Goal: Task Accomplishment & Management: Complete application form

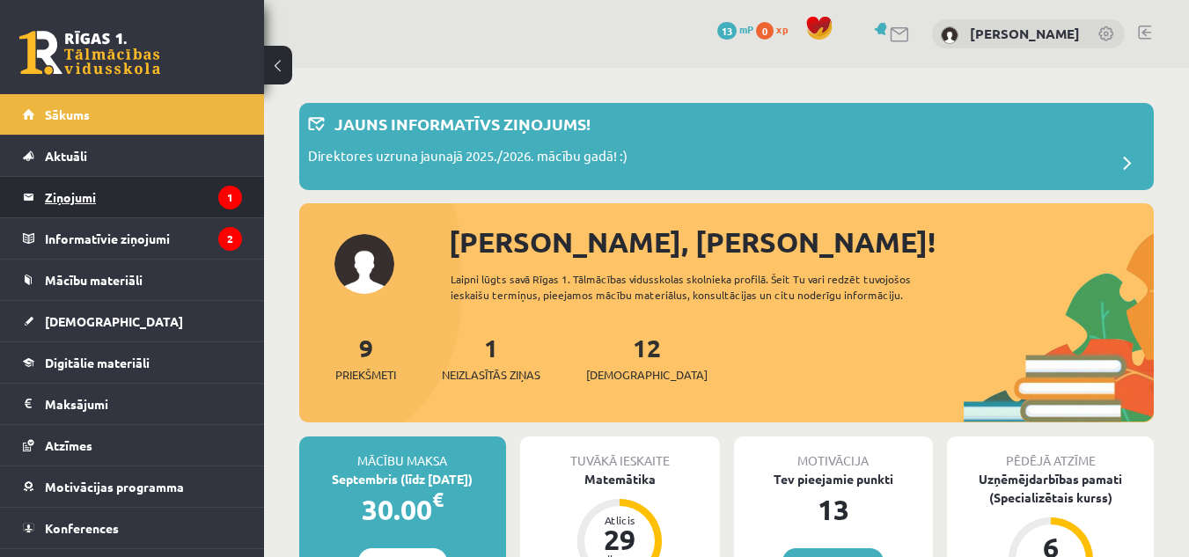
click at [187, 206] on legend "Ziņojumi 1" at bounding box center [143, 197] width 197 height 40
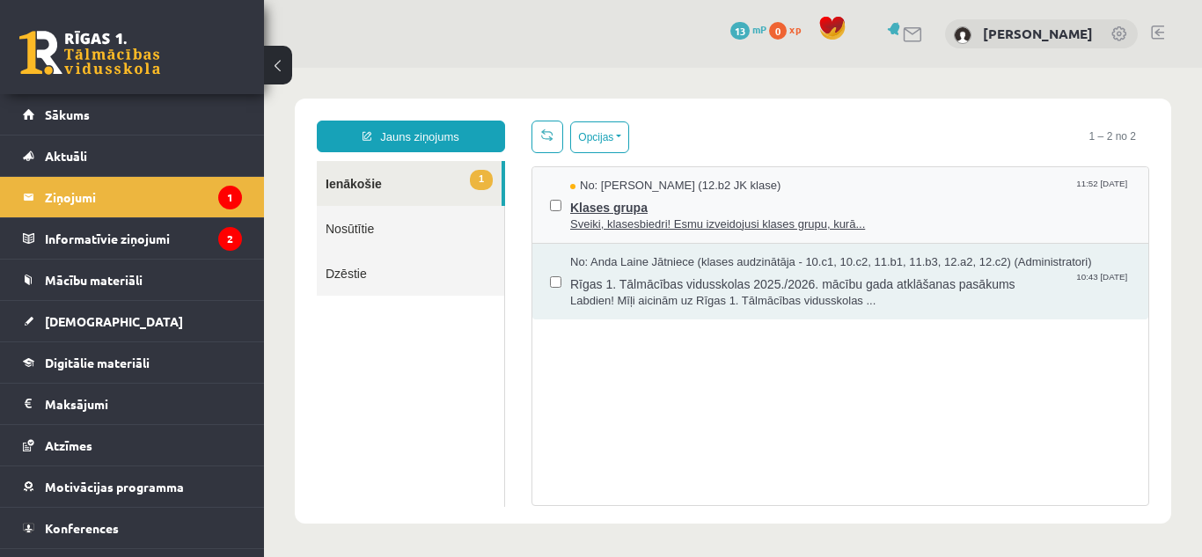
click at [696, 209] on span "Klases grupa" at bounding box center [850, 206] width 561 height 22
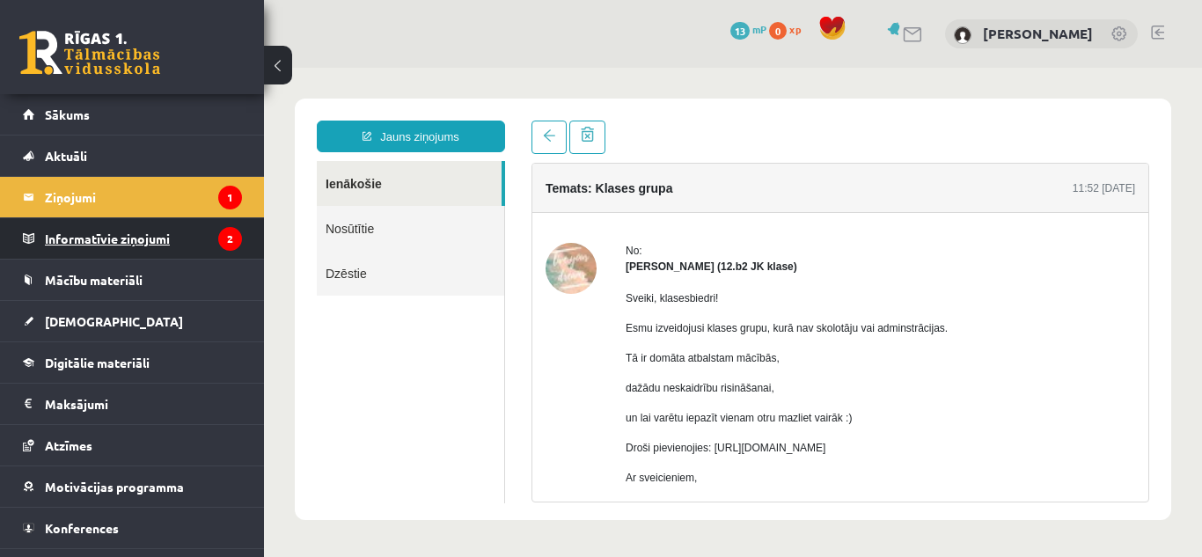
click at [180, 237] on legend "Informatīvie ziņojumi 2" at bounding box center [143, 238] width 197 height 40
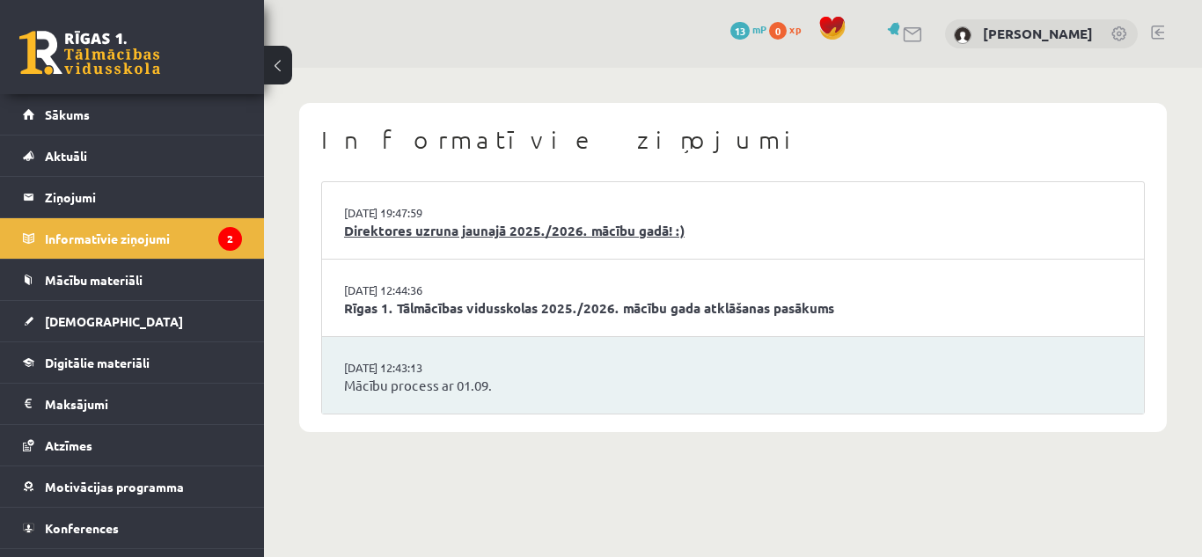
click at [441, 234] on link "Direktores uzruna jaunajā 2025./2026. mācību gadā! :)" at bounding box center [733, 231] width 778 height 20
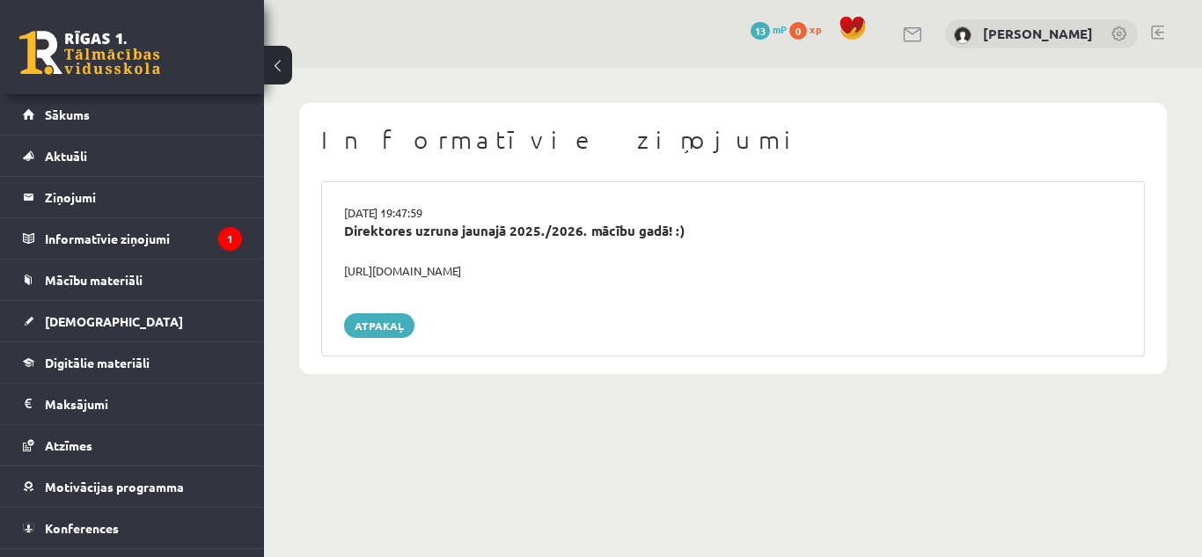
drag, startPoint x: 346, startPoint y: 265, endPoint x: 569, endPoint y: 274, distance: 222.9
click at [569, 274] on div "https://youtube.com/shorts/lM8RsWyzCn4" at bounding box center [733, 271] width 805 height 18
copy div "https://youtube.com/shorts/lM8RsWyzCn4"
click at [680, 290] on div "29.08.2025 19:47:59 Direktores uzruna jaunajā 2025./2026. mācību gadā! :) https…" at bounding box center [733, 268] width 824 height 175
click at [166, 241] on legend "Informatīvie ziņojumi 1" at bounding box center [143, 238] width 197 height 40
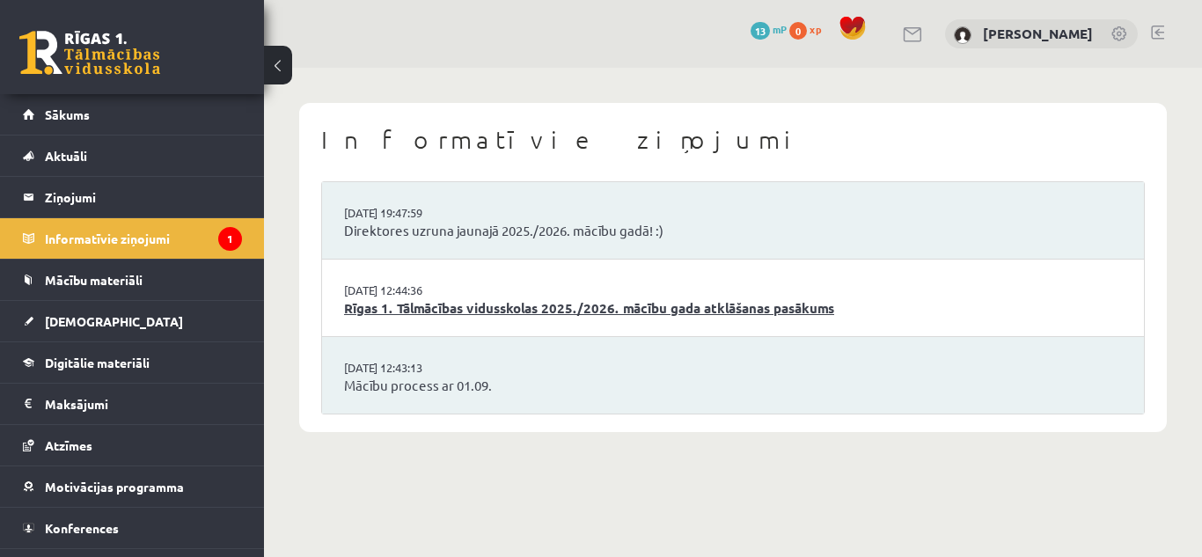
click at [652, 302] on link "Rīgas 1. Tālmācības vidusskolas 2025./2026. mācību gada atklāšanas pasākums" at bounding box center [733, 308] width 778 height 20
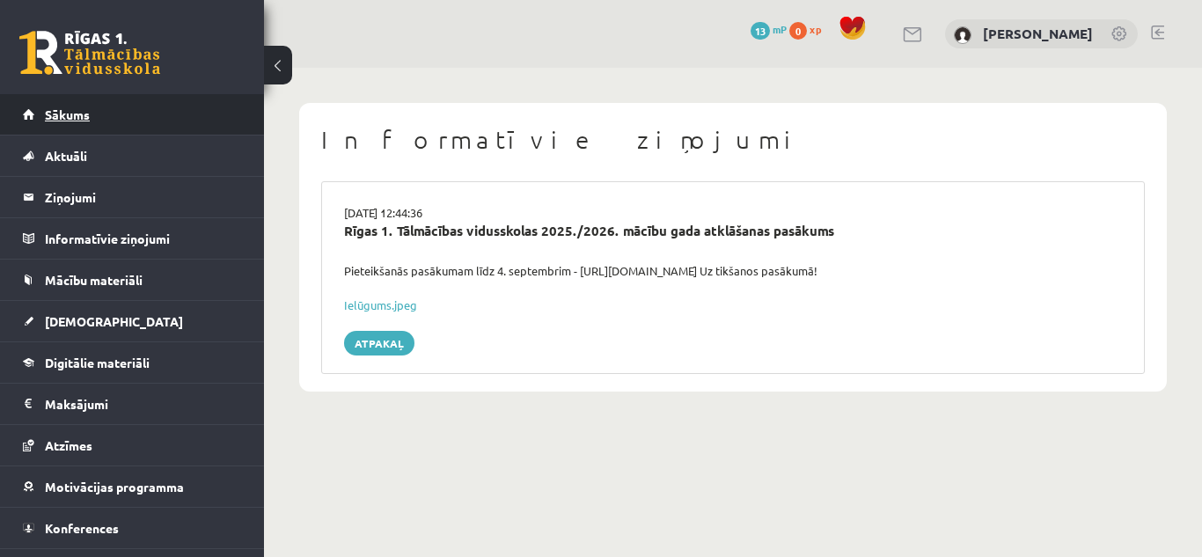
click at [148, 114] on link "Sākums" at bounding box center [132, 114] width 219 height 40
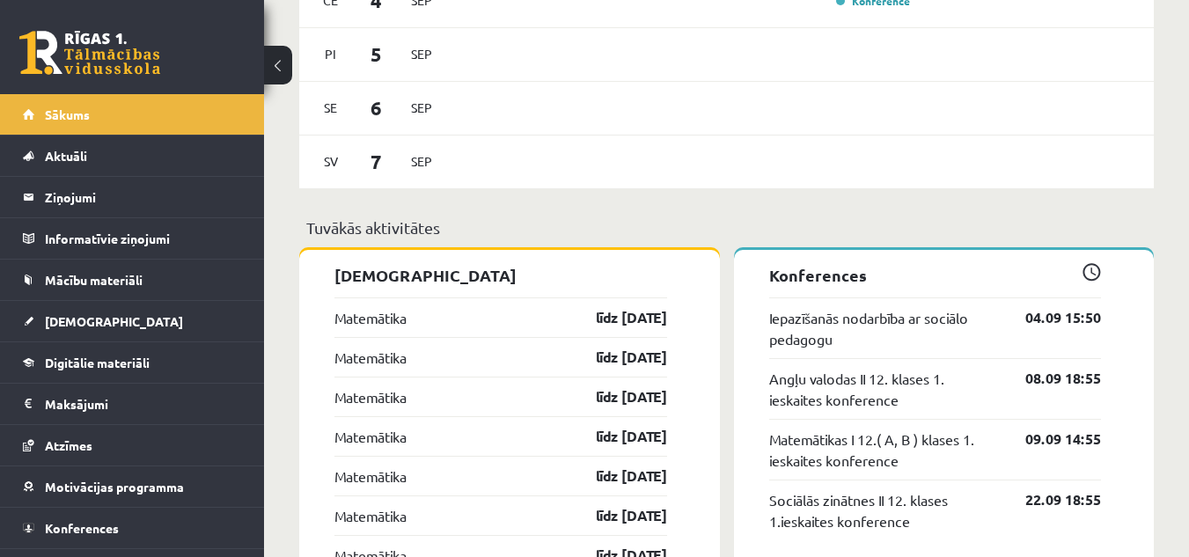
scroll to position [1232, 0]
click at [205, 284] on link "Mācību materiāli" at bounding box center [132, 280] width 219 height 40
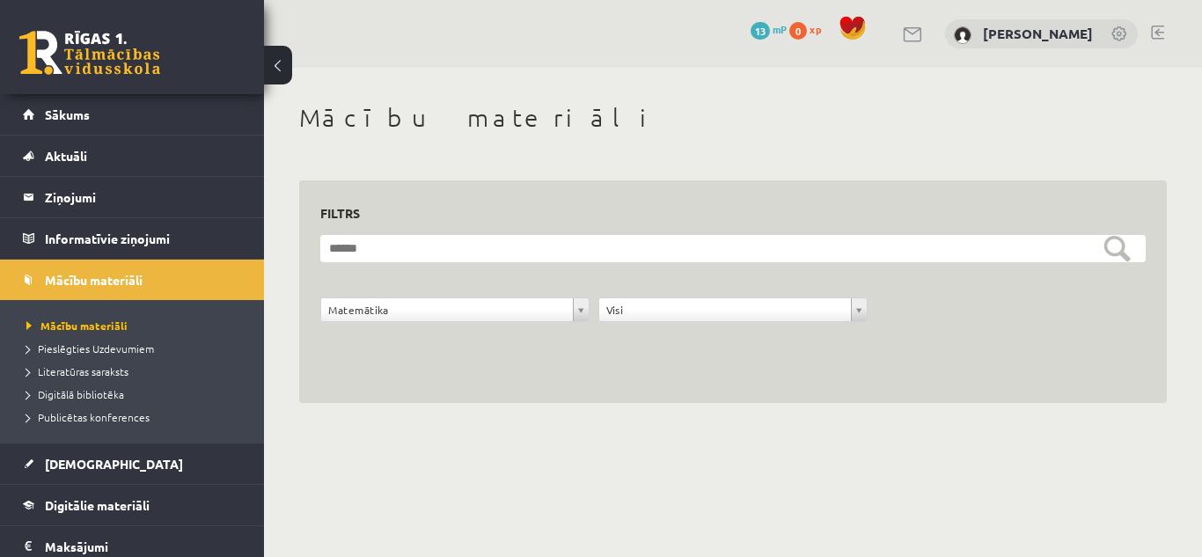
click at [651, 355] on div "**********" at bounding box center [733, 292] width 868 height 224
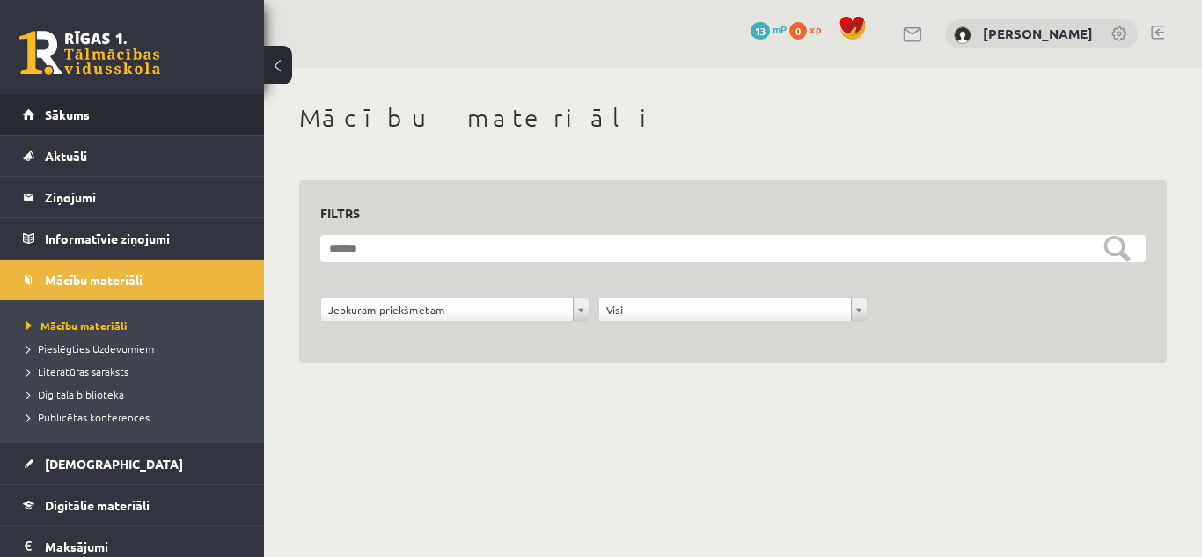
click at [149, 101] on link "Sākums" at bounding box center [132, 114] width 219 height 40
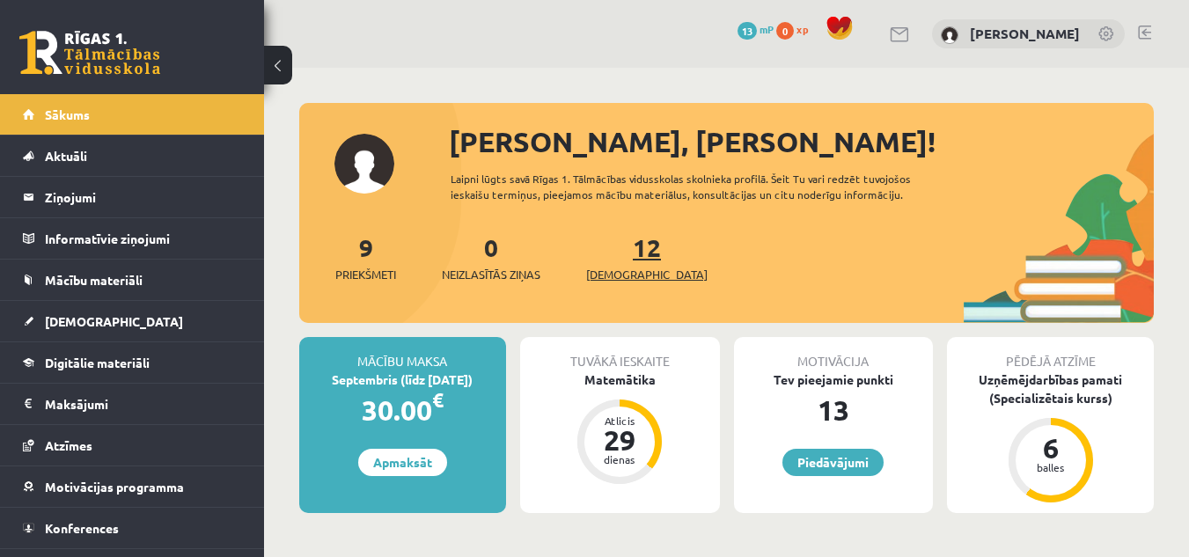
click at [623, 269] on span "[DEMOGRAPHIC_DATA]" at bounding box center [646, 275] width 121 height 18
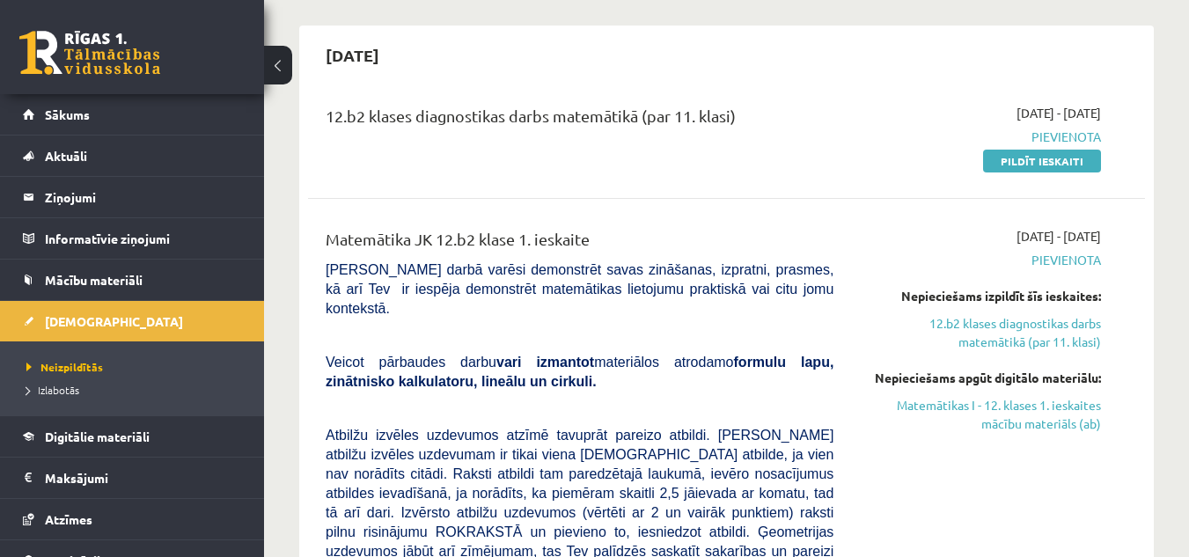
scroll to position [176, 0]
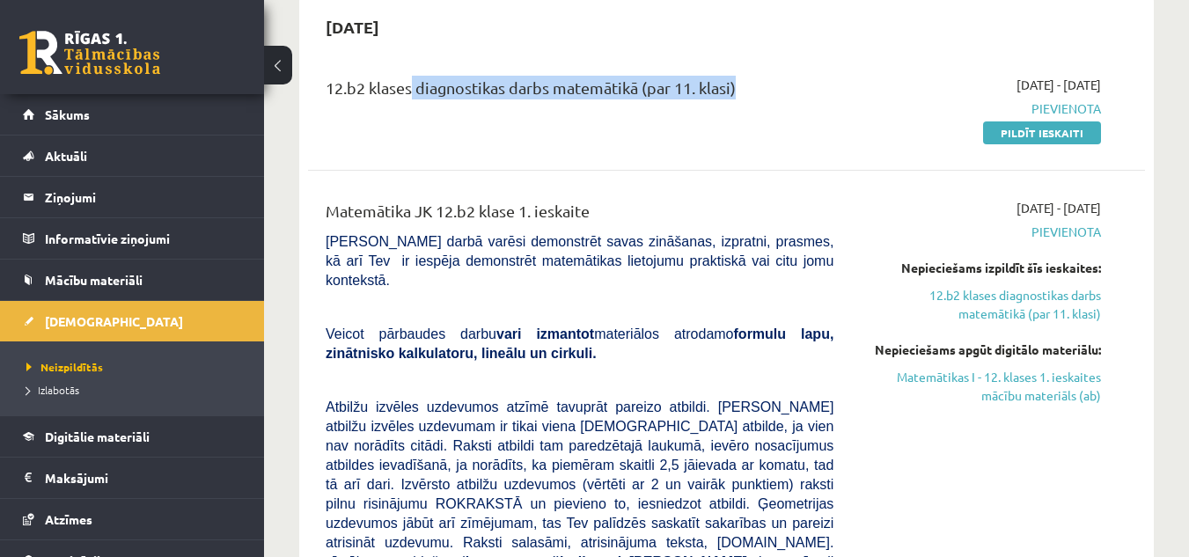
drag, startPoint x: 409, startPoint y: 88, endPoint x: 849, endPoint y: 90, distance: 440.1
click at [849, 90] on div "12.b2 klases diagnostikas darbs matemātikā (par 11. klasi) 2025-09-01 - 2025-09…" at bounding box center [713, 109] width 802 height 66
click at [813, 118] on div "12.b2 klases diagnostikas darbs matemātikā (par 11. klasi)" at bounding box center [579, 109] width 534 height 66
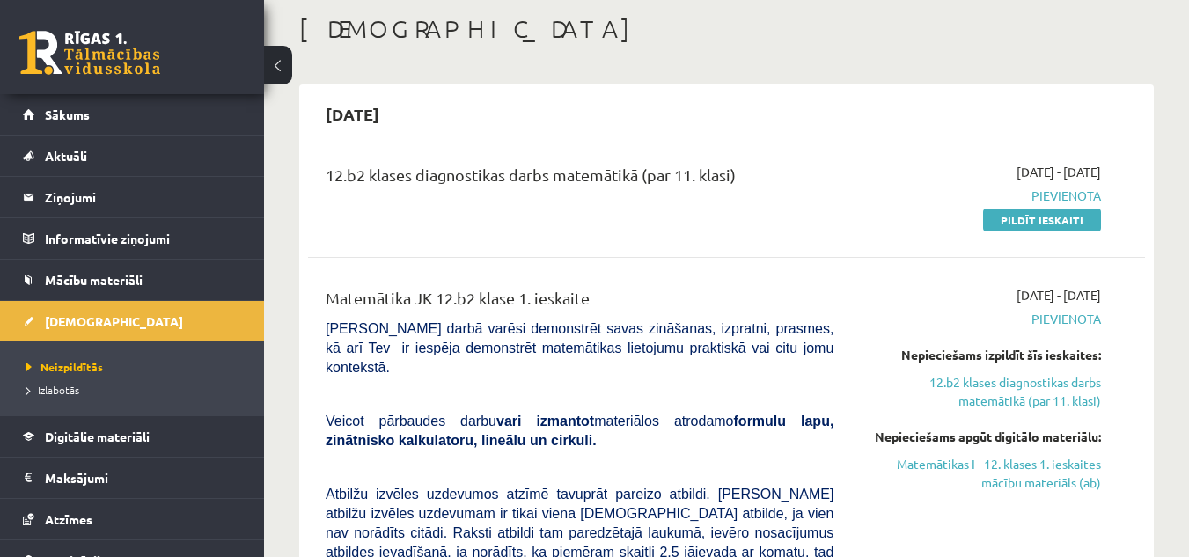
scroll to position [88, 0]
click at [1028, 223] on link "Pildīt ieskaiti" at bounding box center [1042, 220] width 118 height 23
click at [1009, 217] on link "Pildīt ieskaiti" at bounding box center [1042, 220] width 118 height 23
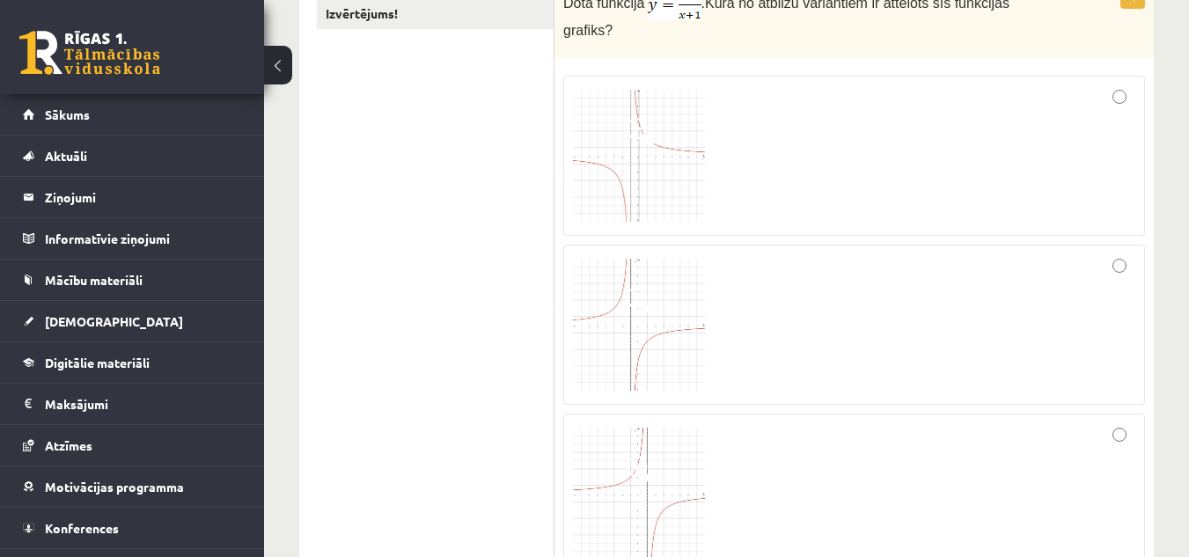
scroll to position [264, 0]
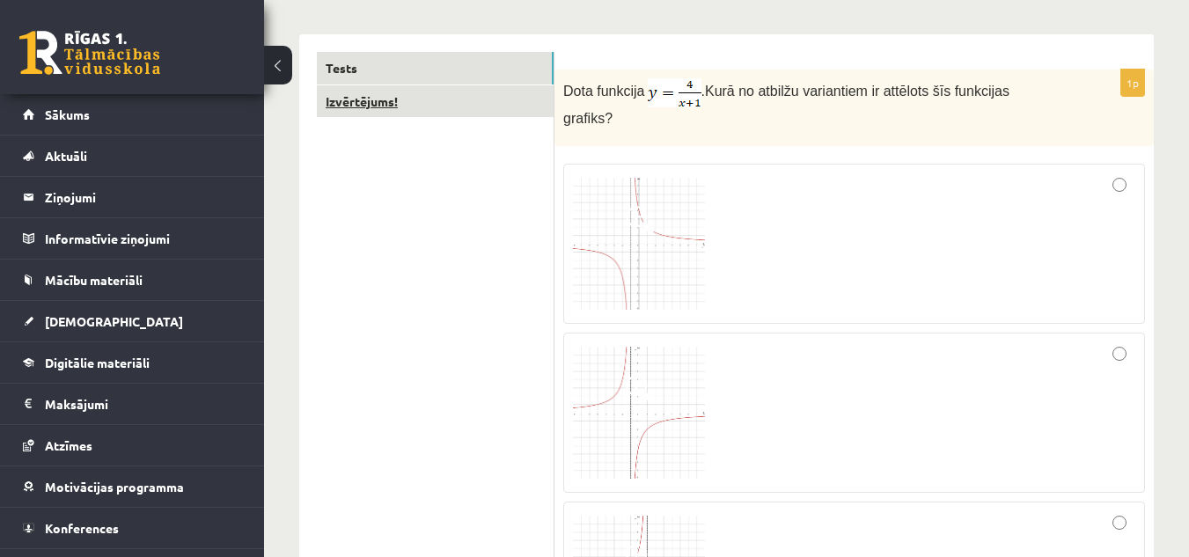
click at [454, 99] on link "Izvērtējums!" at bounding box center [435, 101] width 237 height 33
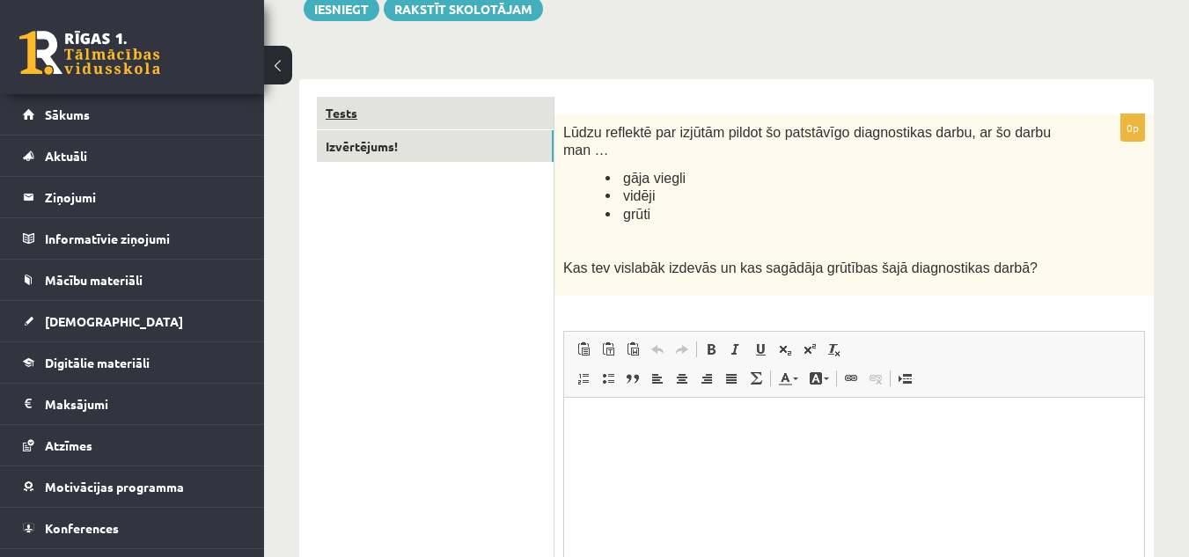
scroll to position [0, 0]
click at [458, 111] on link "Tests" at bounding box center [435, 113] width 237 height 33
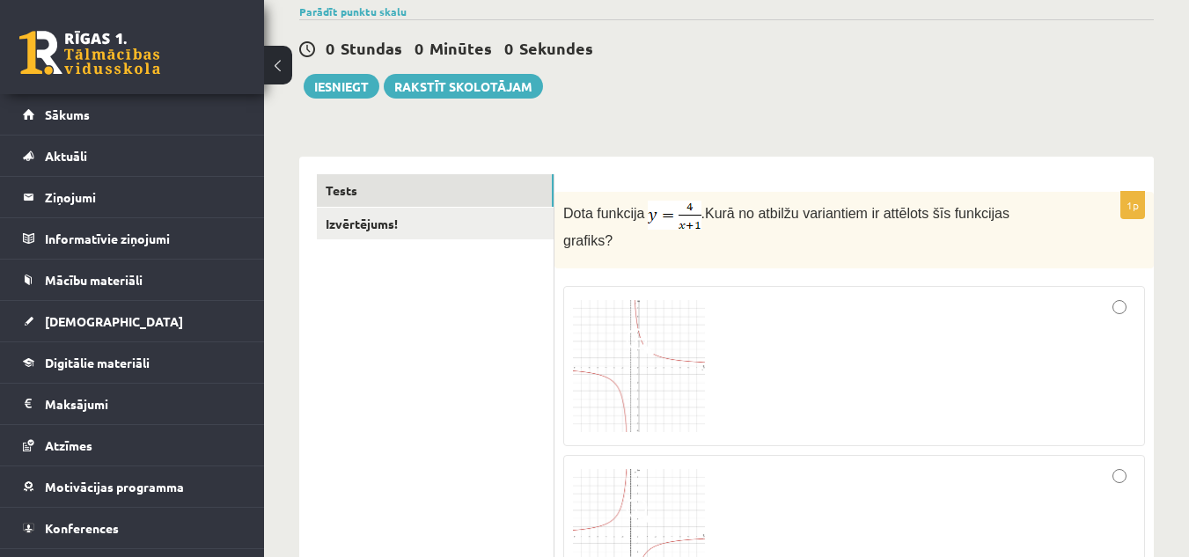
scroll to position [131, 0]
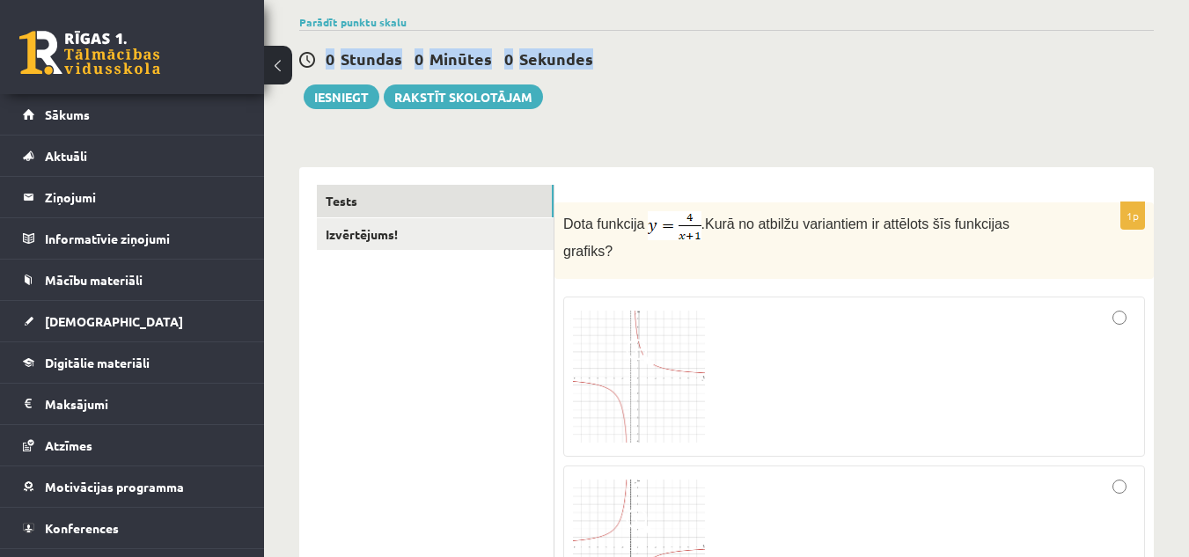
drag, startPoint x: 322, startPoint y: 61, endPoint x: 624, endPoint y: 64, distance: 301.9
click at [624, 64] on div "0 Stundas 0 Minūtes 0 Sekundes" at bounding box center [726, 59] width 855 height 23
click at [635, 87] on div "0 Stundas 0 Minūtes 0 Sekundes Ieskaite saglabāta! Iesniegt Rakstīt skolotājam" at bounding box center [726, 69] width 855 height 79
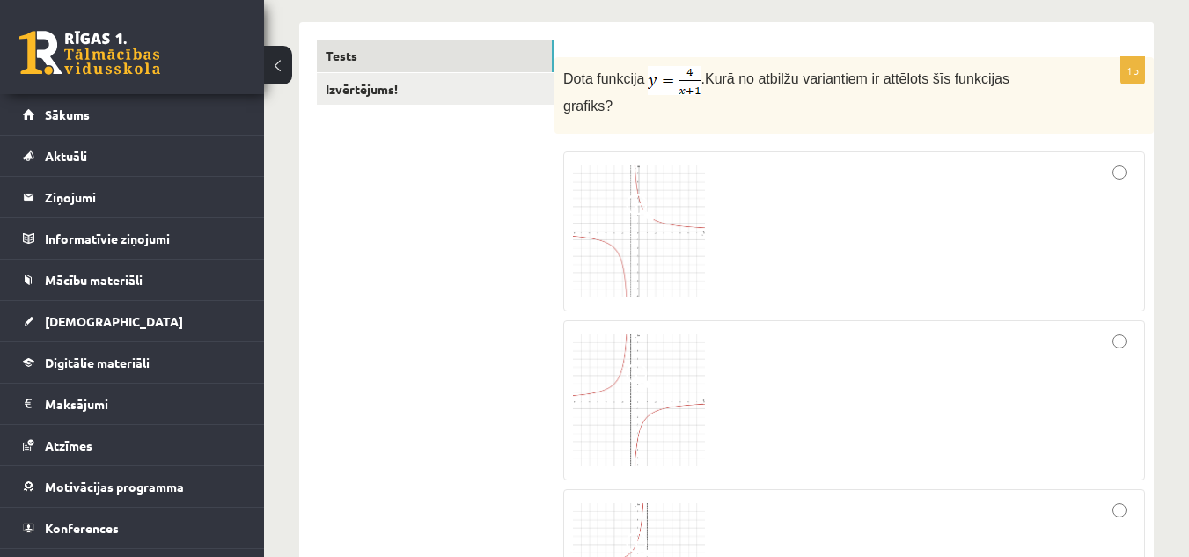
scroll to position [307, 0]
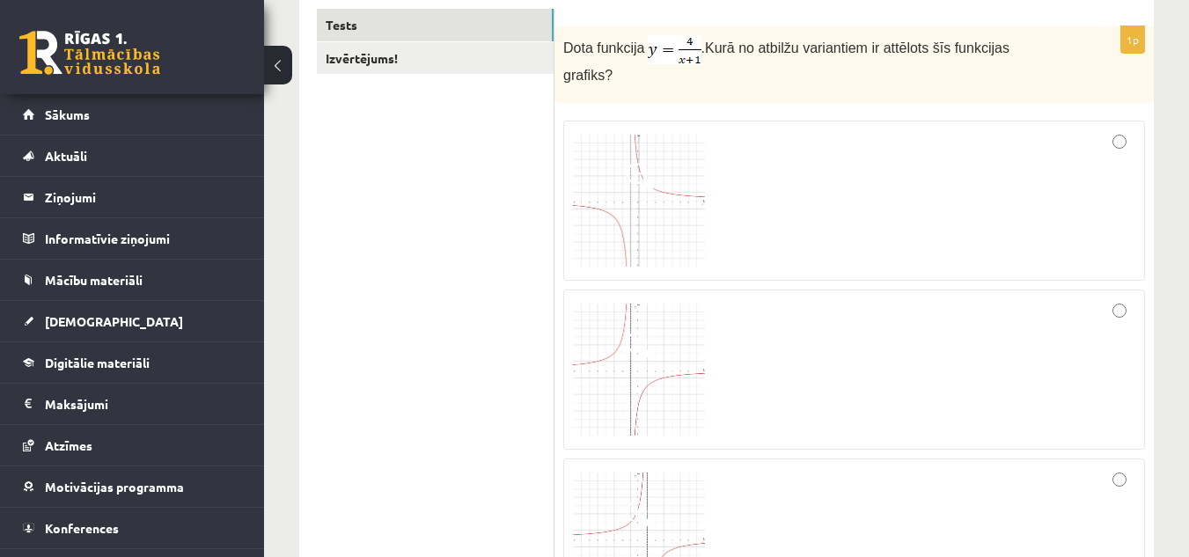
click at [806, 340] on div at bounding box center [854, 369] width 562 height 141
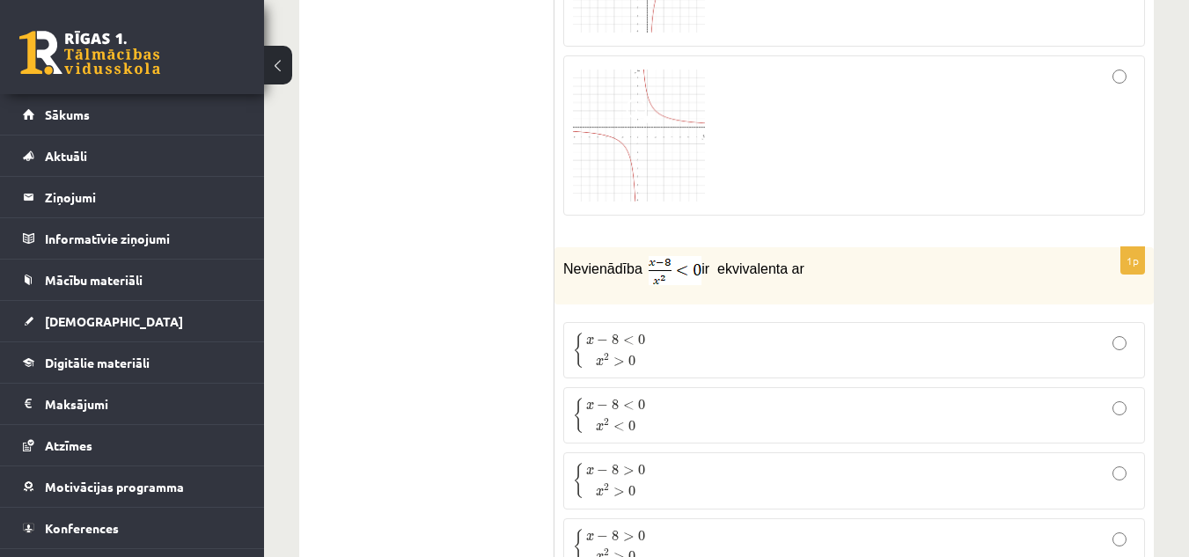
scroll to position [923, 0]
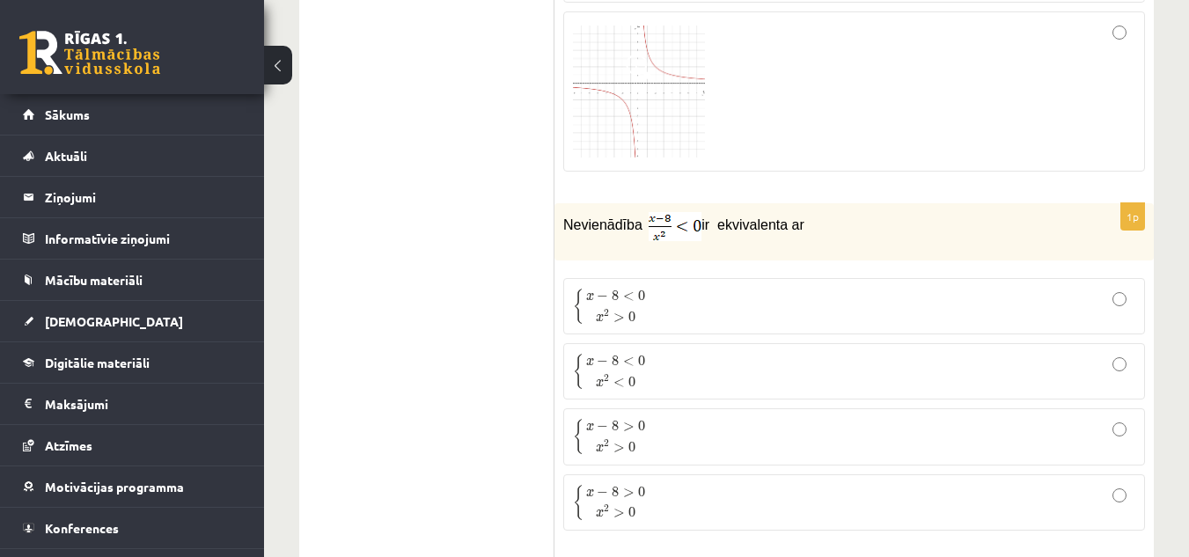
click at [718, 292] on p "{ x − 8 < 0 x 2 > 0 { x − 8 < 0 x 2 > 0" at bounding box center [854, 306] width 562 height 37
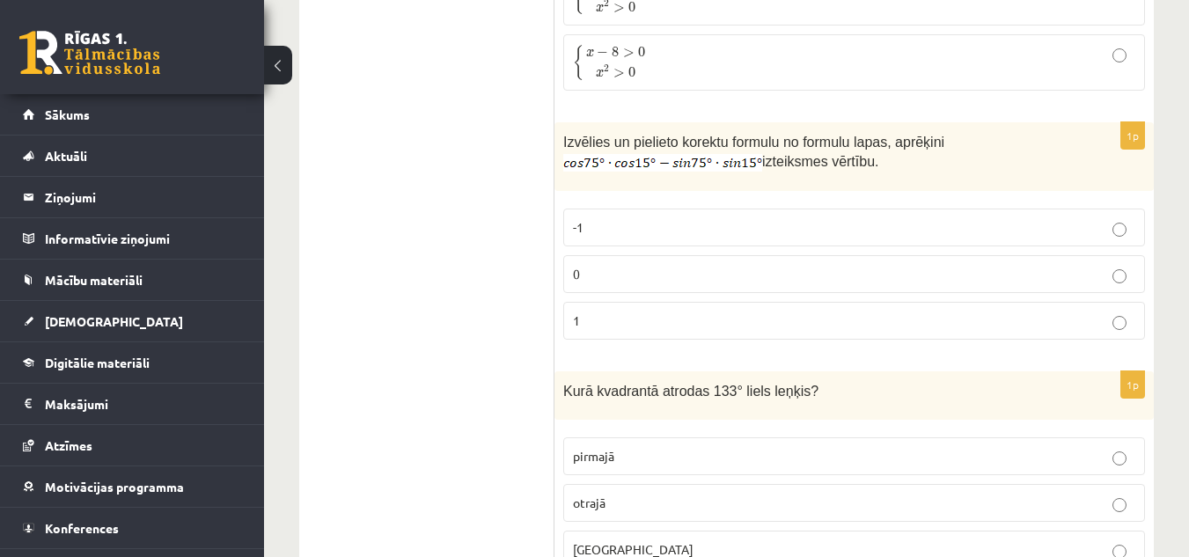
scroll to position [1275, 0]
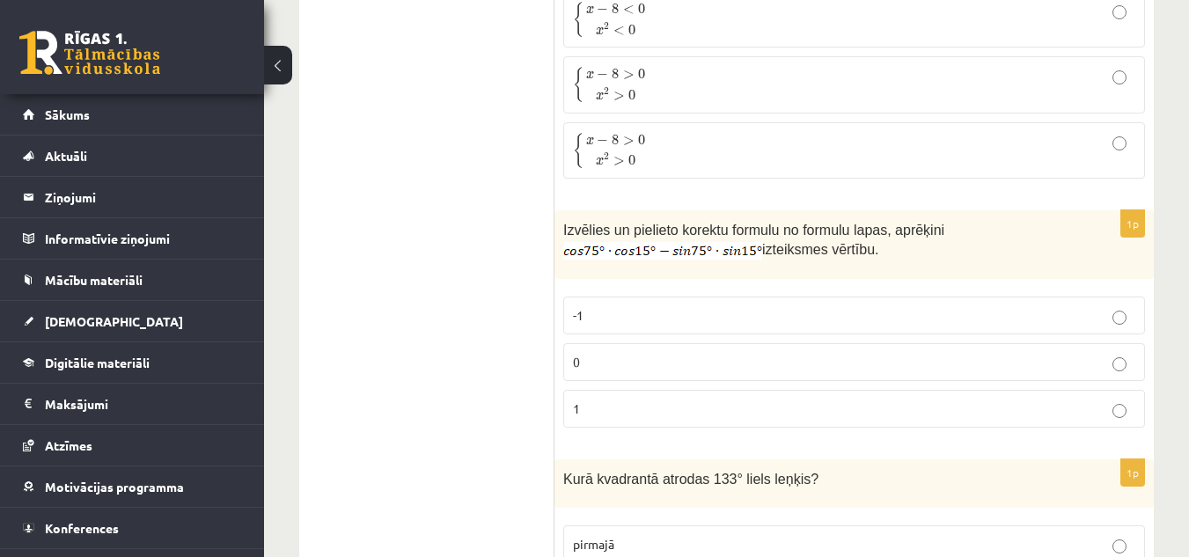
click at [637, 353] on p "0" at bounding box center [854, 362] width 562 height 18
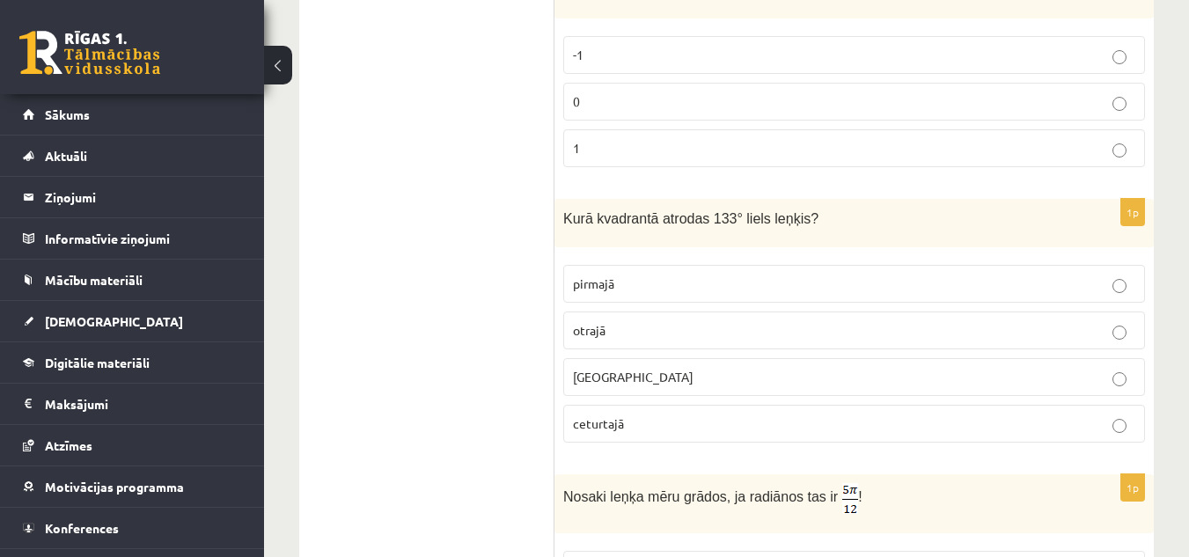
scroll to position [1540, 0]
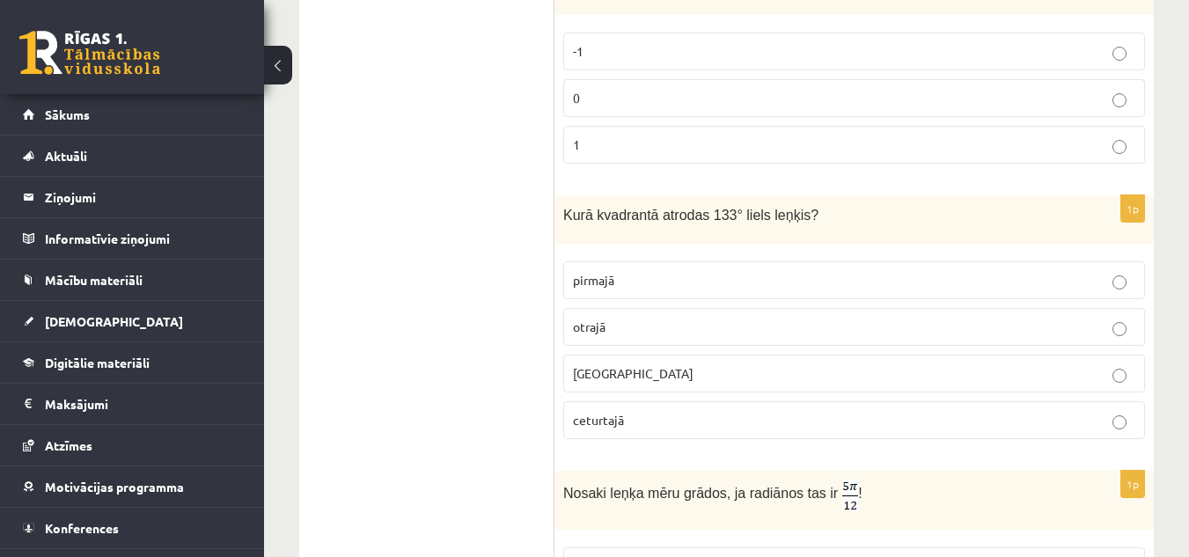
click at [662, 318] on p "otrajā" at bounding box center [854, 327] width 562 height 18
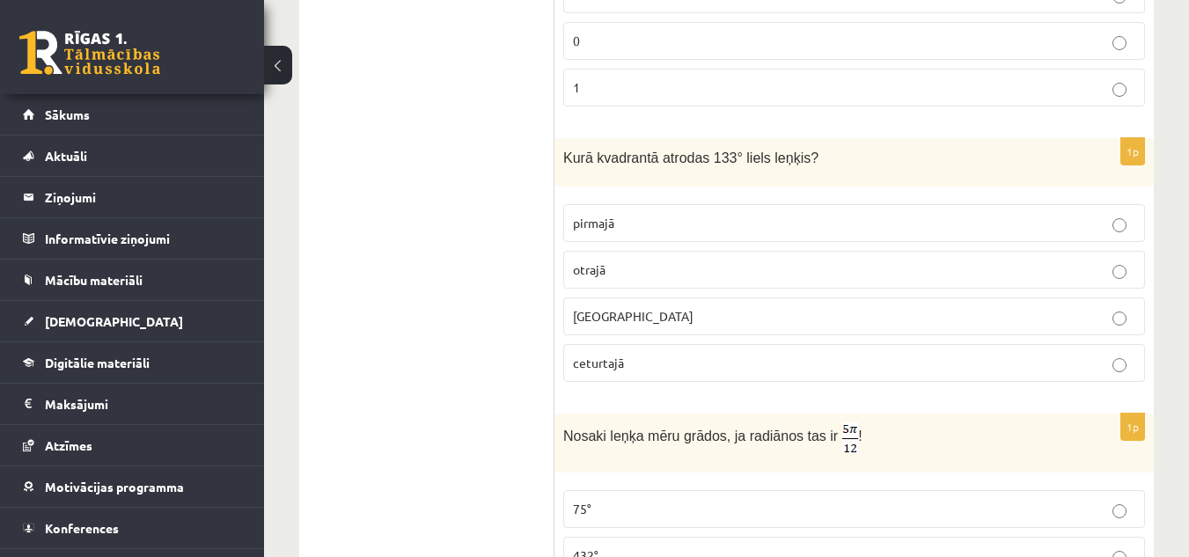
scroll to position [1628, 0]
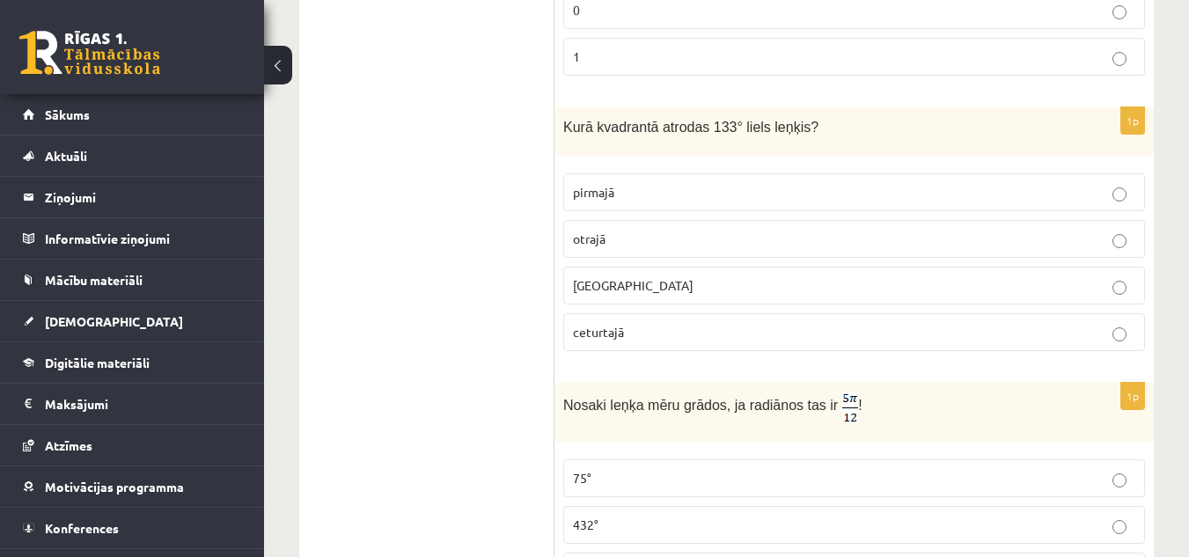
click at [759, 230] on p "otrajā" at bounding box center [854, 239] width 562 height 18
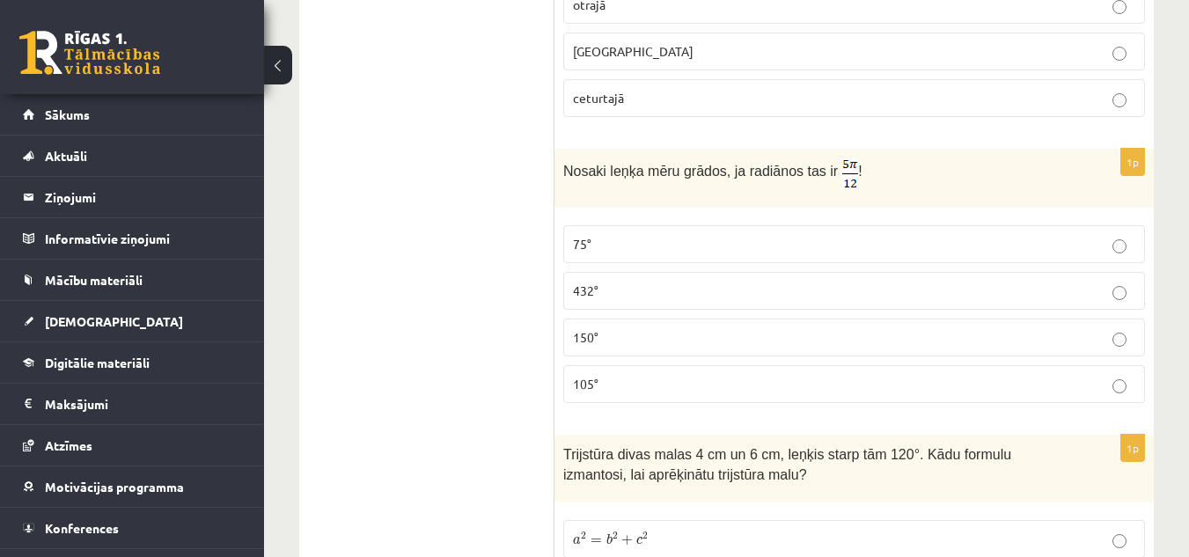
scroll to position [1892, 0]
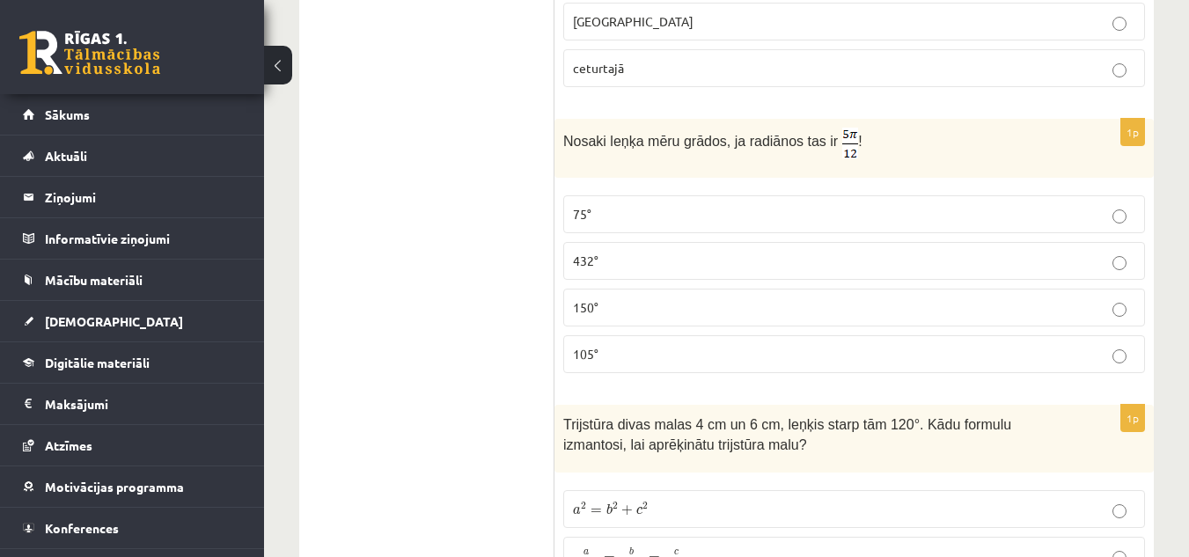
click at [691, 205] on p "75°" at bounding box center [854, 214] width 562 height 18
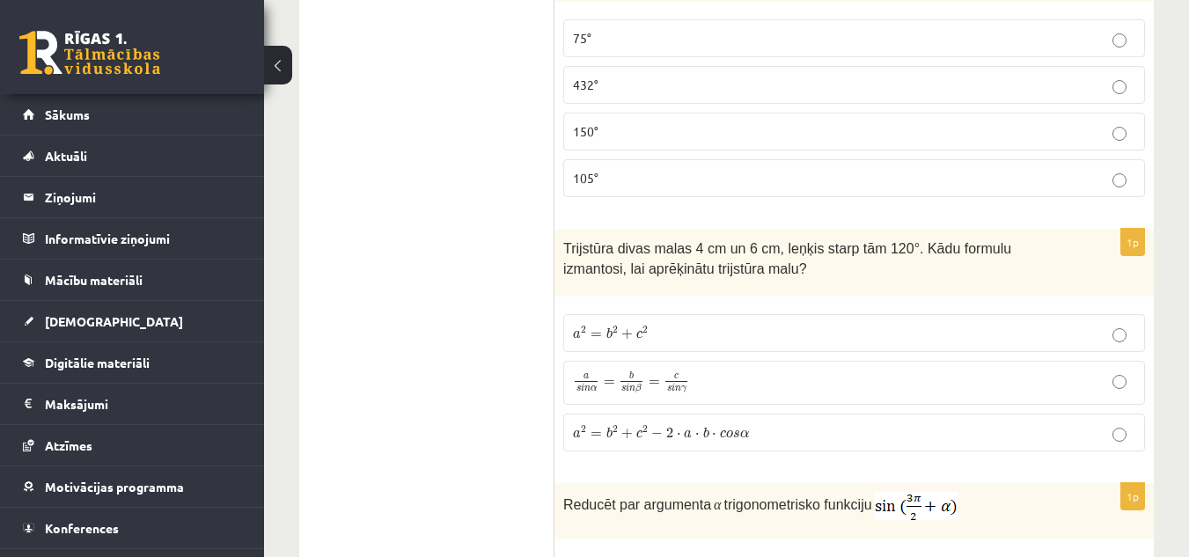
scroll to position [2156, 0]
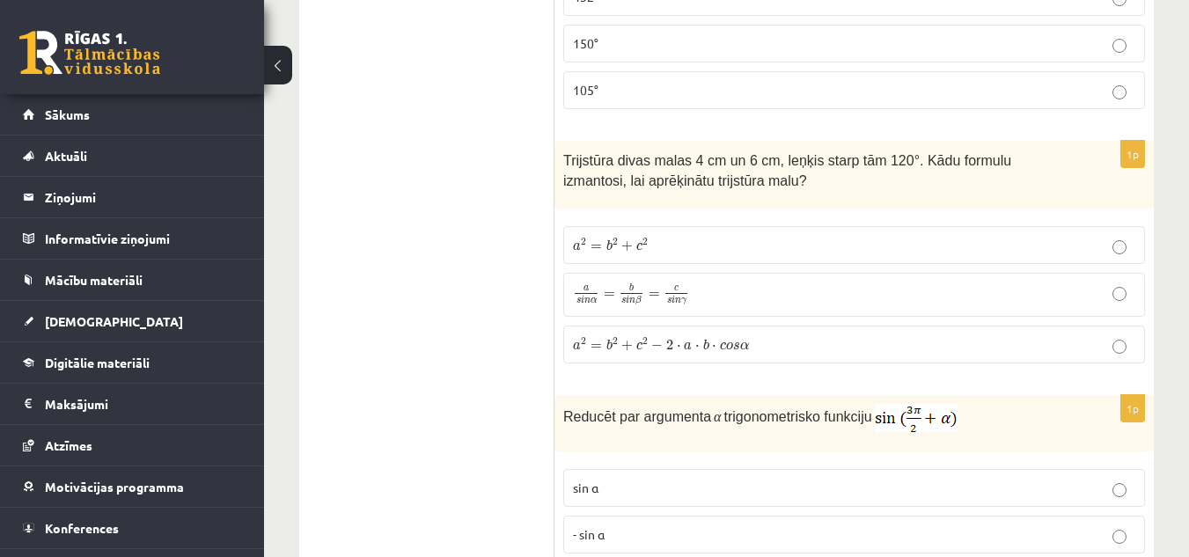
click at [614, 336] on label "a 2 = b 2 + c 2 − 2 ⋅ a ⋅ b ⋅ c o s α a 2 = b 2 + c 2 − 2 ⋅ a ⋅ b ⋅ c o s α" at bounding box center [854, 345] width 582 height 38
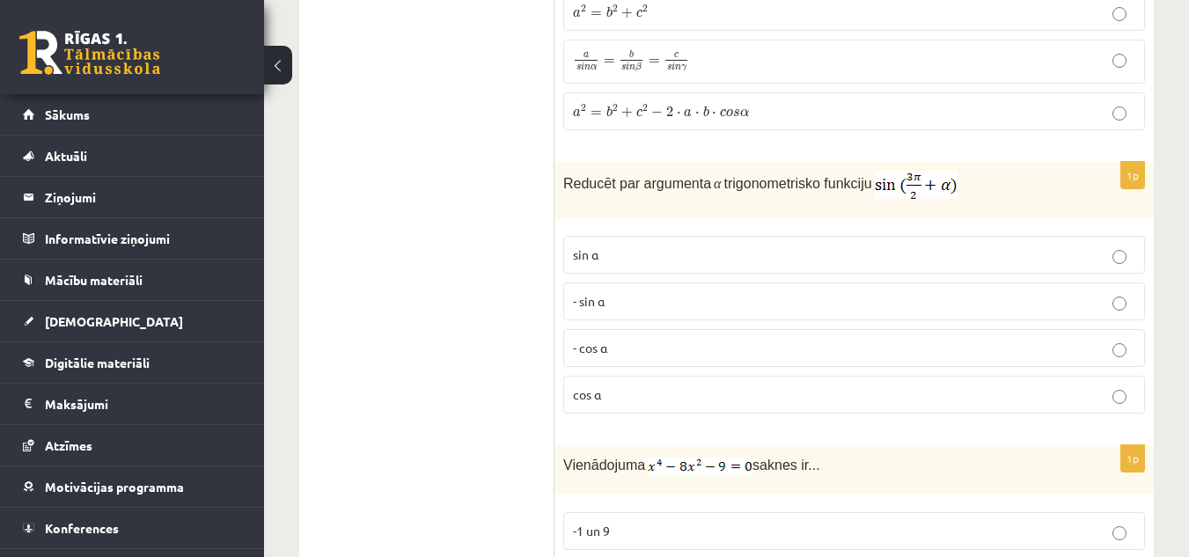
scroll to position [2420, 0]
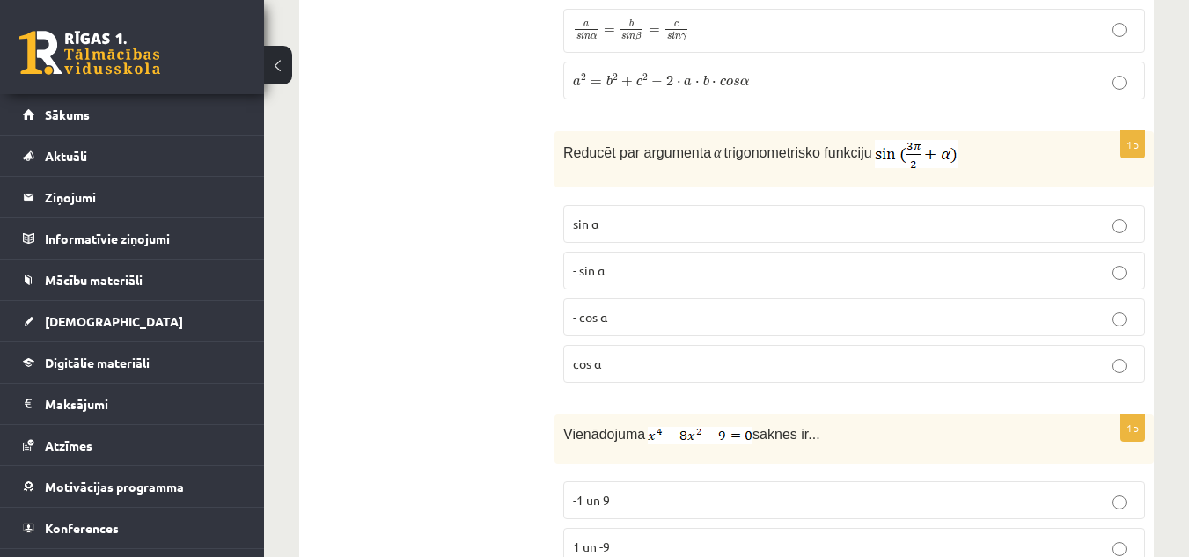
click at [570, 298] on label "- cos ⁡α" at bounding box center [854, 317] width 582 height 38
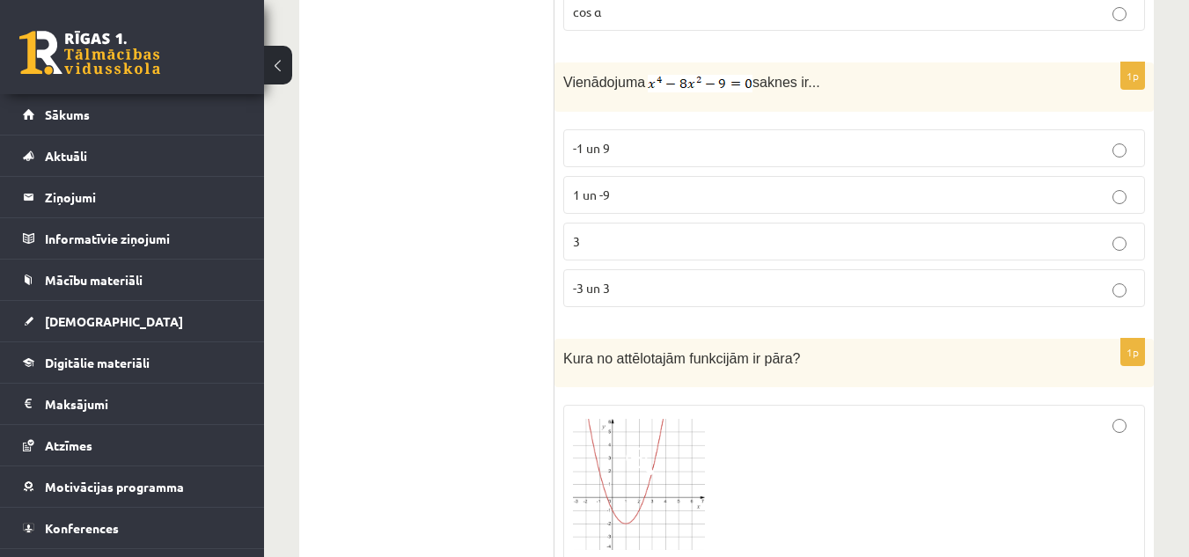
scroll to position [2684, 0]
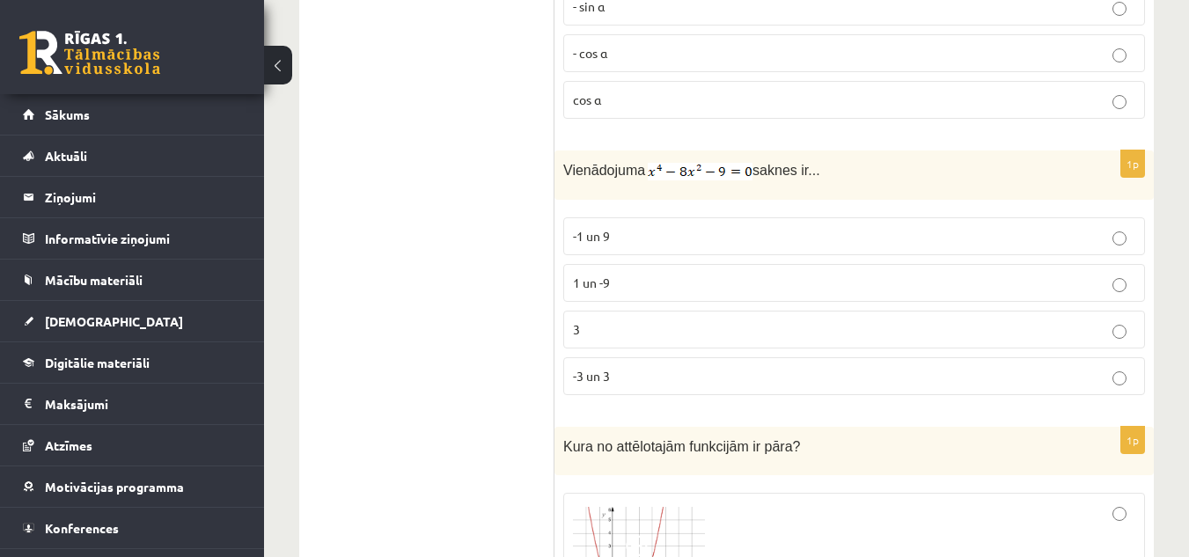
click at [627, 228] on label "-1 un 9" at bounding box center [854, 236] width 582 height 38
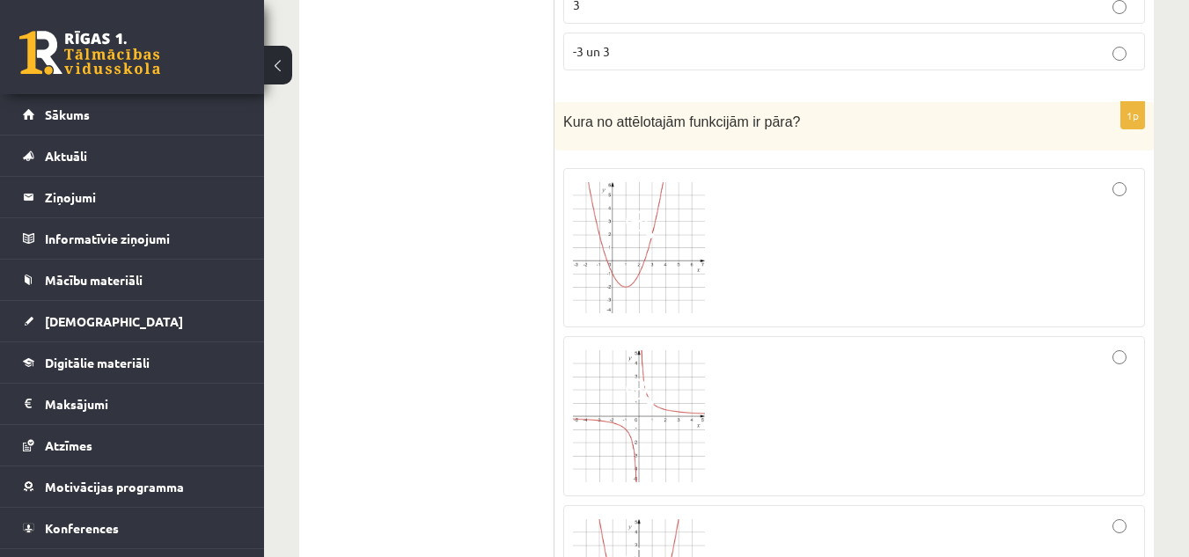
scroll to position [3036, 0]
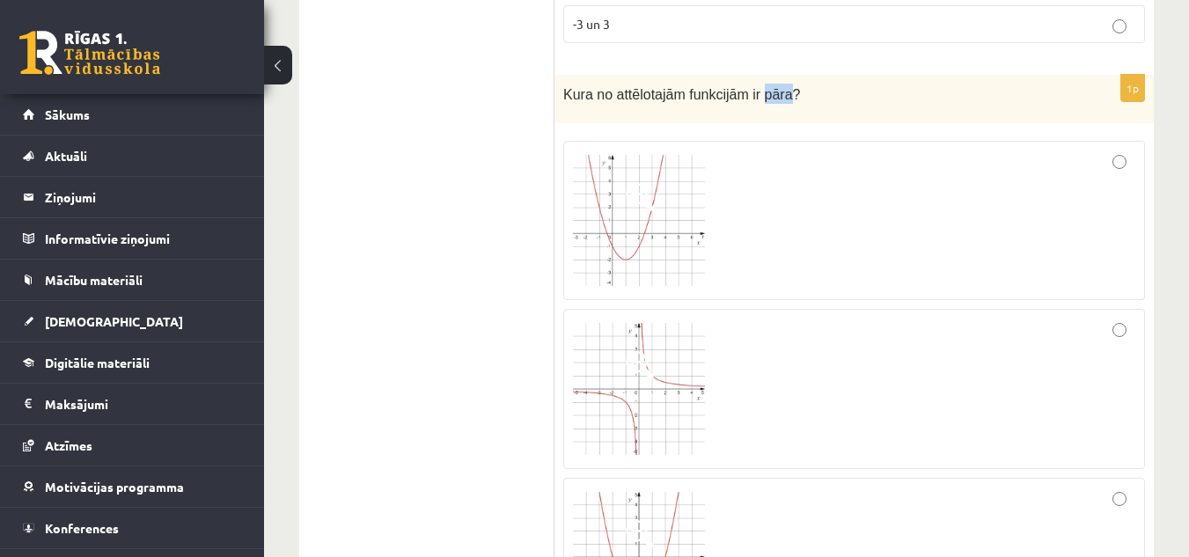
drag, startPoint x: 749, startPoint y: 77, endPoint x: 777, endPoint y: 77, distance: 28.2
click at [777, 87] on span "Kura no attēlotajām funkcijām ir pāra?" at bounding box center [681, 94] width 237 height 15
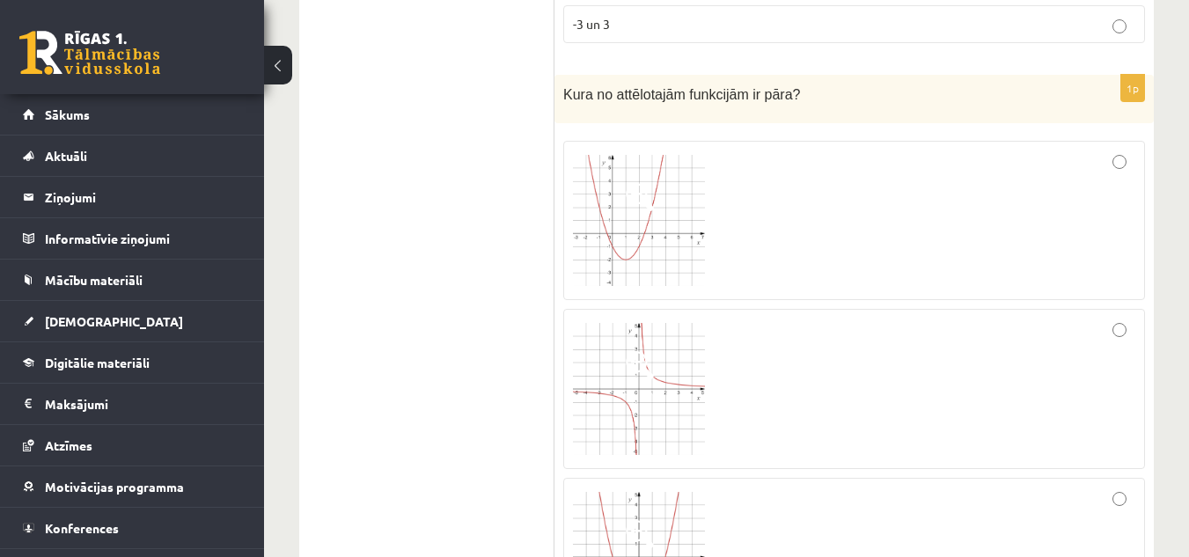
click at [622, 194] on img at bounding box center [639, 221] width 132 height 132
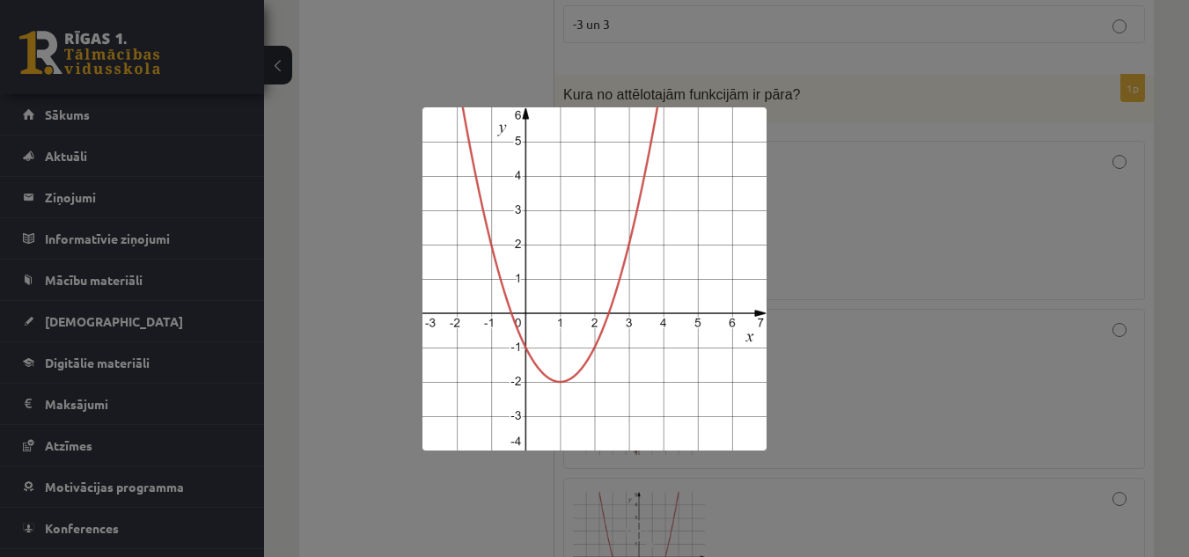
click at [759, 301] on img at bounding box center [595, 278] width 344 height 343
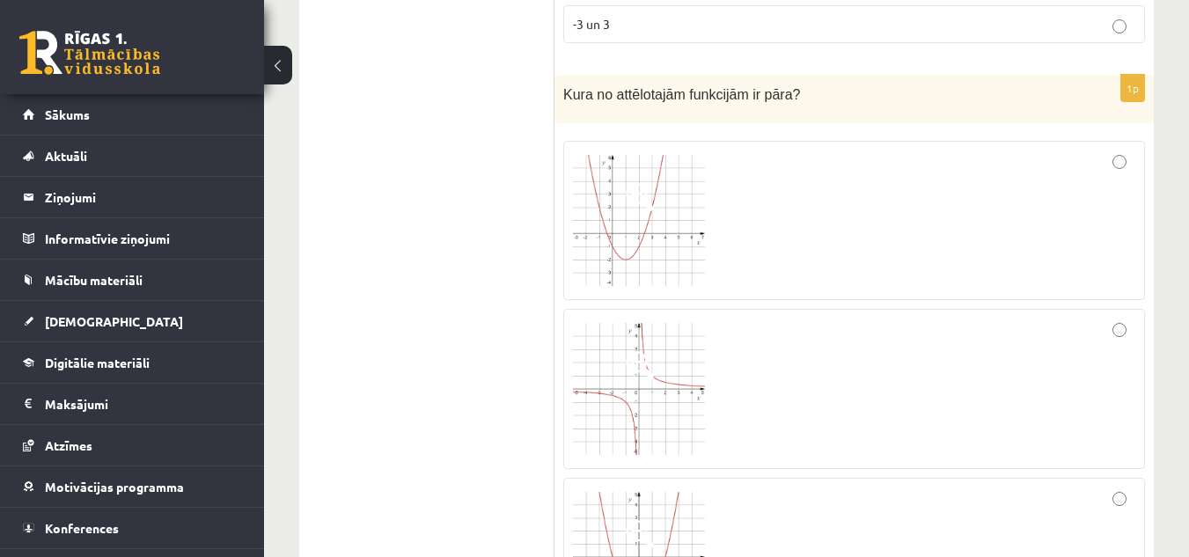
click at [643, 353] on span at bounding box center [640, 365] width 28 height 28
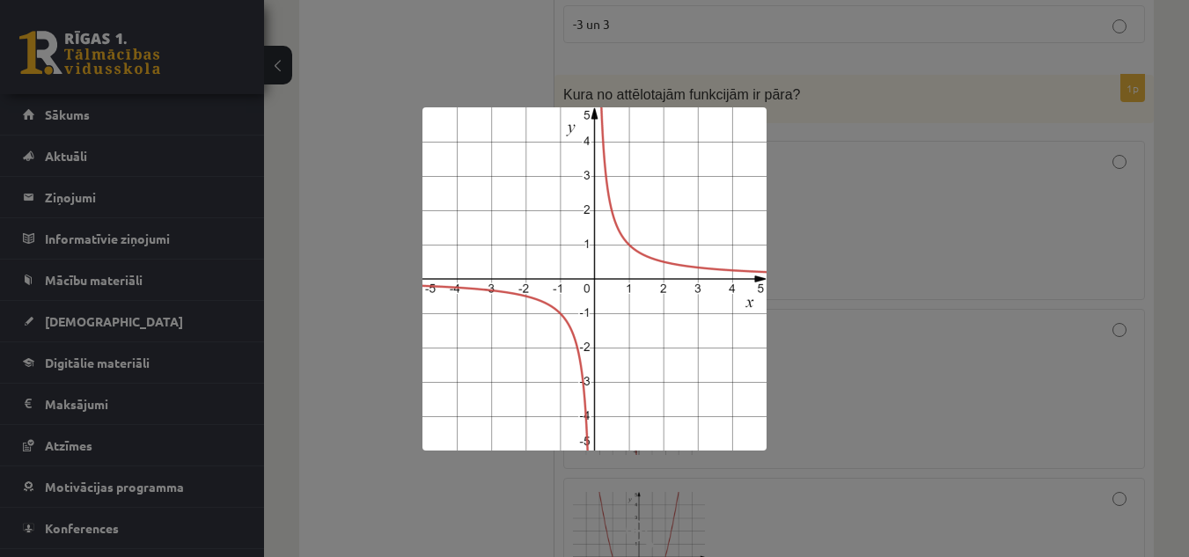
click at [323, 318] on div at bounding box center [594, 278] width 1189 height 557
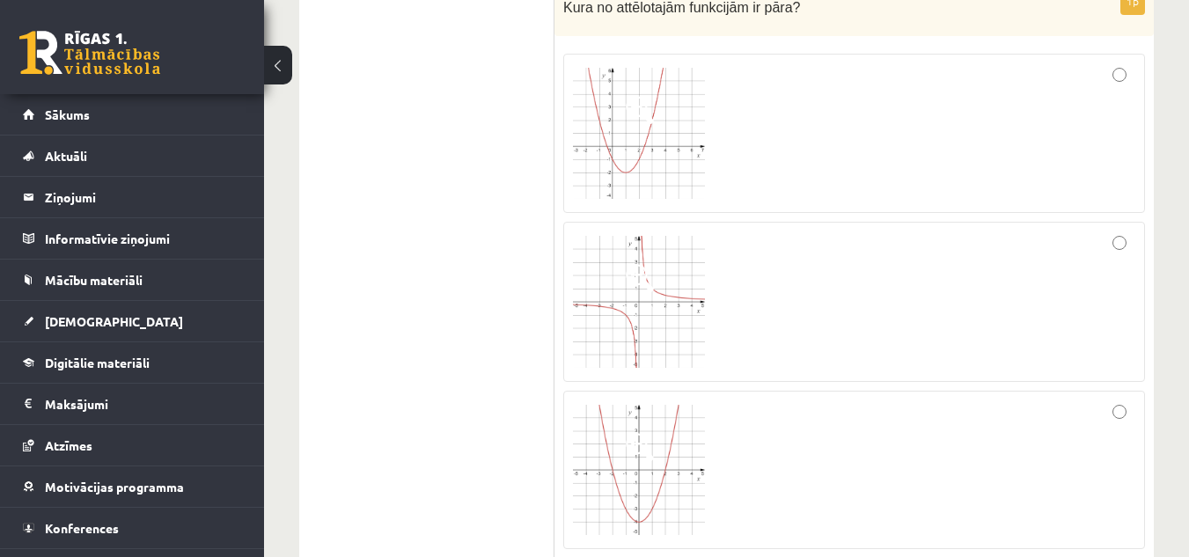
scroll to position [3124, 0]
click at [659, 455] on img at bounding box center [639, 469] width 132 height 130
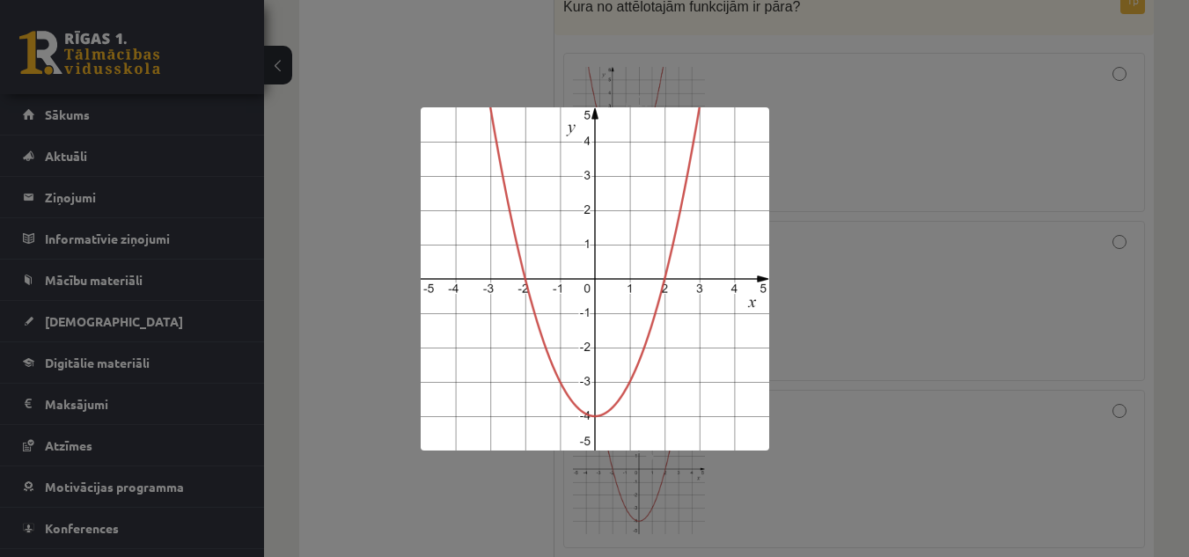
click at [487, 502] on div at bounding box center [594, 278] width 1189 height 557
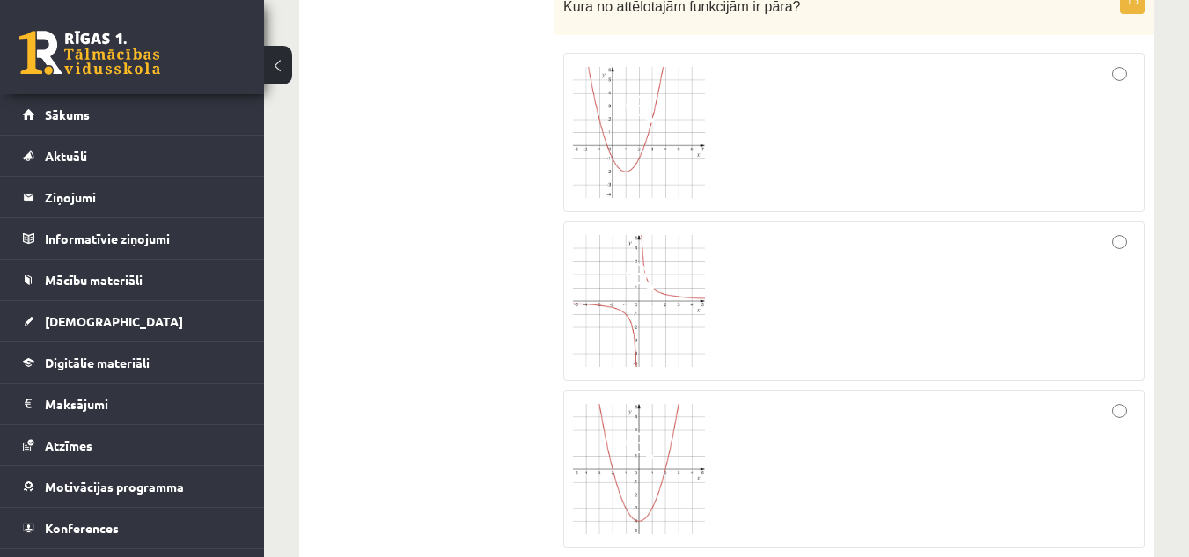
click at [842, 402] on div at bounding box center [854, 469] width 562 height 139
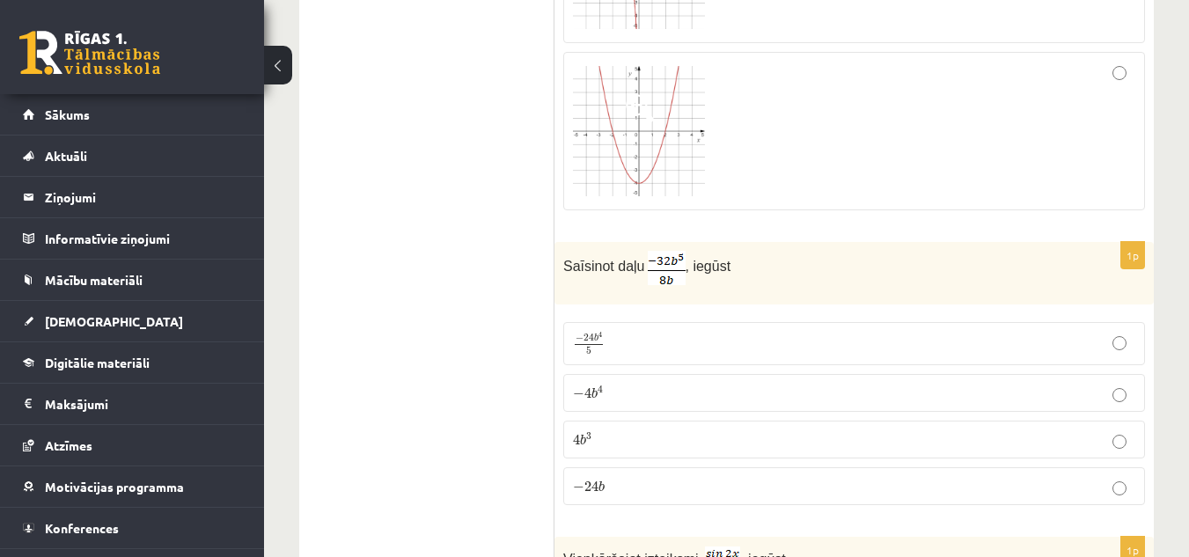
scroll to position [3564, 0]
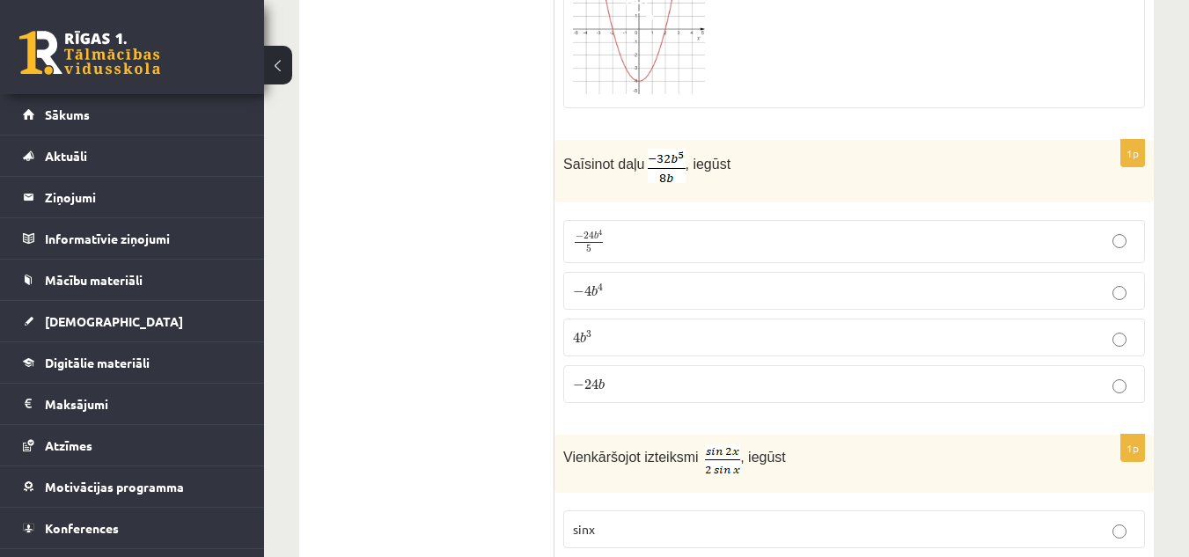
click at [666, 282] on p "− 4 b 4 − 4 b 4" at bounding box center [854, 291] width 562 height 18
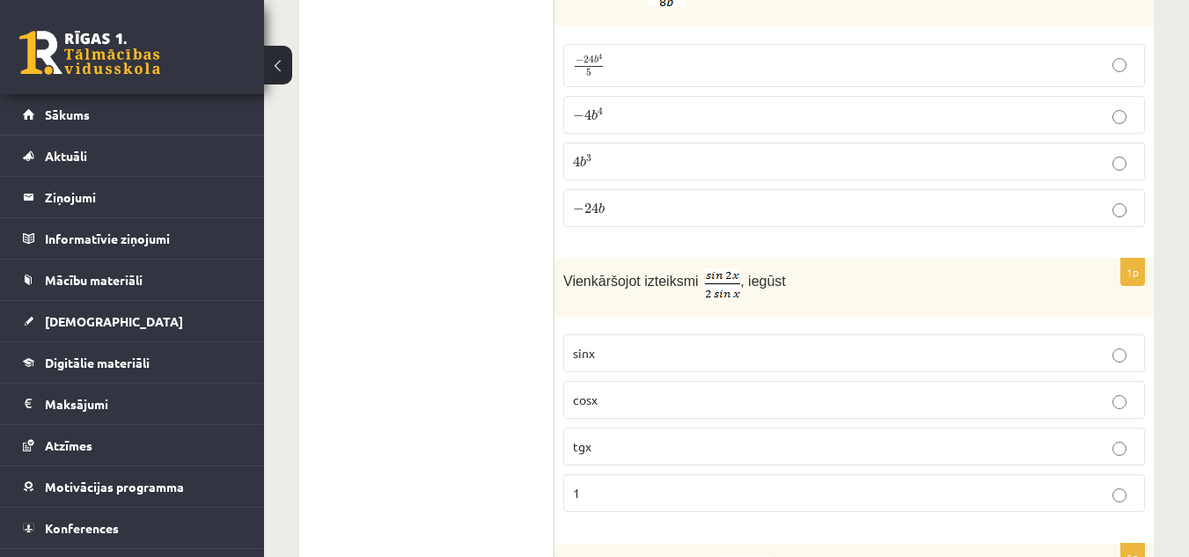
scroll to position [3828, 0]
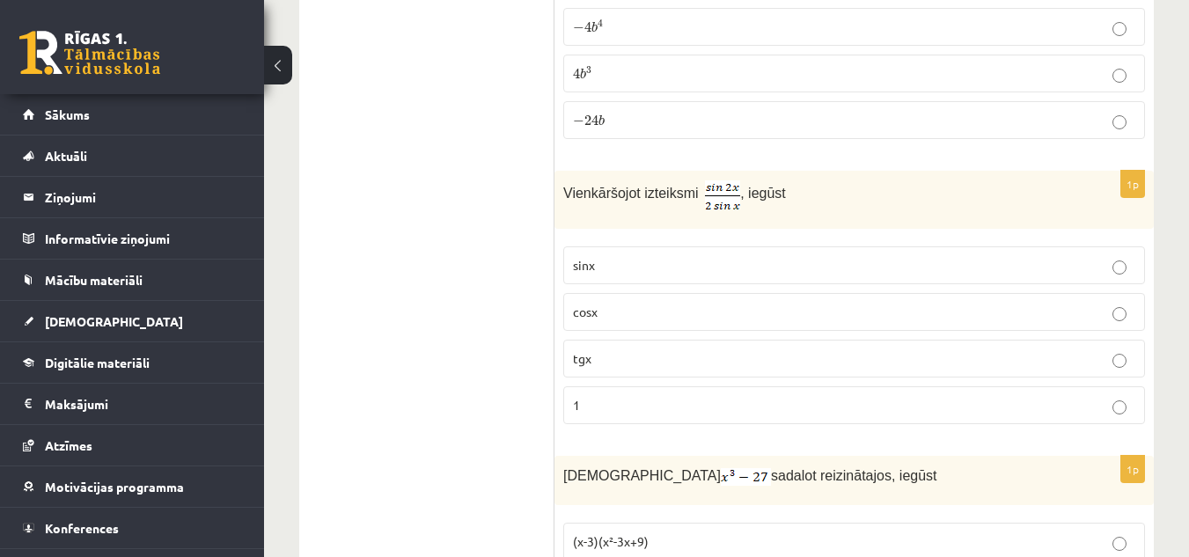
click at [670, 303] on p "cosx" at bounding box center [854, 312] width 562 height 18
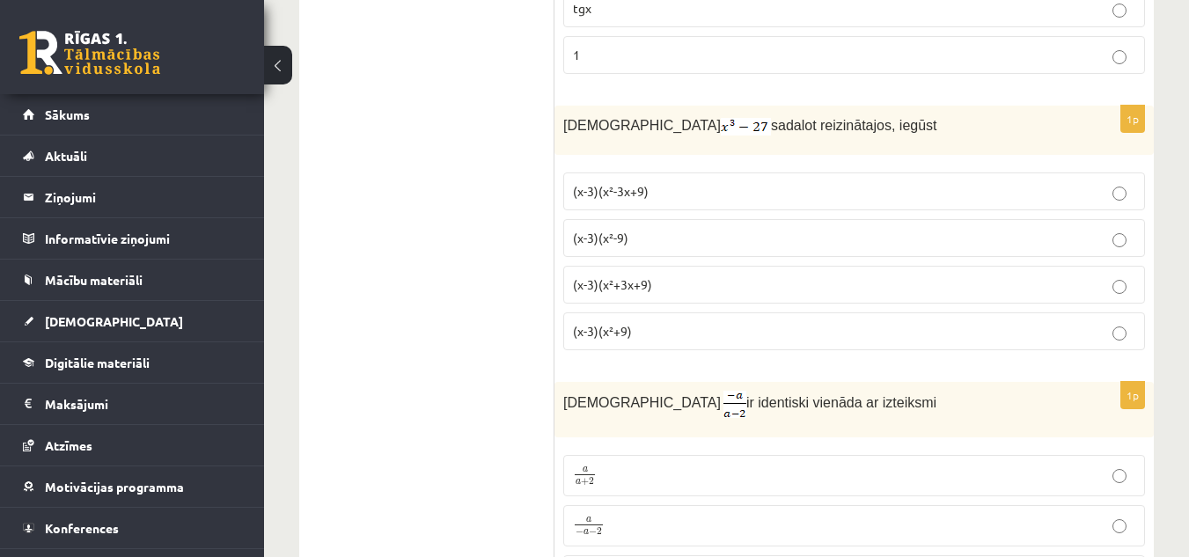
scroll to position [4180, 0]
click at [678, 274] on p "(x-3)(x²+3x+9)" at bounding box center [854, 283] width 562 height 18
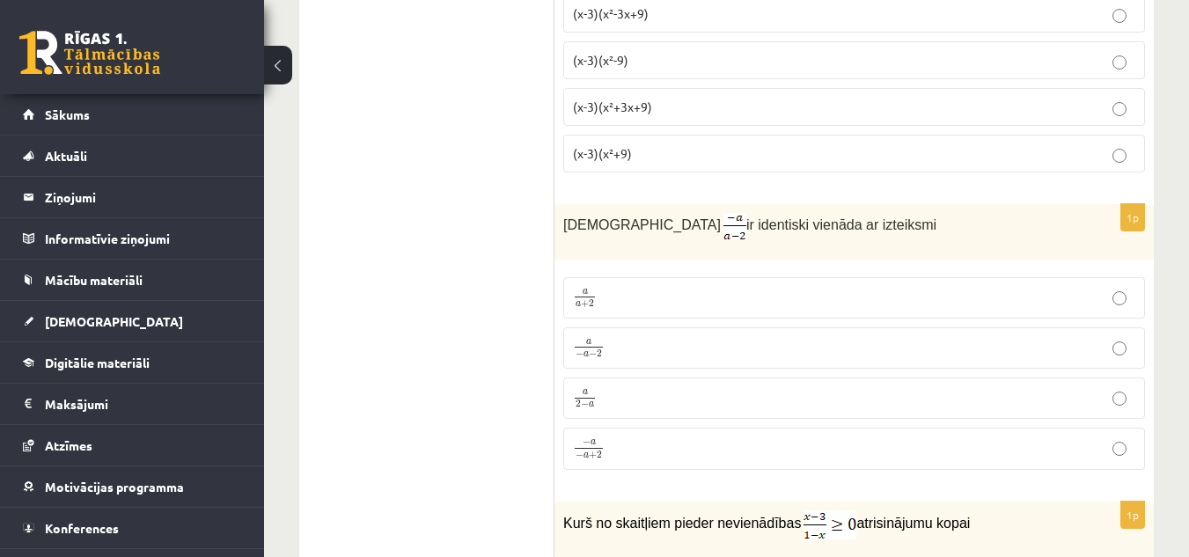
scroll to position [4444, 0]
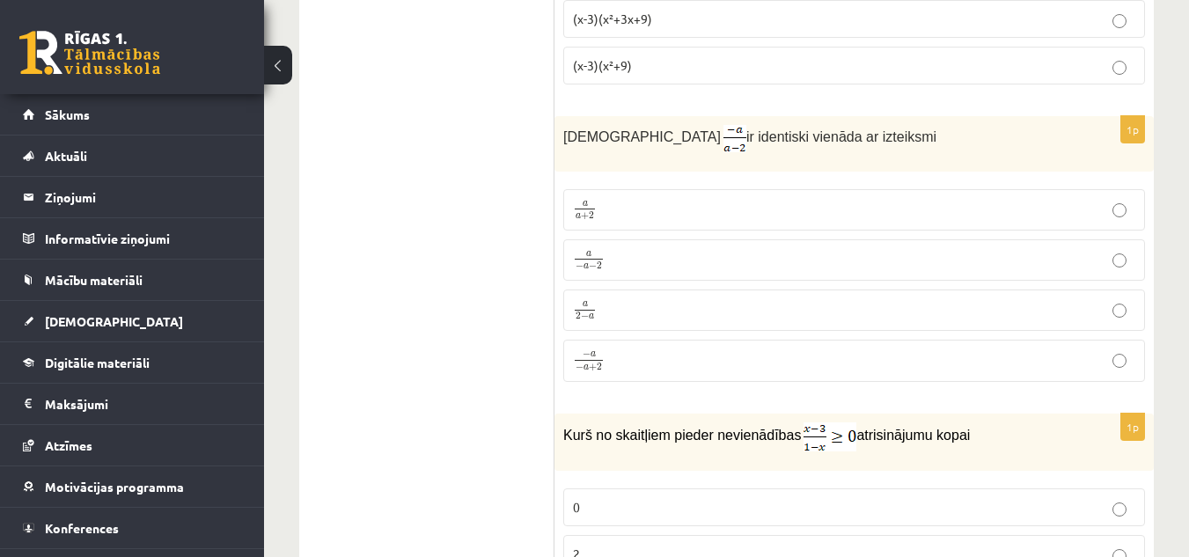
click at [670, 299] on p "a 2 − a a 2 − a" at bounding box center [854, 310] width 562 height 22
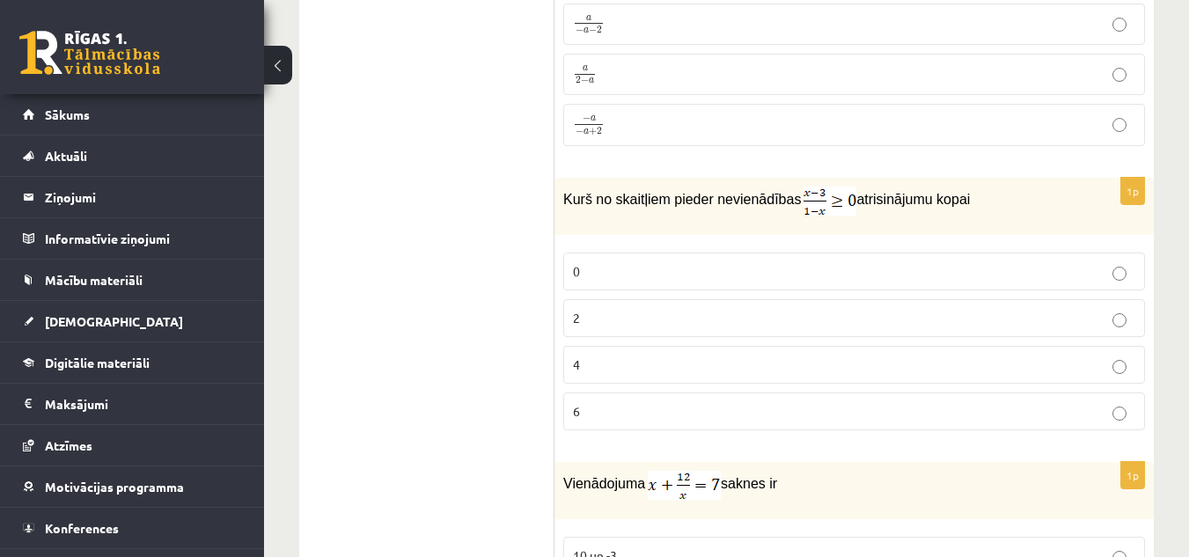
scroll to position [4708, 0]
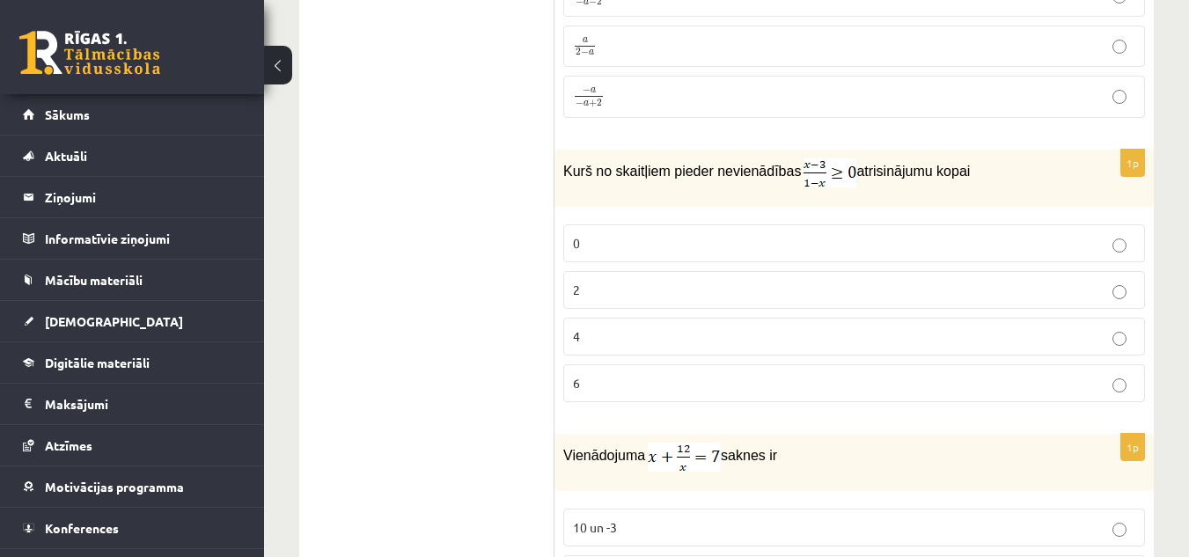
click at [648, 281] on p "2" at bounding box center [854, 290] width 562 height 18
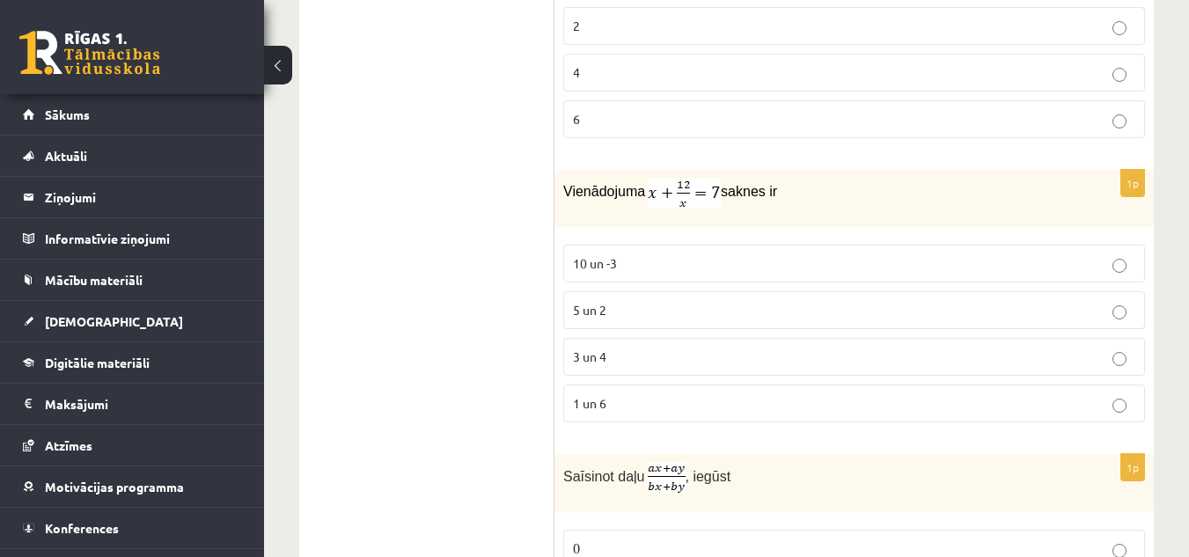
scroll to position [5060, 0]
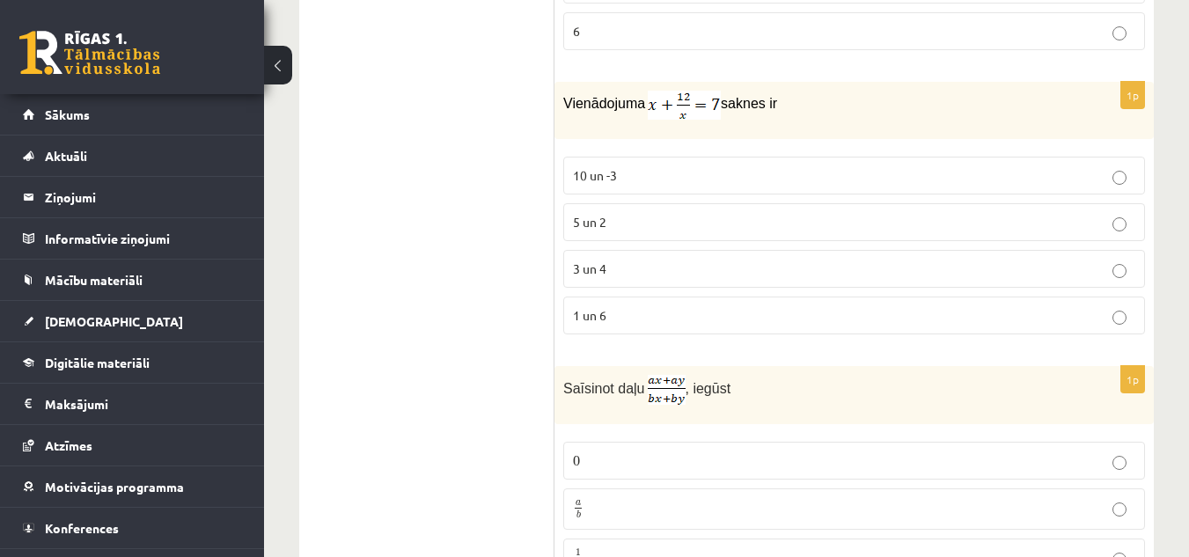
click at [646, 260] on p "3 un 4" at bounding box center [854, 269] width 562 height 18
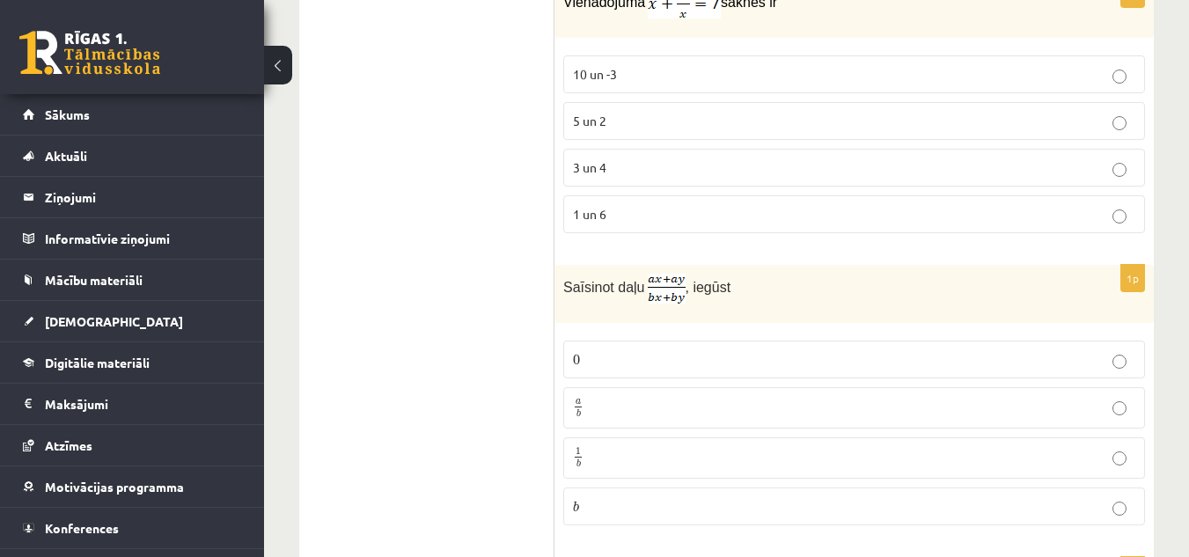
scroll to position [5237, 0]
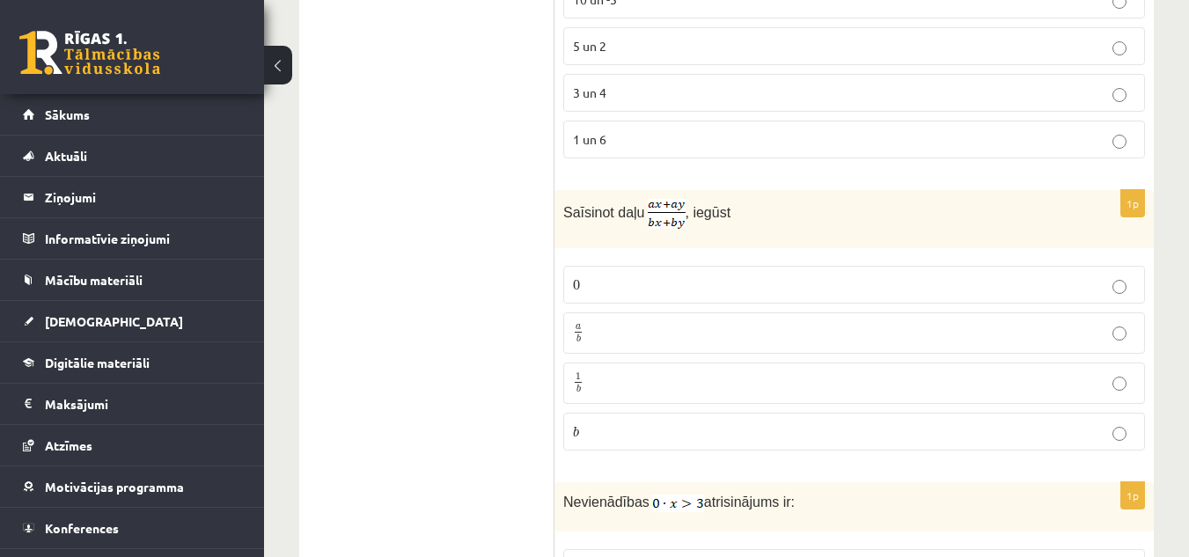
click at [617, 322] on p "a b a b" at bounding box center [854, 333] width 562 height 22
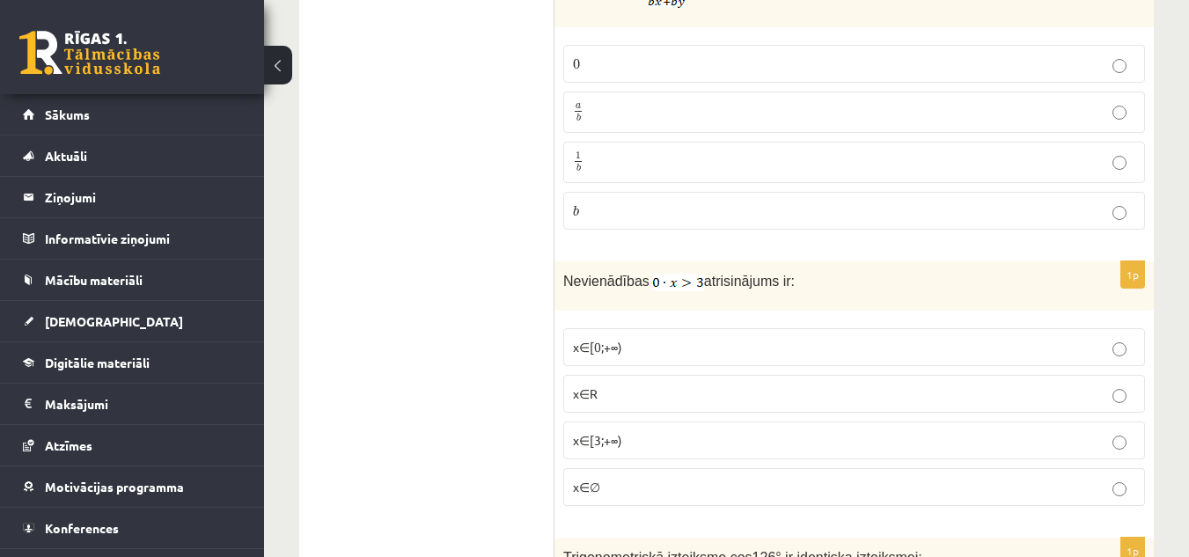
scroll to position [5589, 0]
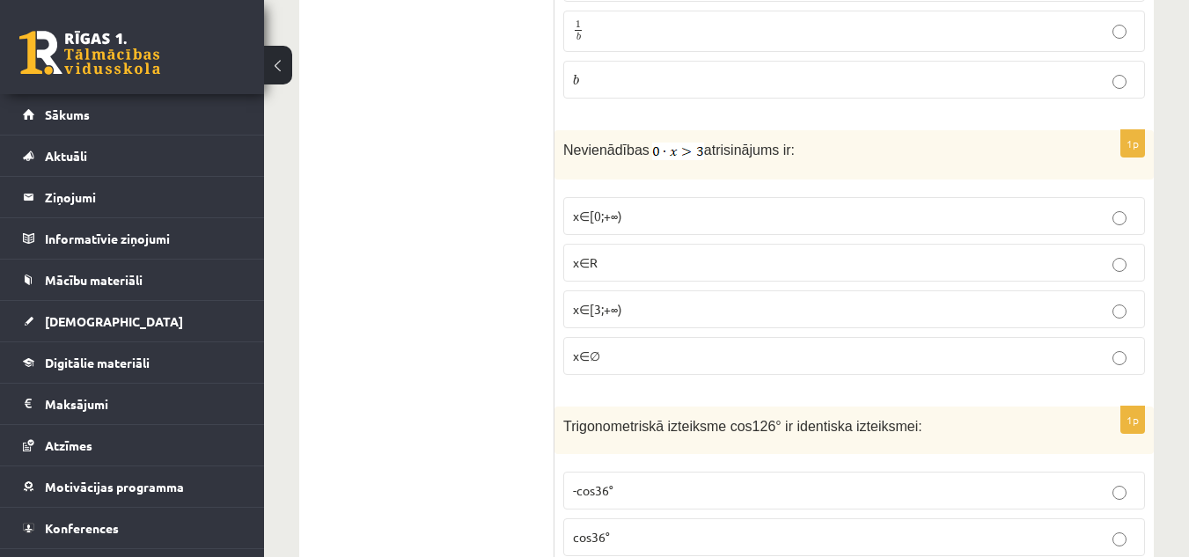
click at [670, 347] on p "x∈∅" at bounding box center [854, 356] width 562 height 18
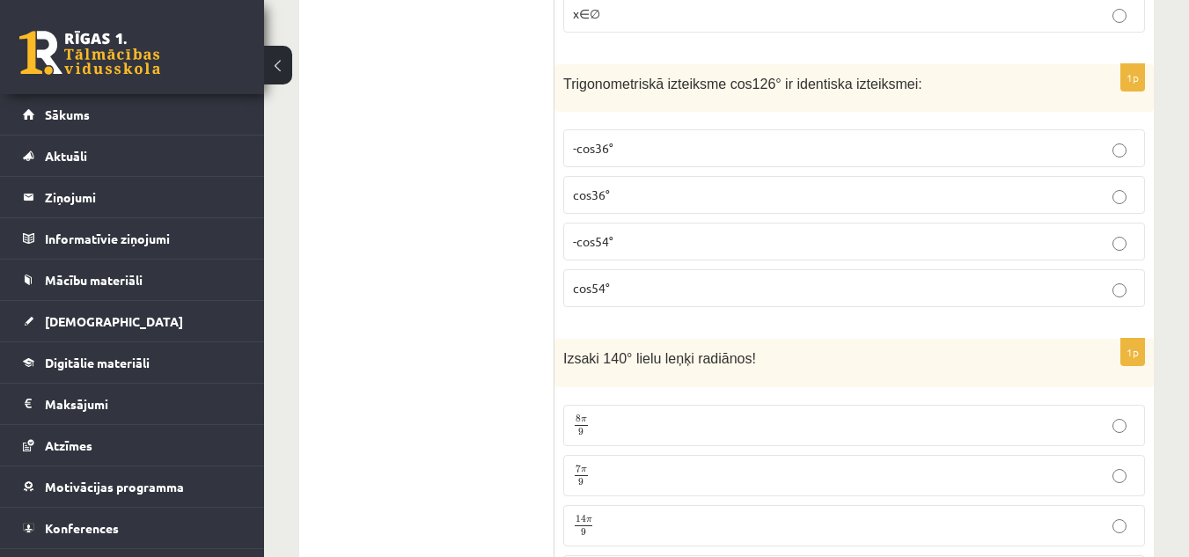
scroll to position [5941, 0]
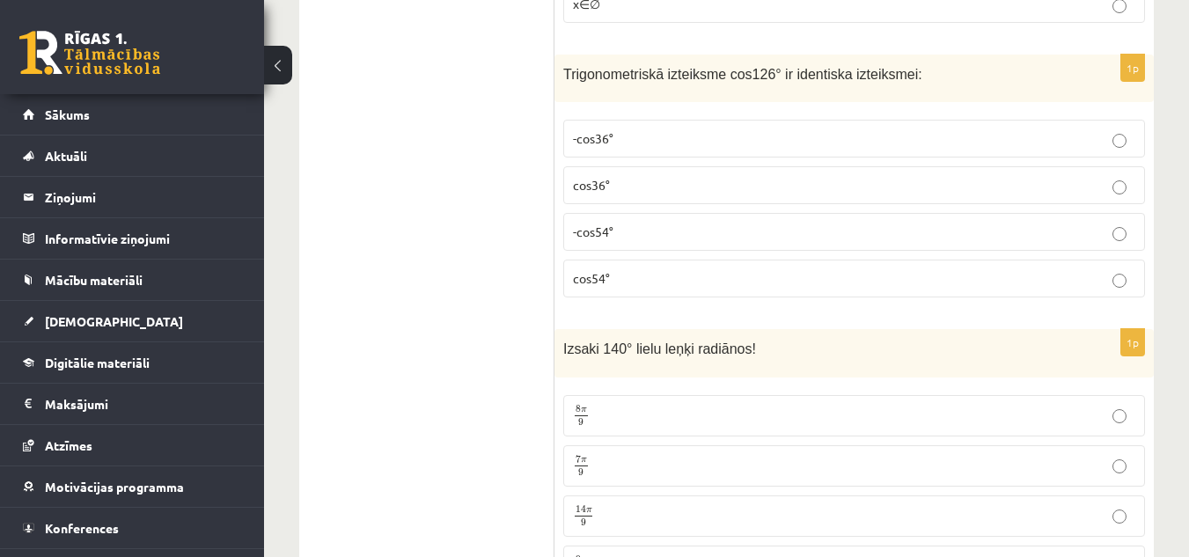
click at [649, 260] on label "cos54°" at bounding box center [854, 279] width 582 height 38
click at [659, 223] on p "-cos54°" at bounding box center [854, 232] width 562 height 18
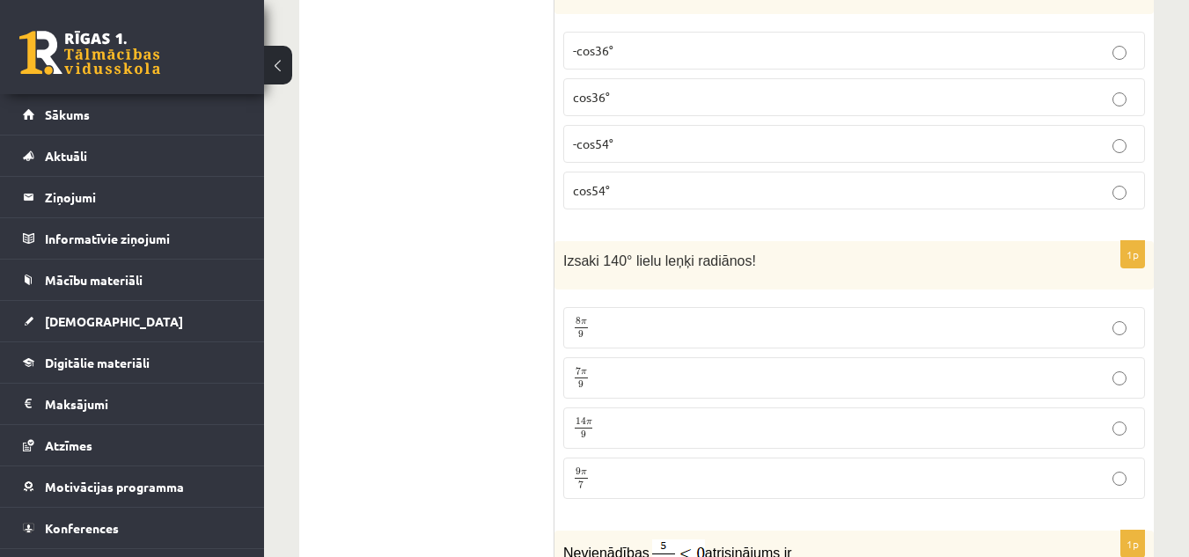
scroll to position [6205, 0]
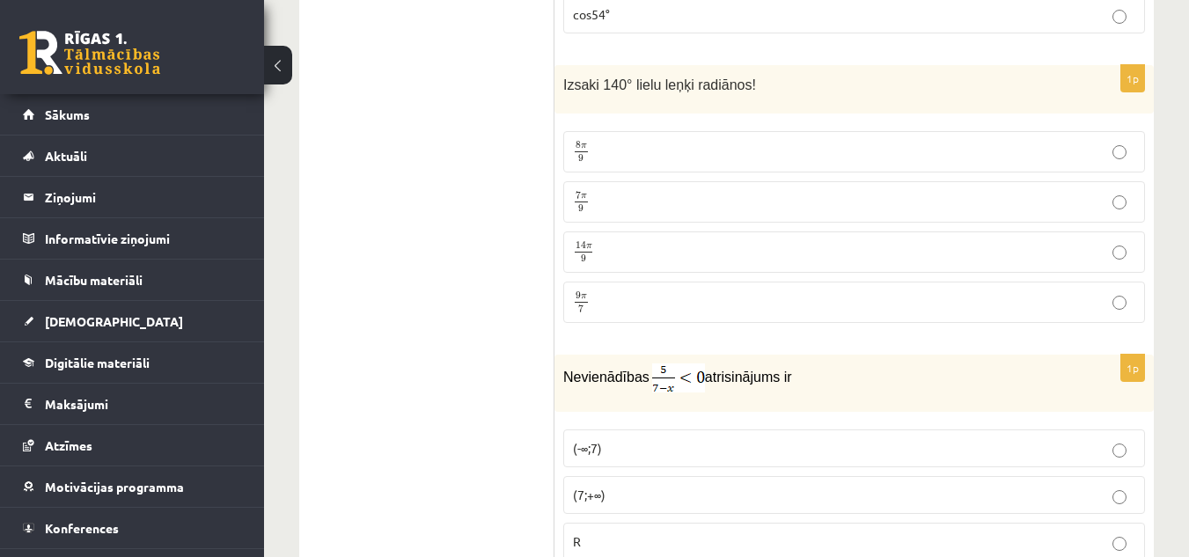
click at [627, 191] on p "7 π 9 7 π 9" at bounding box center [854, 202] width 562 height 22
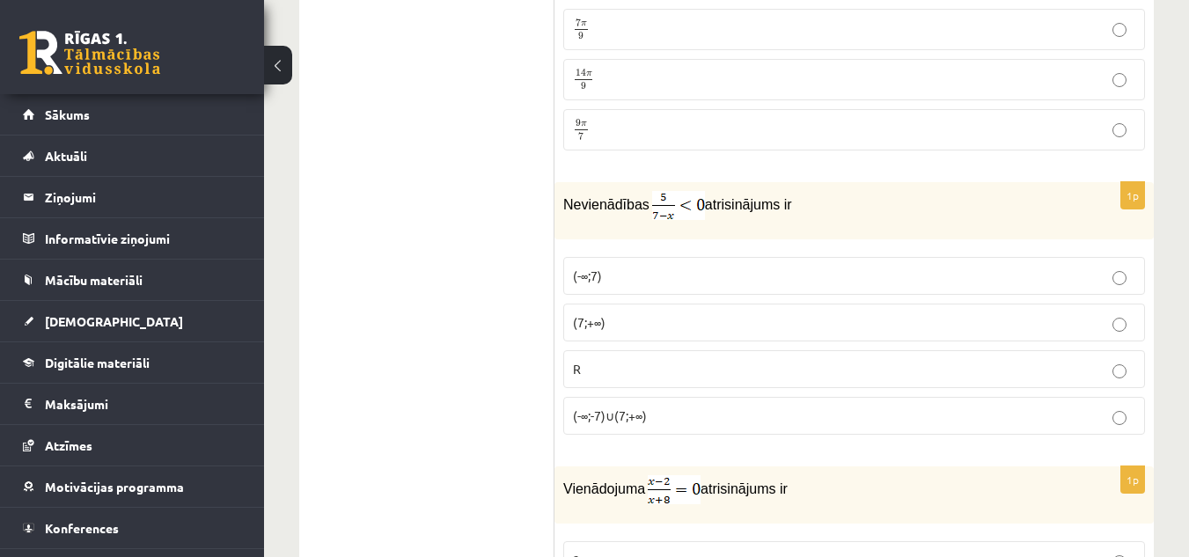
scroll to position [6381, 0]
click at [628, 310] on p "(7;+∞)" at bounding box center [854, 319] width 562 height 18
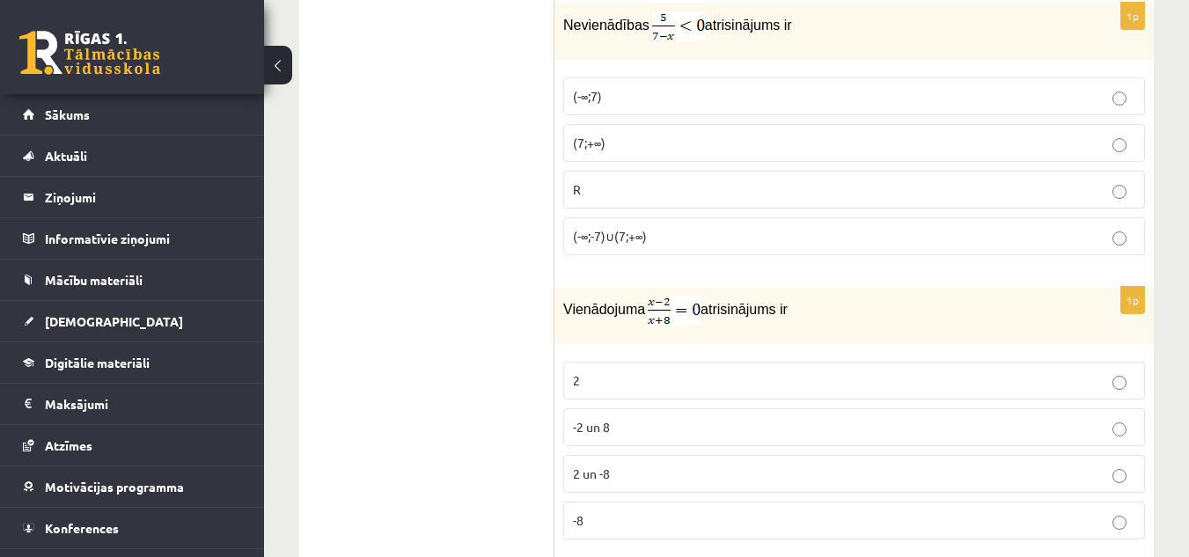
scroll to position [6645, 0]
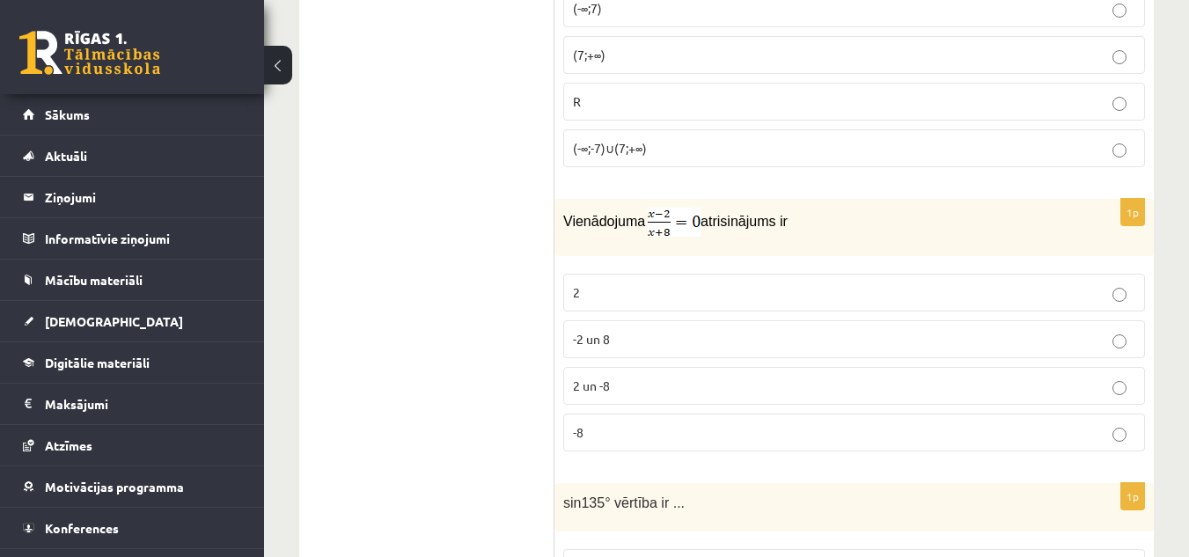
click at [621, 283] on p "2" at bounding box center [854, 292] width 562 height 18
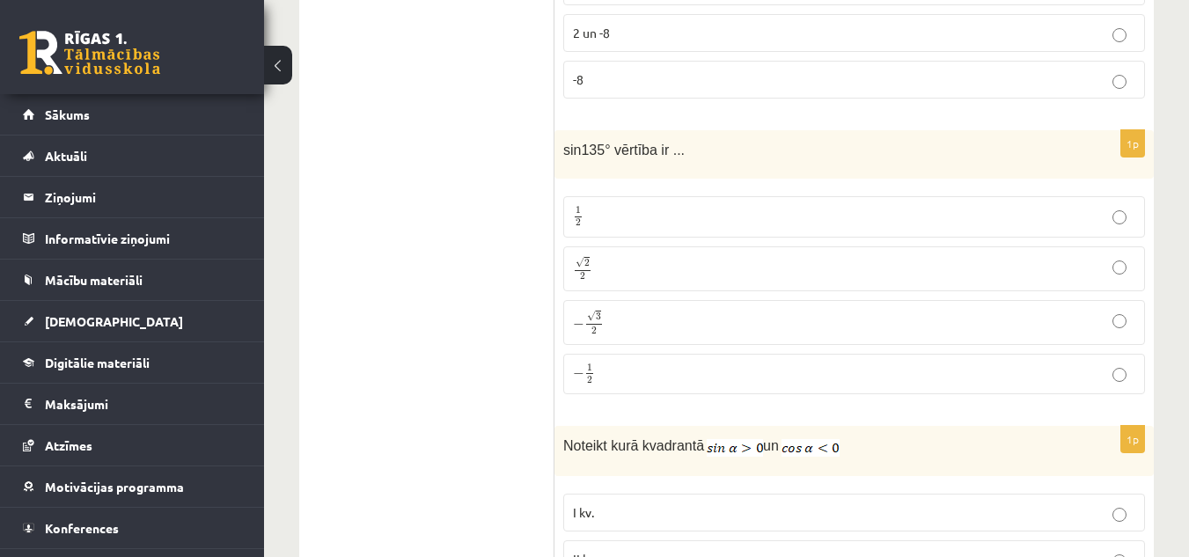
scroll to position [6997, 0]
click at [655, 257] on p "√ 2 2 2 2" at bounding box center [854, 270] width 562 height 26
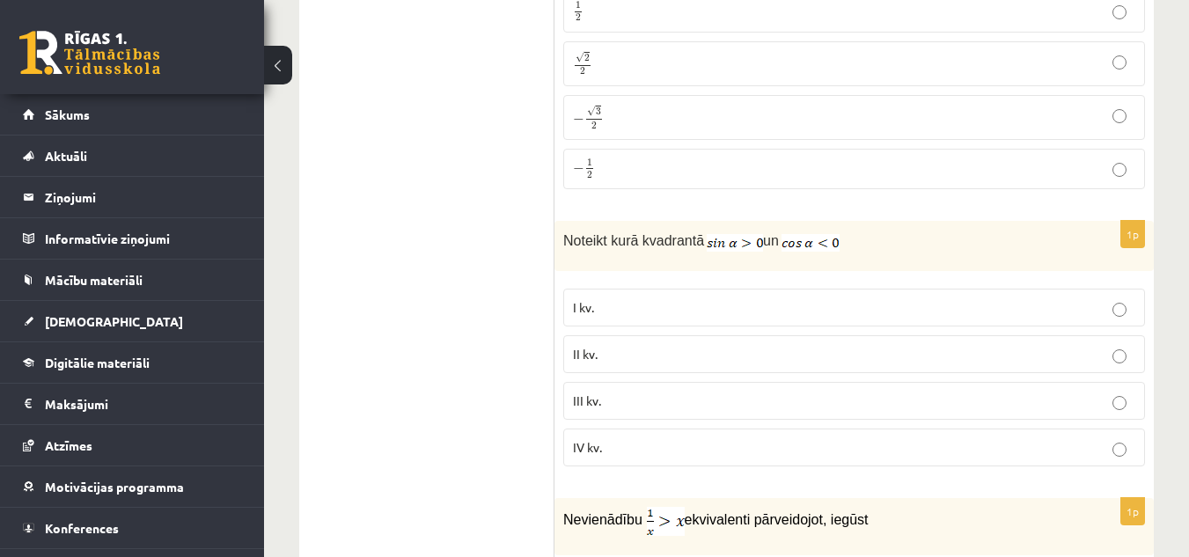
scroll to position [7261, 0]
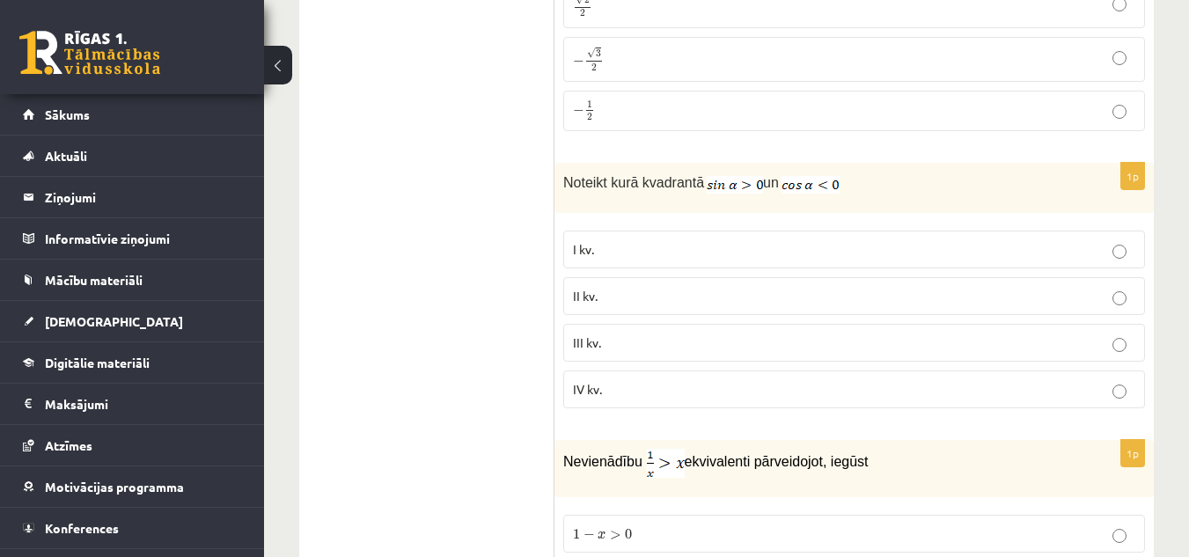
click at [662, 287] on p "II kv." at bounding box center [854, 296] width 562 height 18
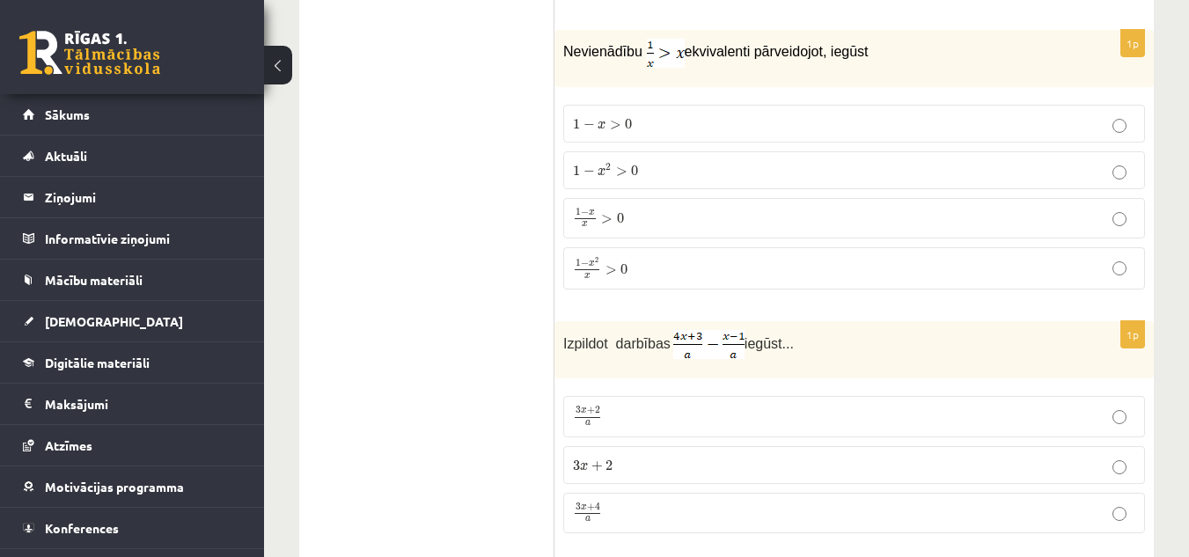
scroll to position [7701, 0]
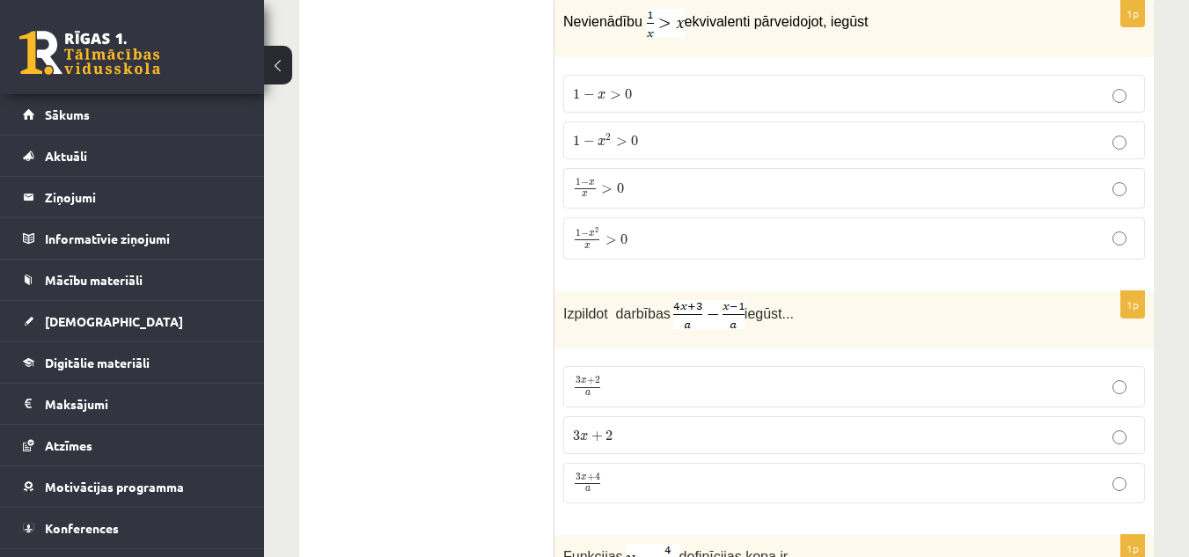
click at [602, 474] on span "3 x + 4 a" at bounding box center [587, 484] width 29 height 20
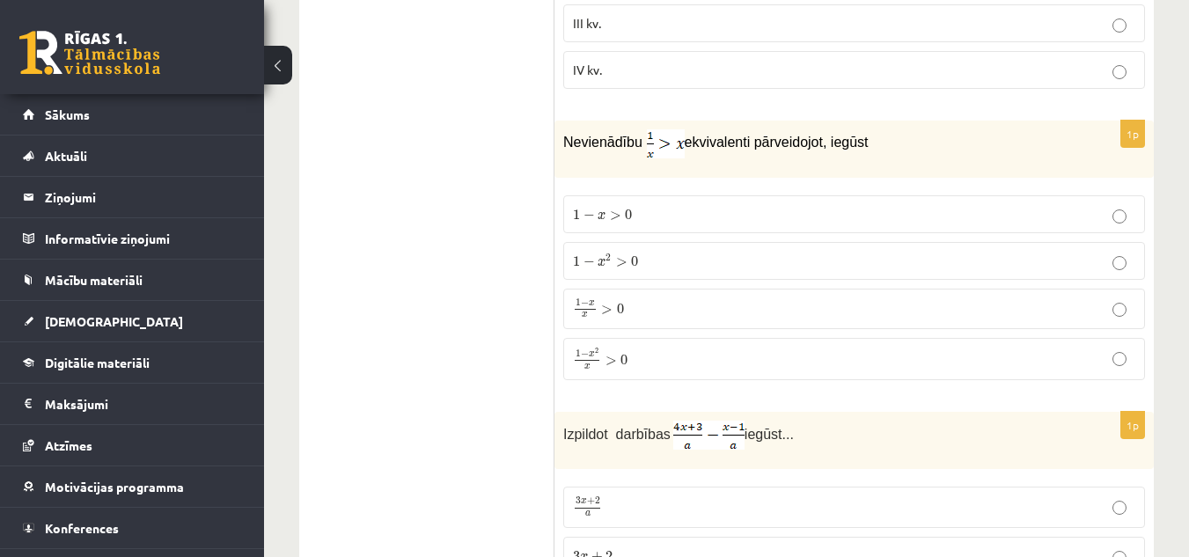
scroll to position [7525, 0]
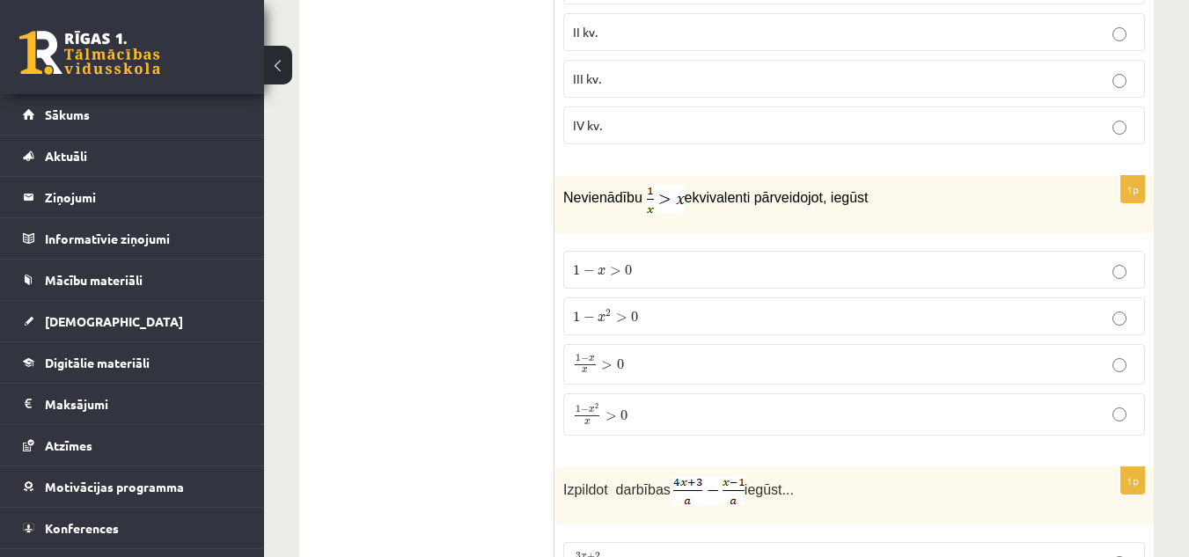
click at [661, 393] on label "1 − x 2 x > 0 1 − x 2 x > 0" at bounding box center [854, 414] width 582 height 42
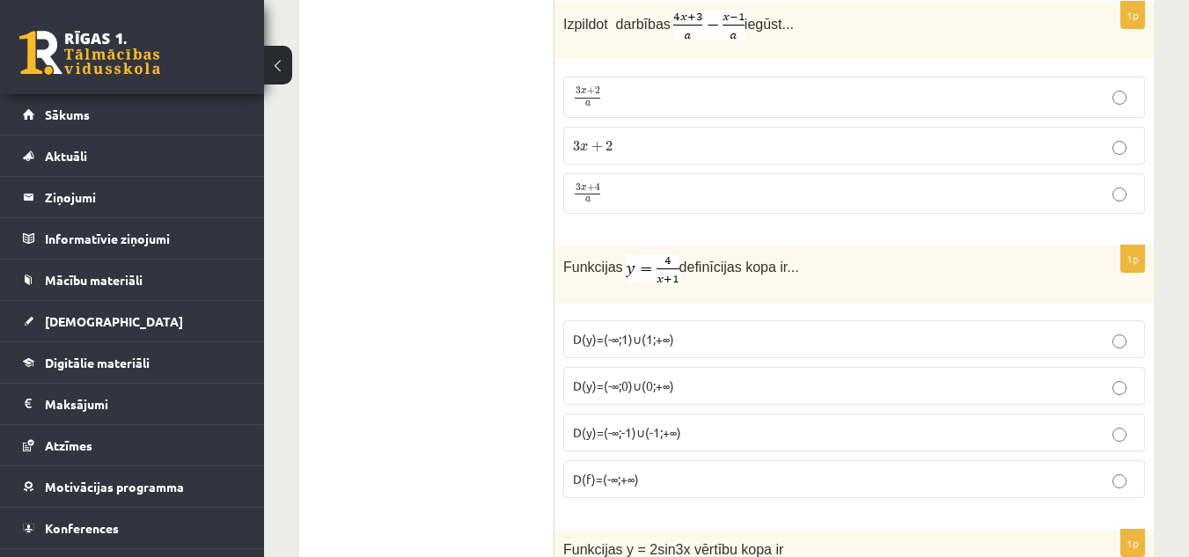
scroll to position [8053, 0]
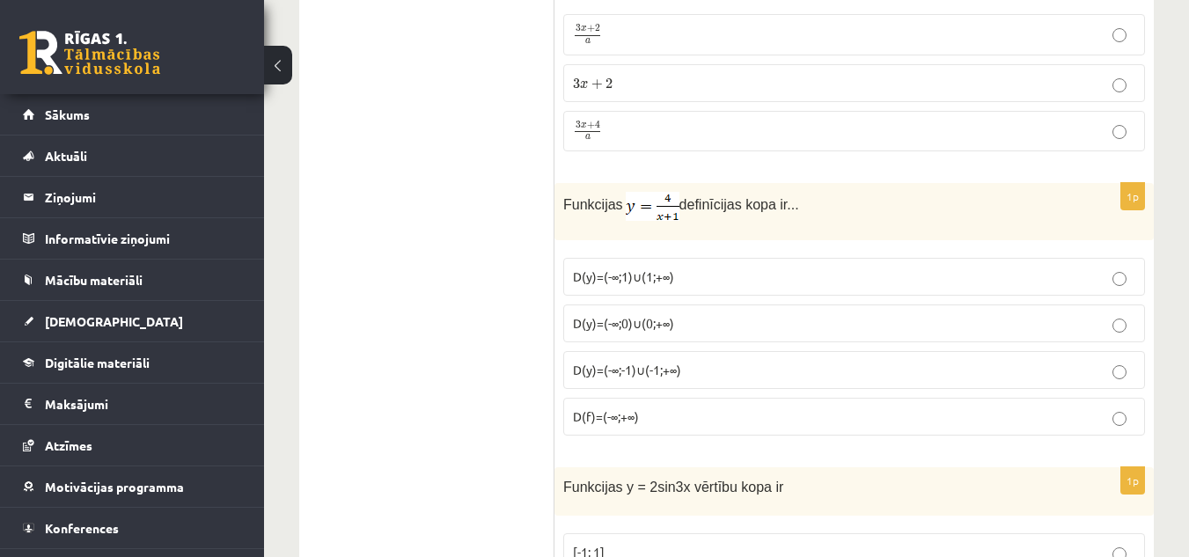
click at [614, 361] on p "D(y)=(-∞;-1)∪(-1;+∞)" at bounding box center [854, 370] width 562 height 18
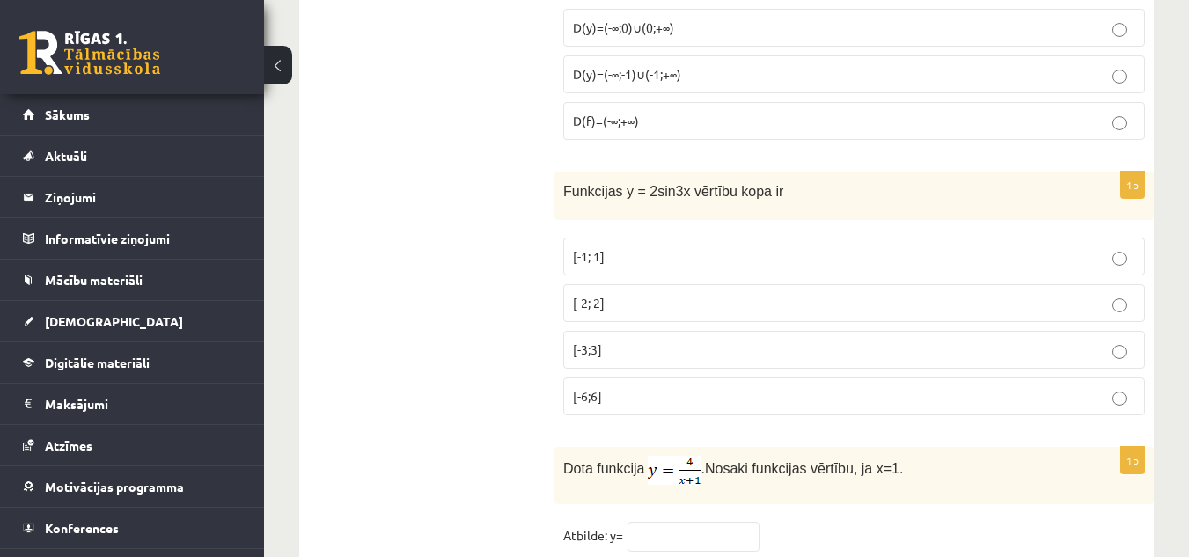
scroll to position [8317, 0]
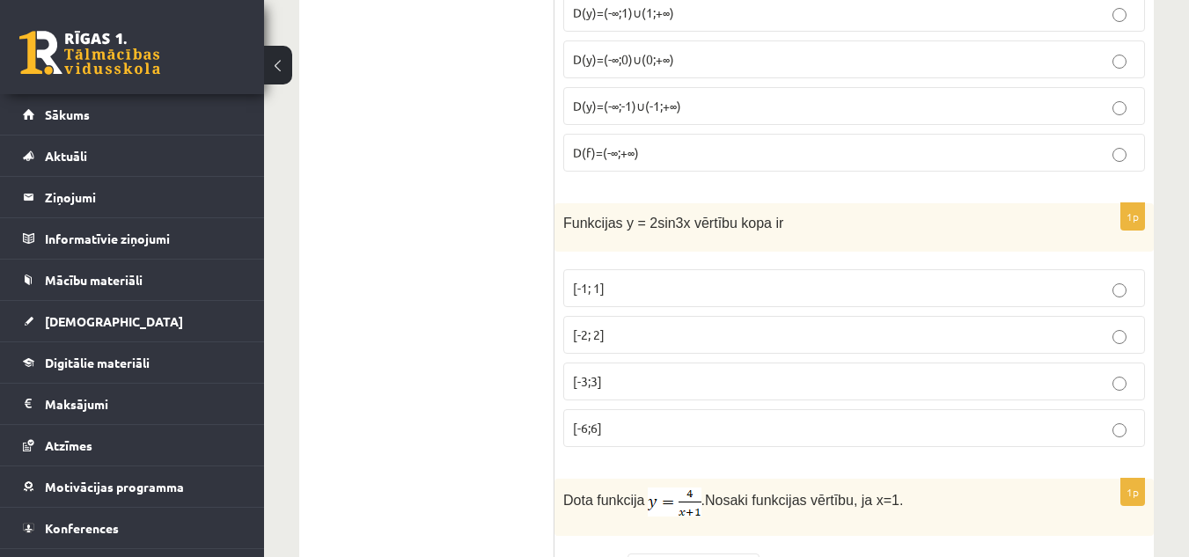
click at [623, 326] on p "[-2; 2]" at bounding box center [854, 335] width 562 height 18
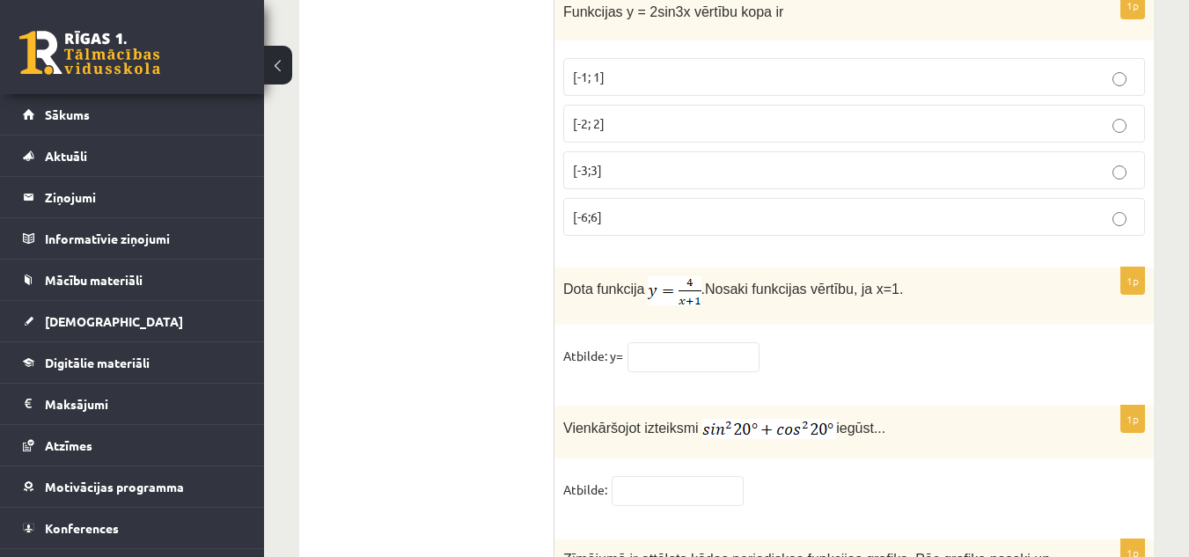
scroll to position [8498, 0]
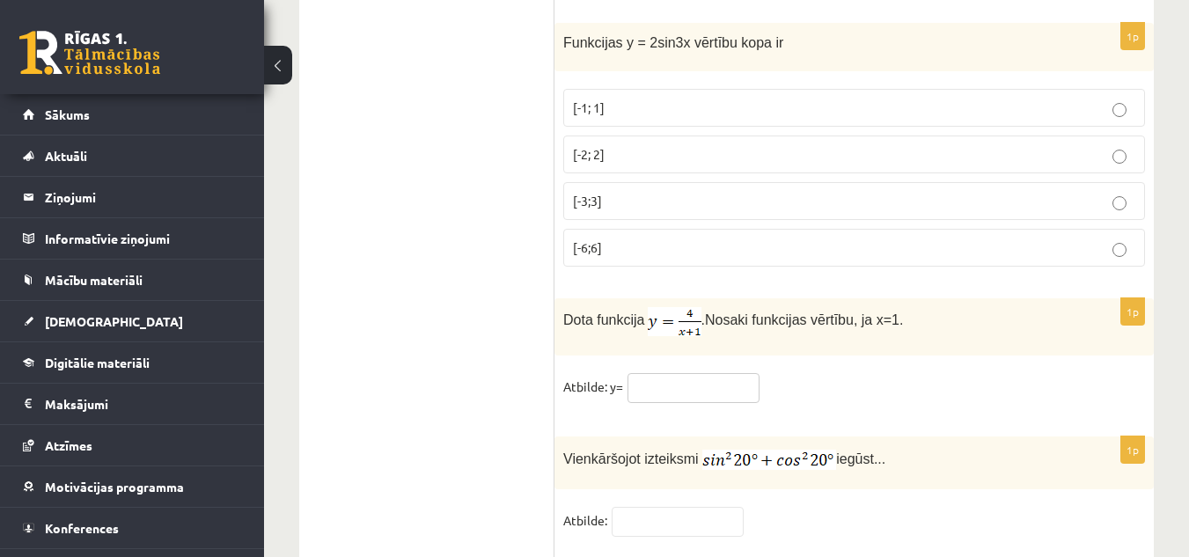
click at [702, 373] on input "text" at bounding box center [694, 388] width 132 height 30
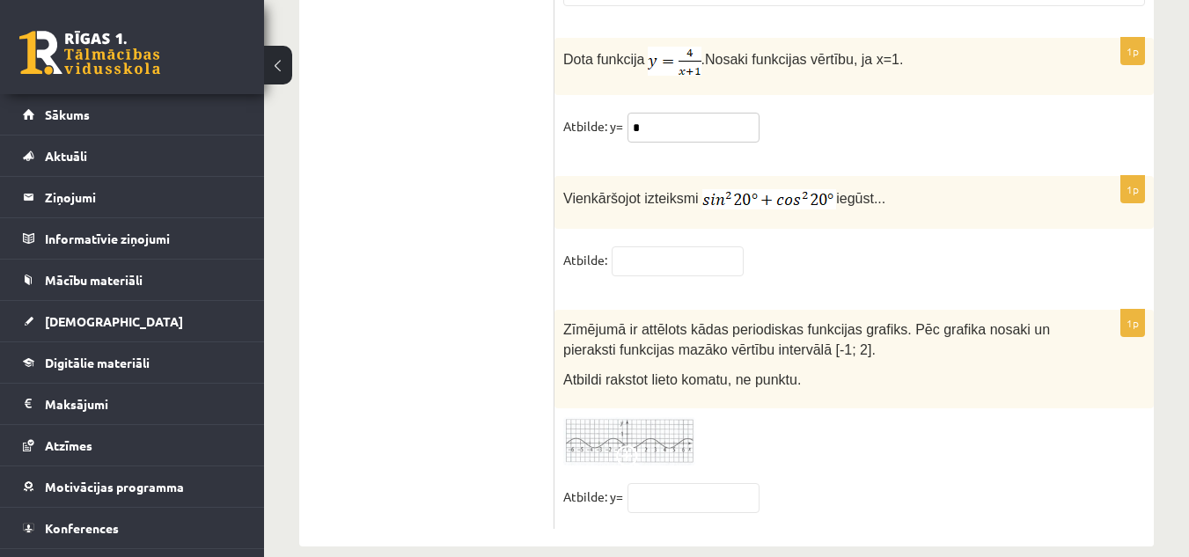
scroll to position [8762, 0]
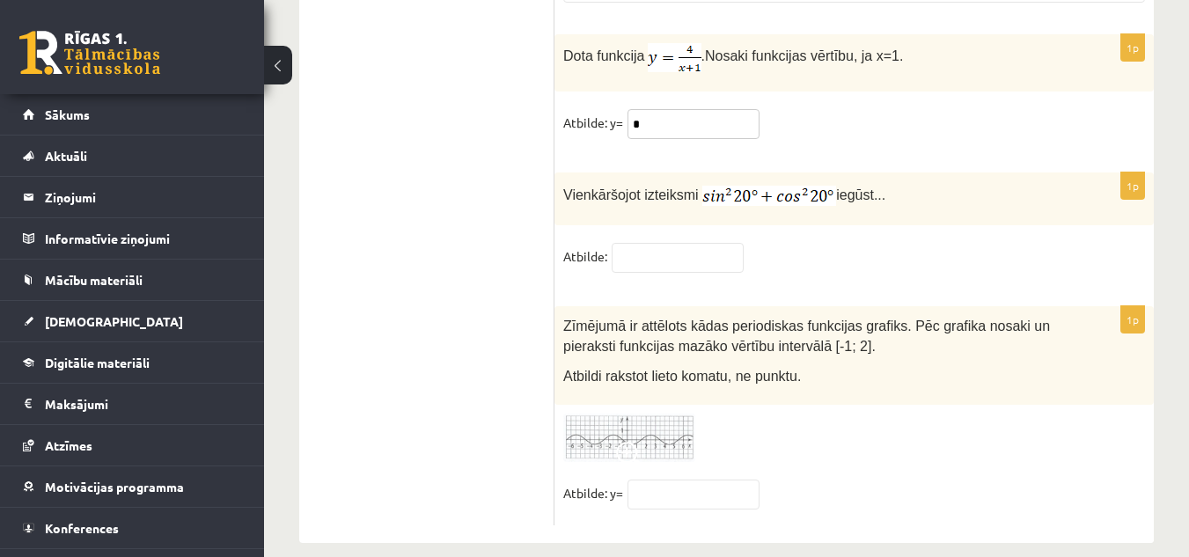
type input "*"
click at [635, 243] on input "text" at bounding box center [678, 258] width 132 height 30
type input "*"
click at [718, 480] on input "text" at bounding box center [694, 495] width 132 height 30
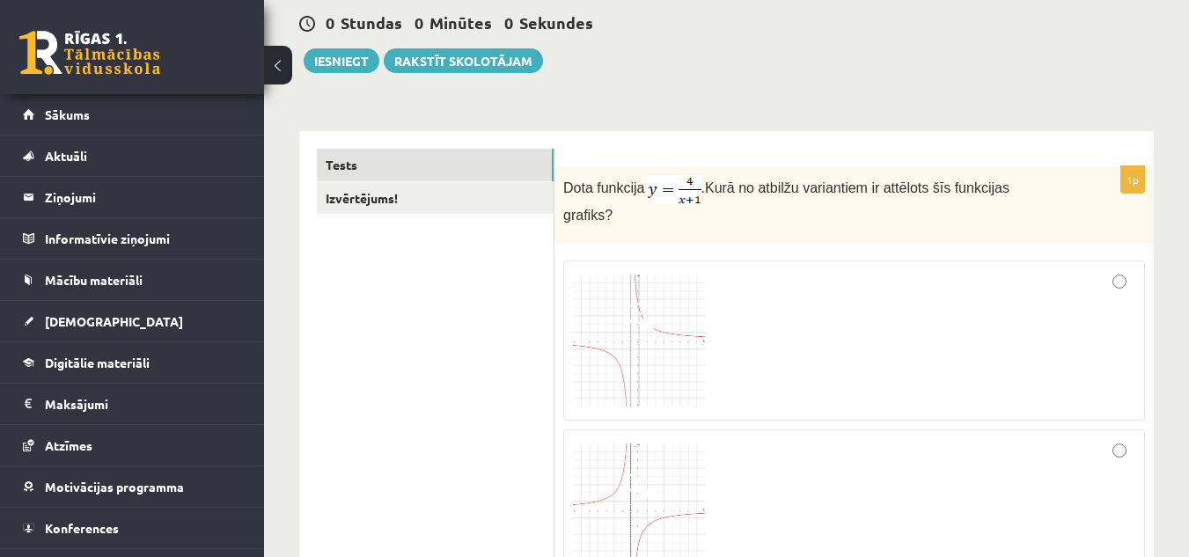
scroll to position [0, 0]
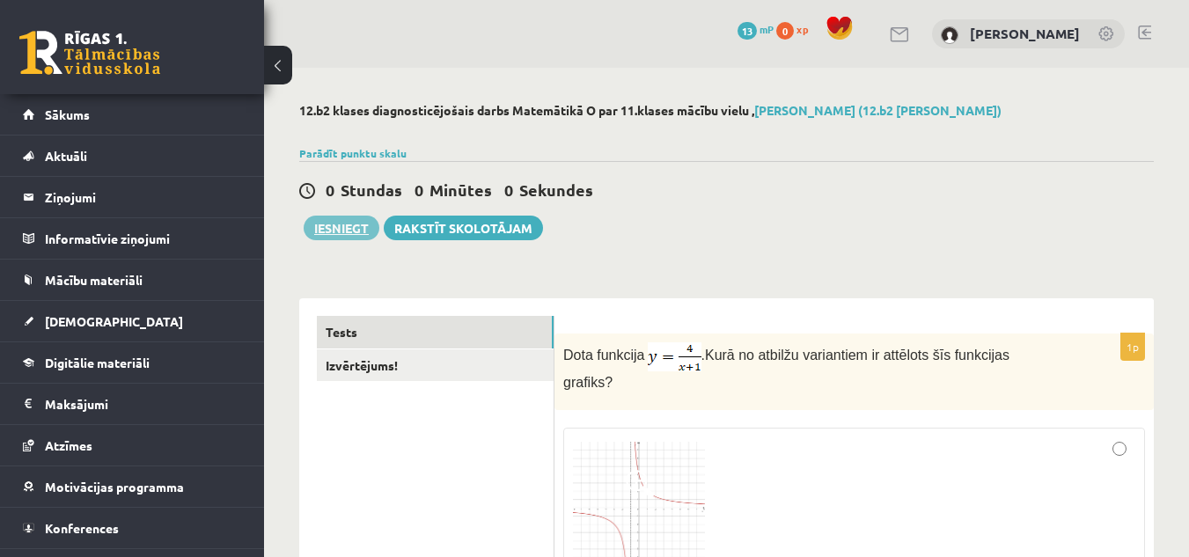
type input "**"
click at [326, 230] on button "Iesniegt" at bounding box center [342, 228] width 76 height 25
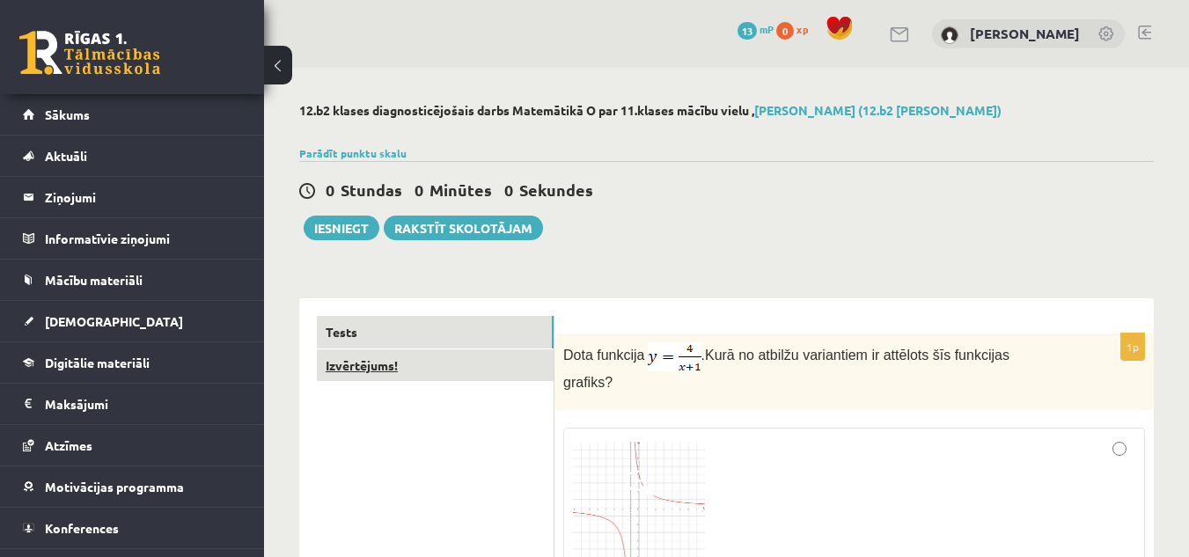
click at [501, 371] on link "Izvērtējums!" at bounding box center [435, 365] width 237 height 33
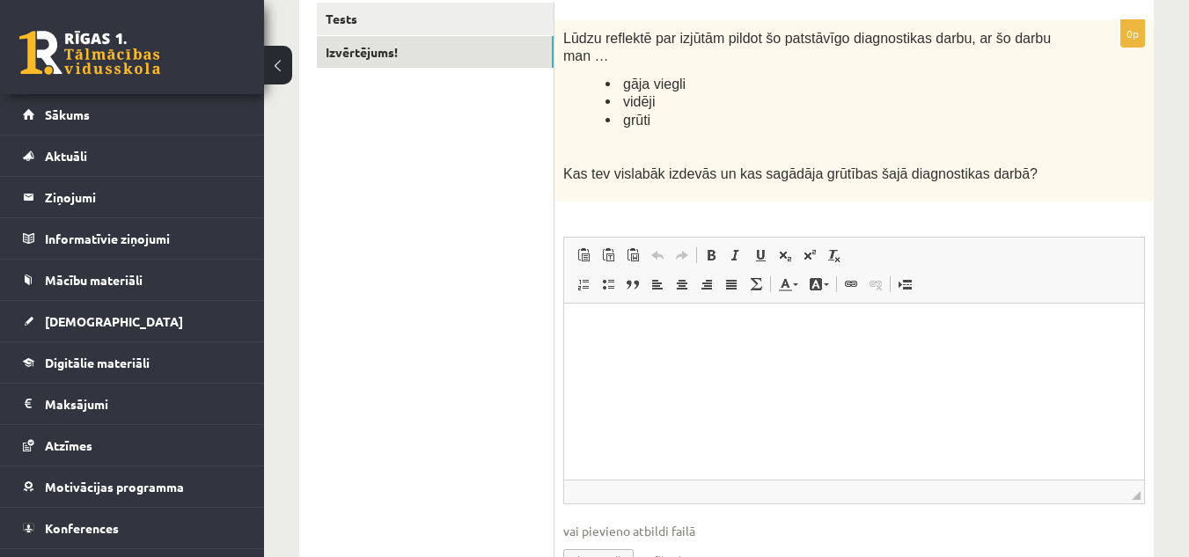
scroll to position [395, 0]
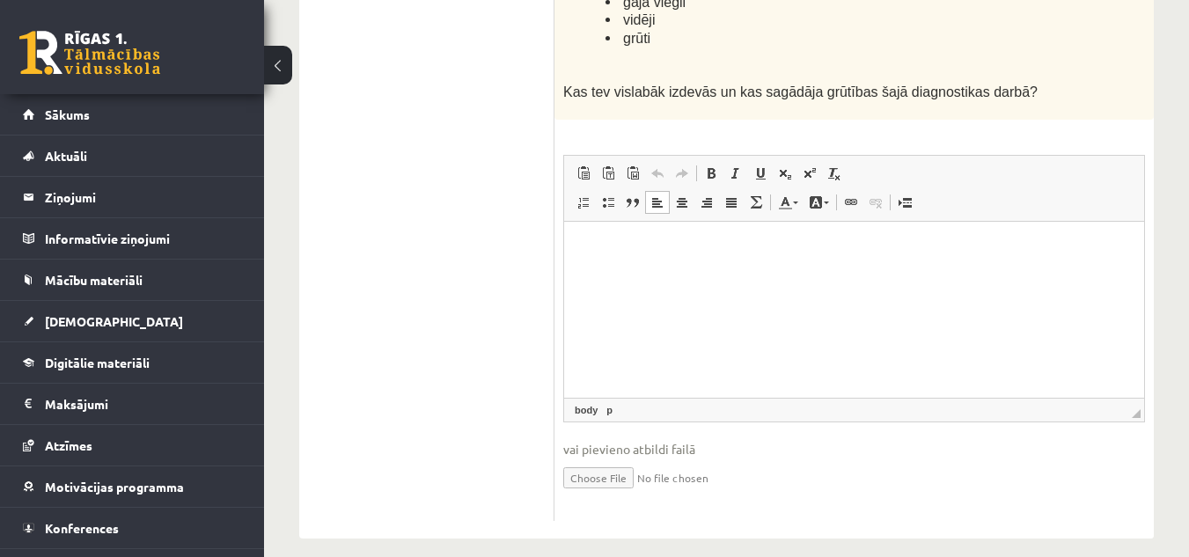
click at [570, 240] on html at bounding box center [854, 248] width 580 height 54
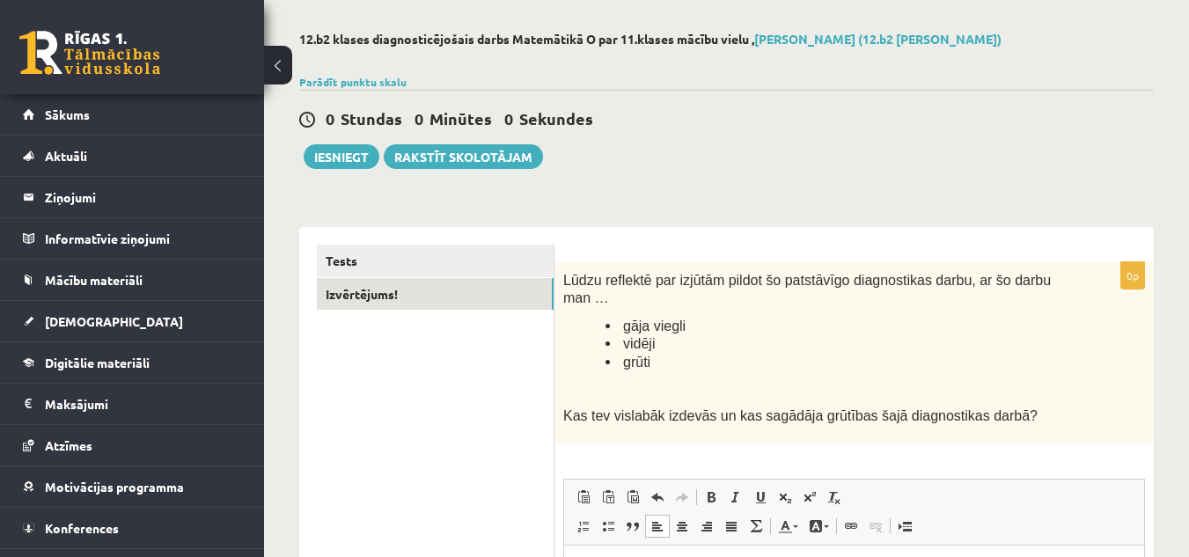
scroll to position [43, 0]
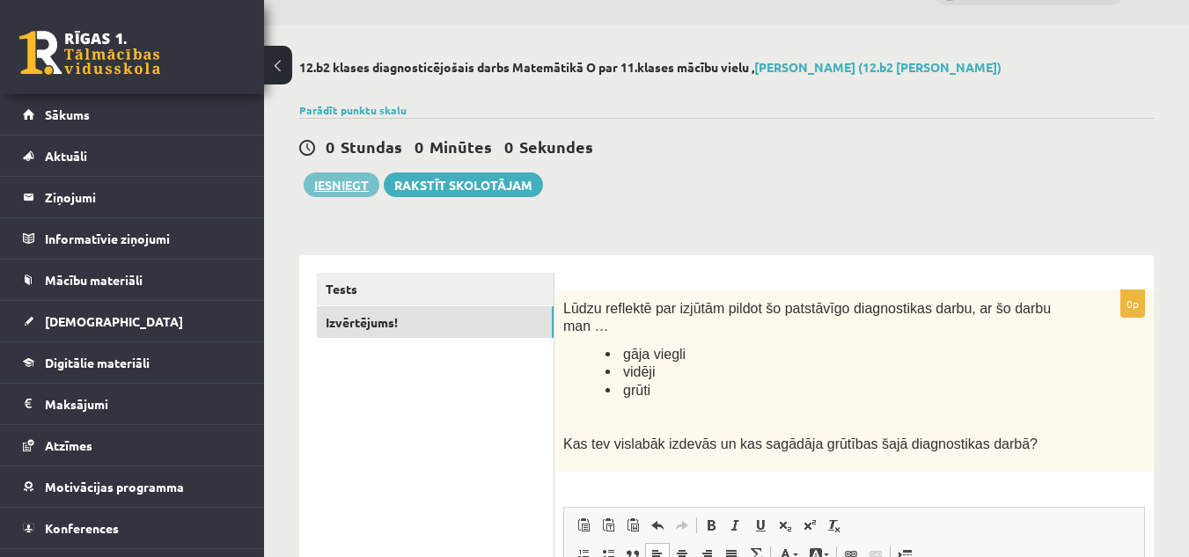
click at [344, 187] on button "Iesniegt" at bounding box center [342, 185] width 76 height 25
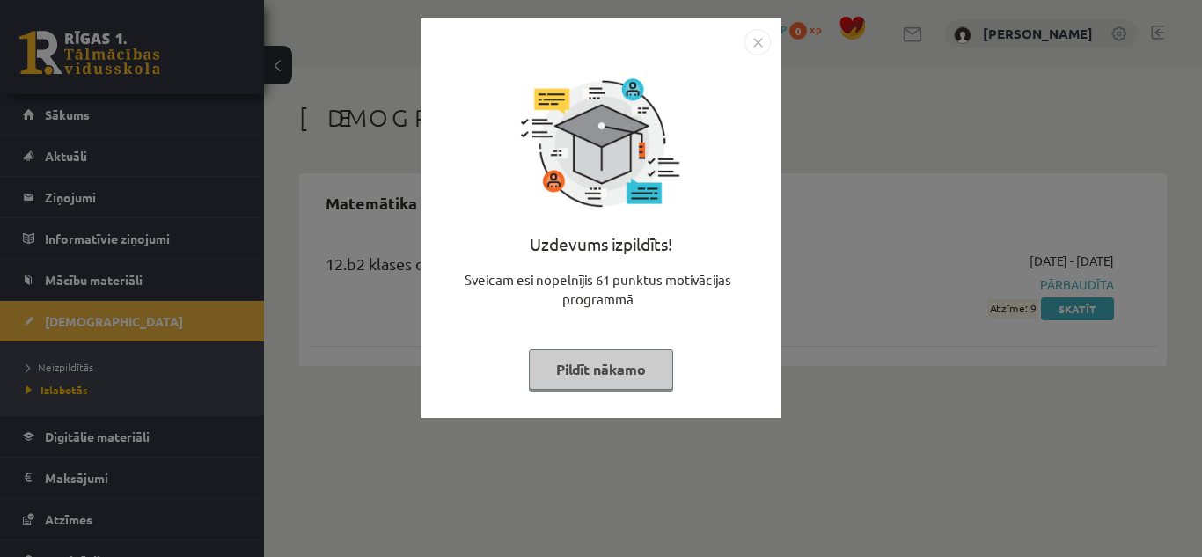
click at [584, 363] on button "Pildīt nākamo" at bounding box center [601, 369] width 144 height 40
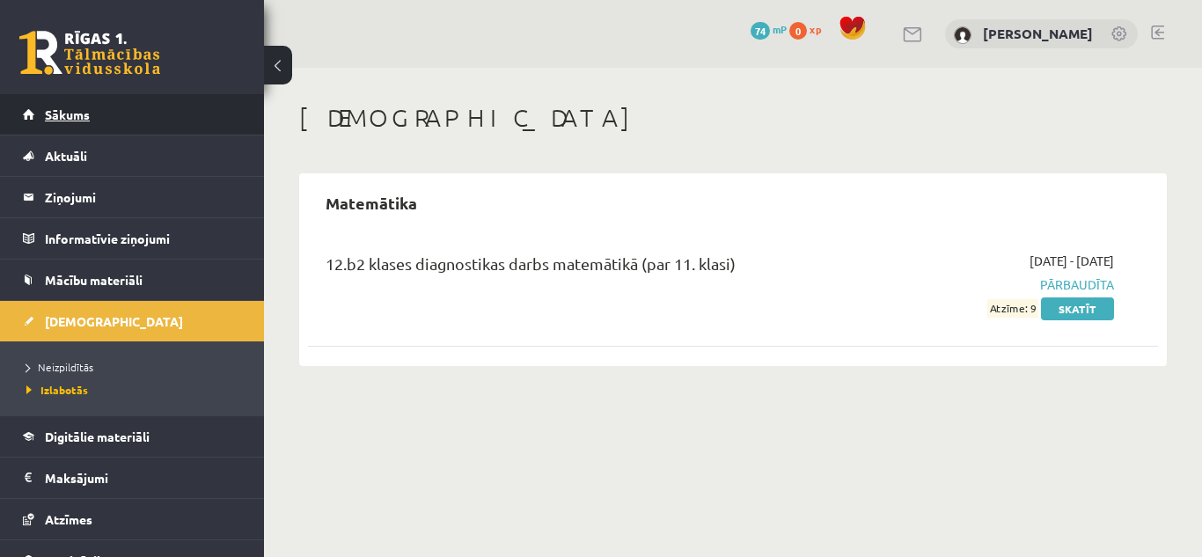
click at [154, 114] on link "Sākums" at bounding box center [132, 114] width 219 height 40
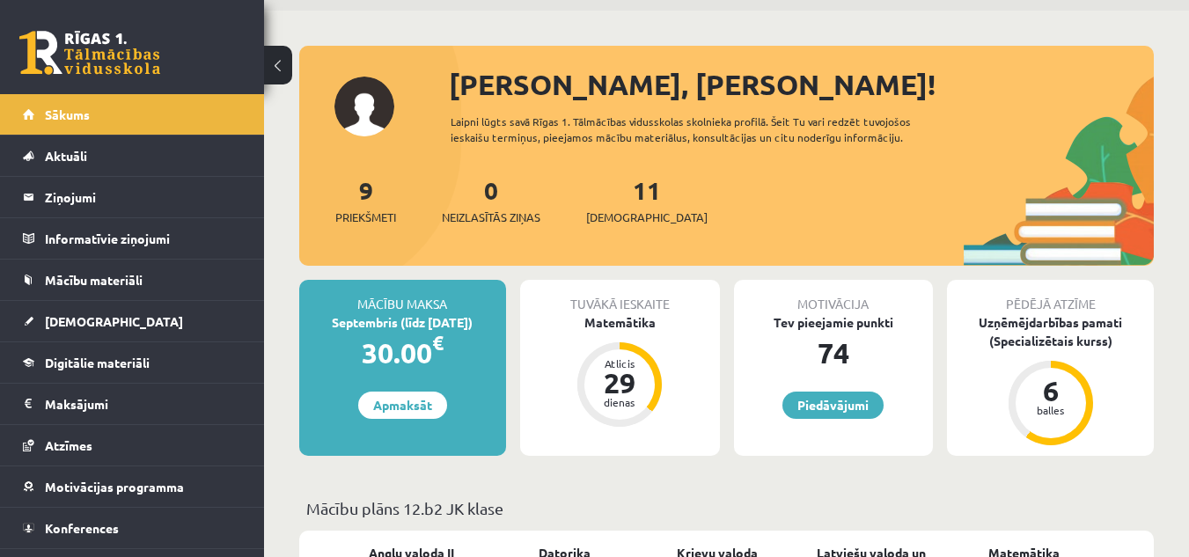
scroll to position [88, 0]
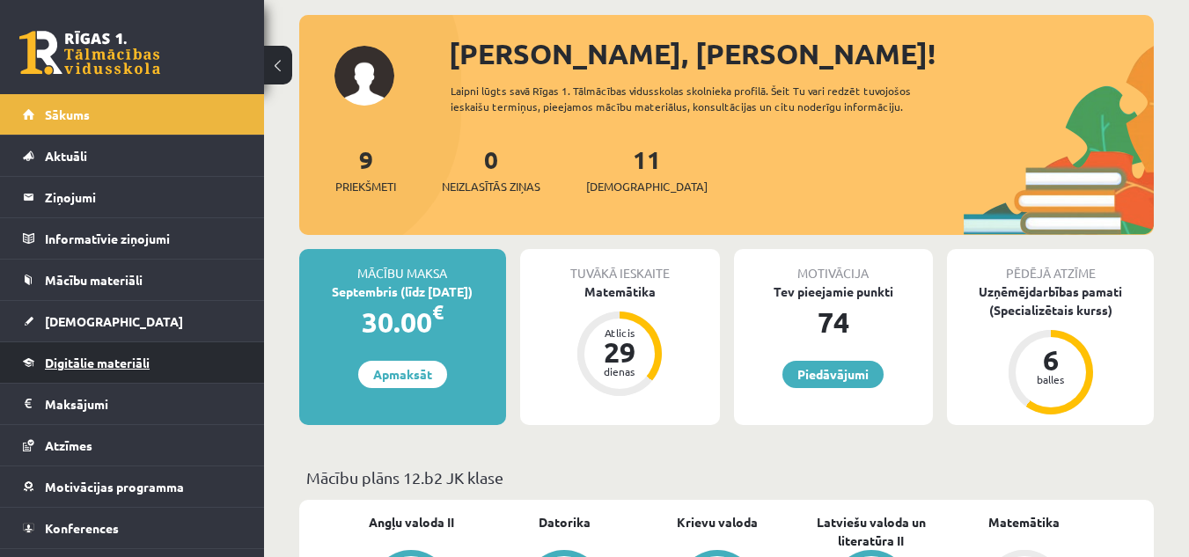
click at [176, 364] on link "Digitālie materiāli" at bounding box center [132, 362] width 219 height 40
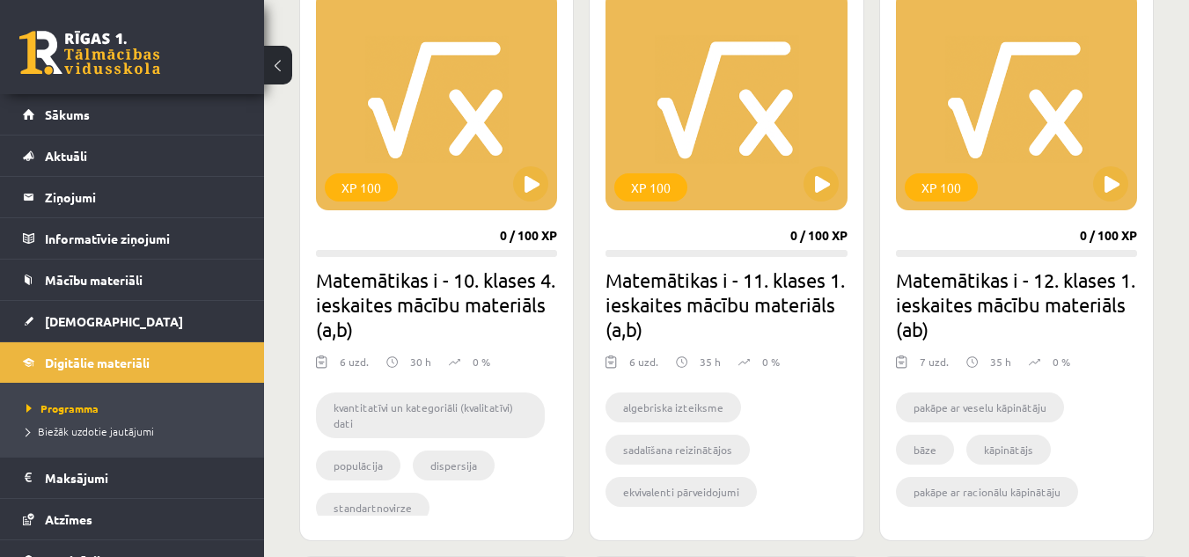
scroll to position [440, 0]
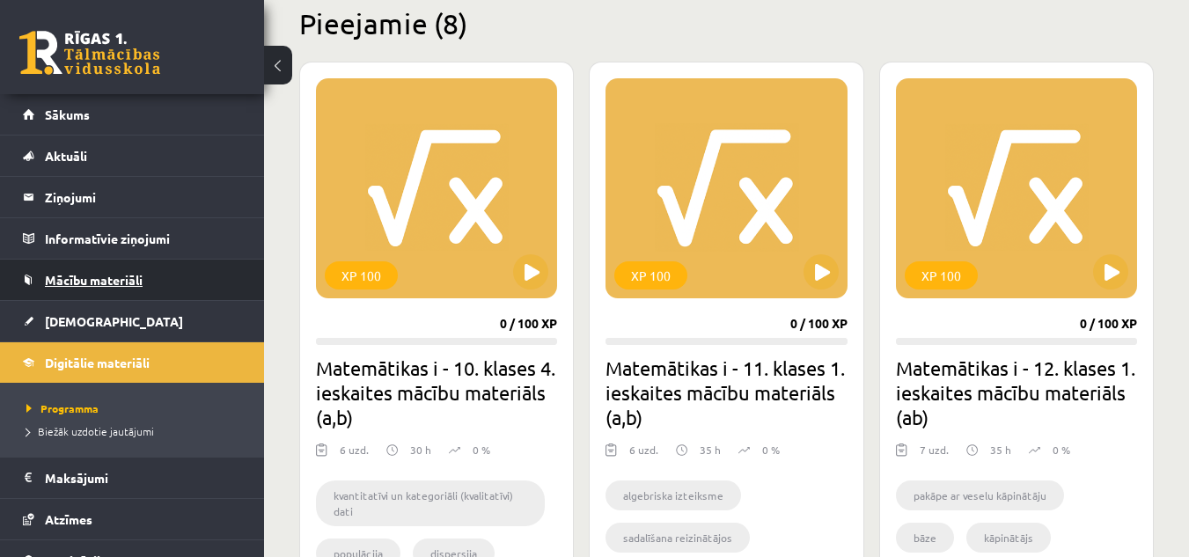
click at [164, 285] on link "Mācību materiāli" at bounding box center [132, 280] width 219 height 40
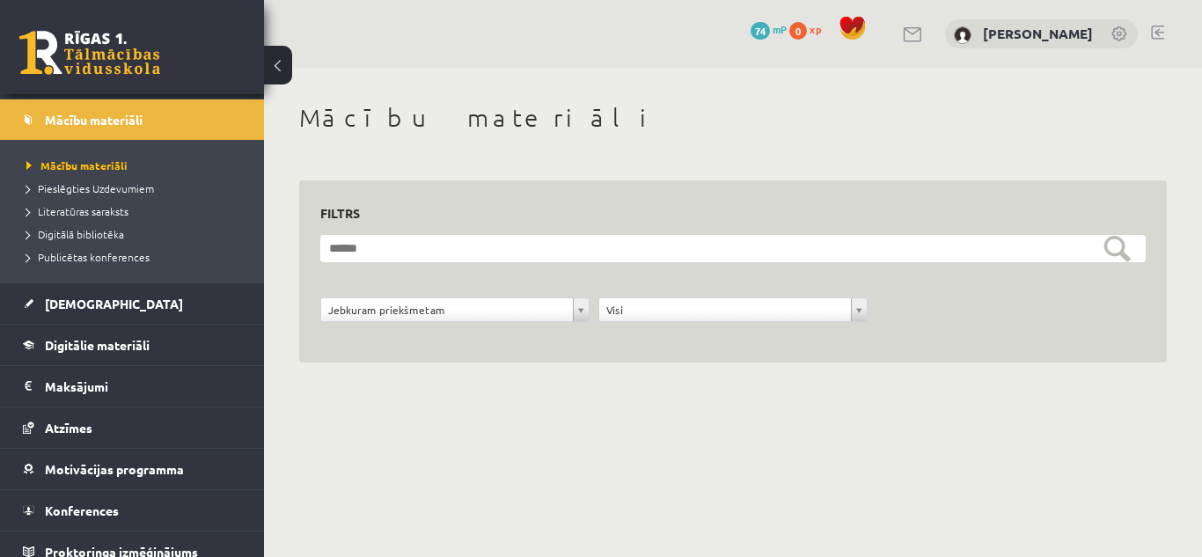
scroll to position [175, 0]
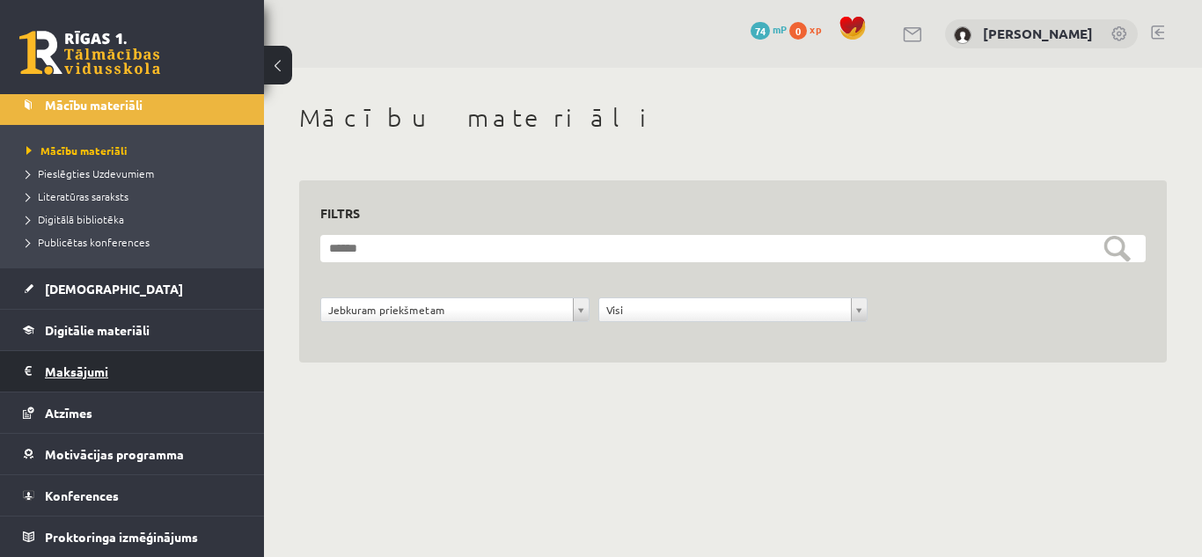
click at [132, 378] on legend "Maksājumi 0" at bounding box center [143, 371] width 197 height 40
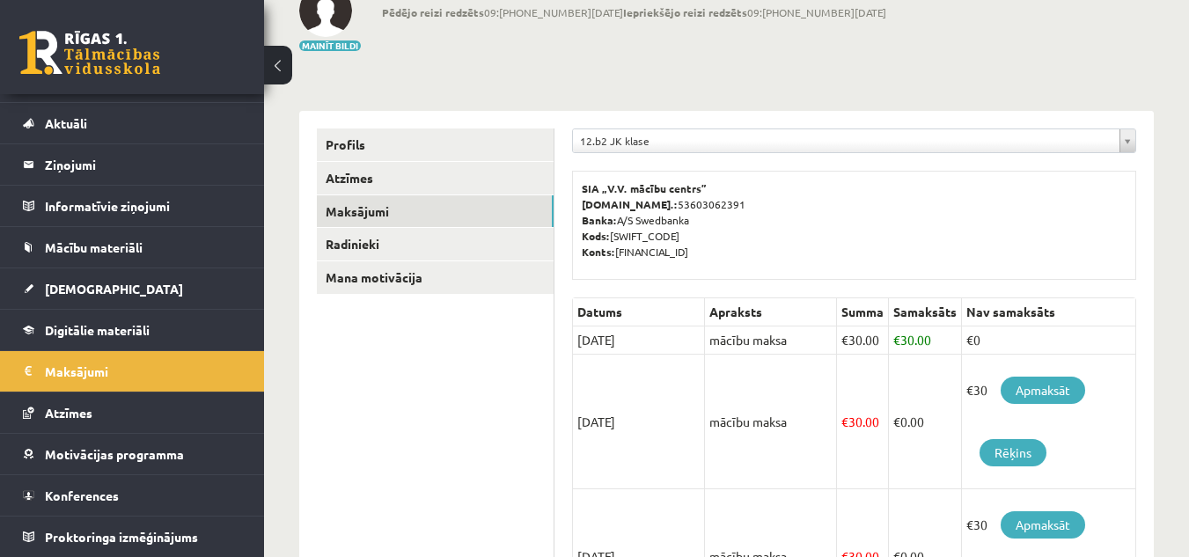
scroll to position [88, 0]
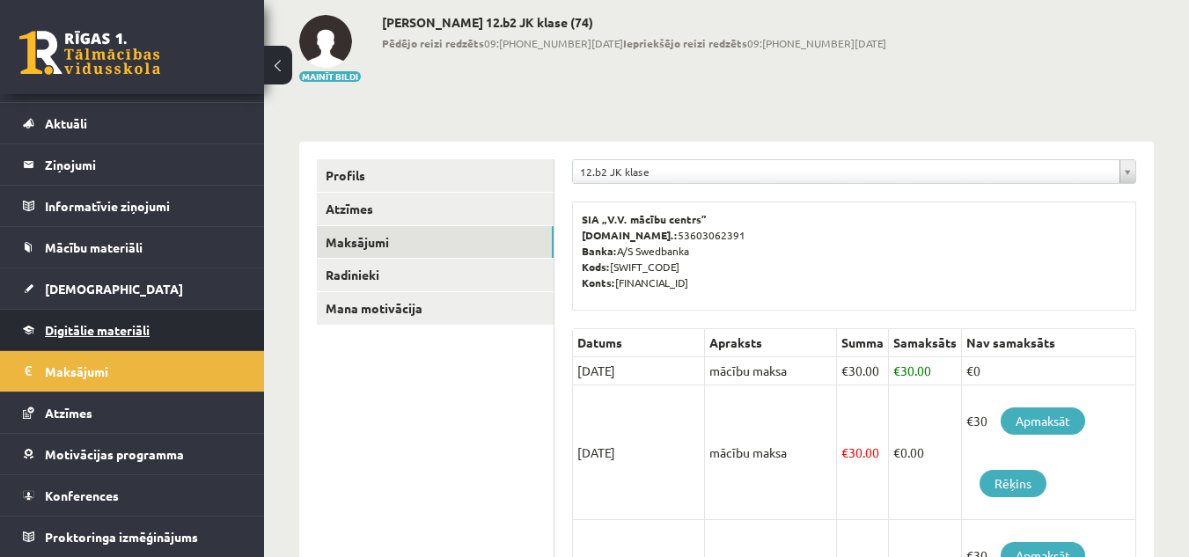
click at [165, 326] on link "Digitālie materiāli" at bounding box center [132, 330] width 219 height 40
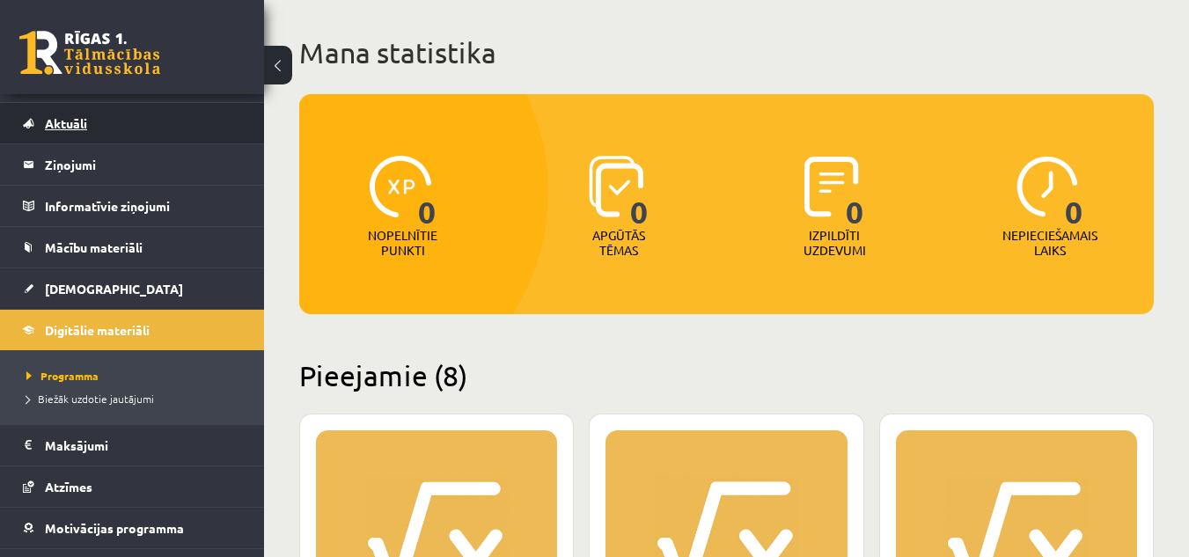
click at [168, 128] on link "Aktuāli" at bounding box center [132, 123] width 219 height 40
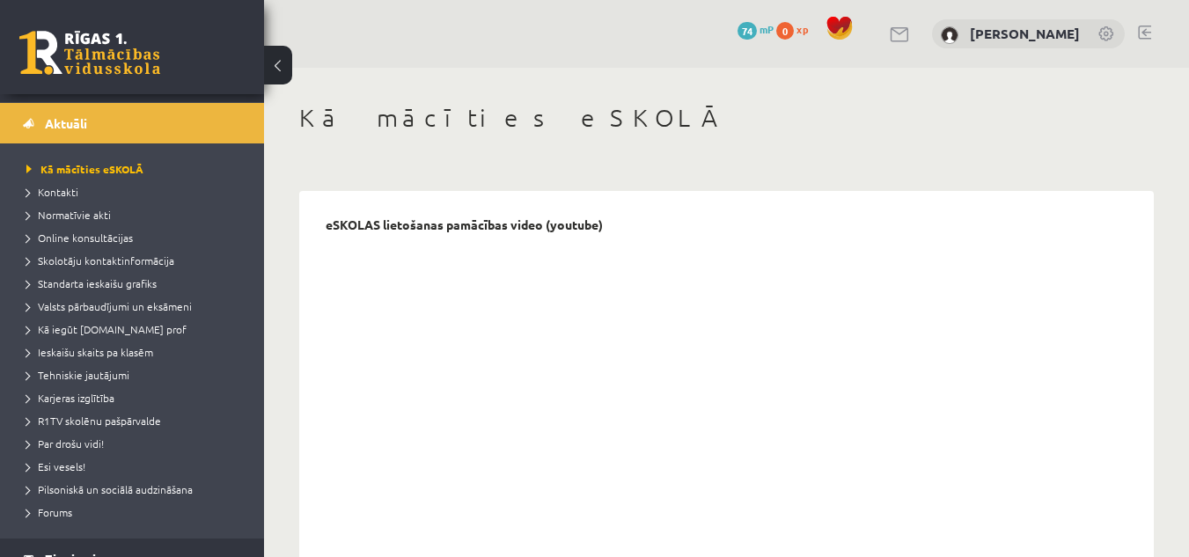
click at [279, 70] on button at bounding box center [278, 65] width 28 height 39
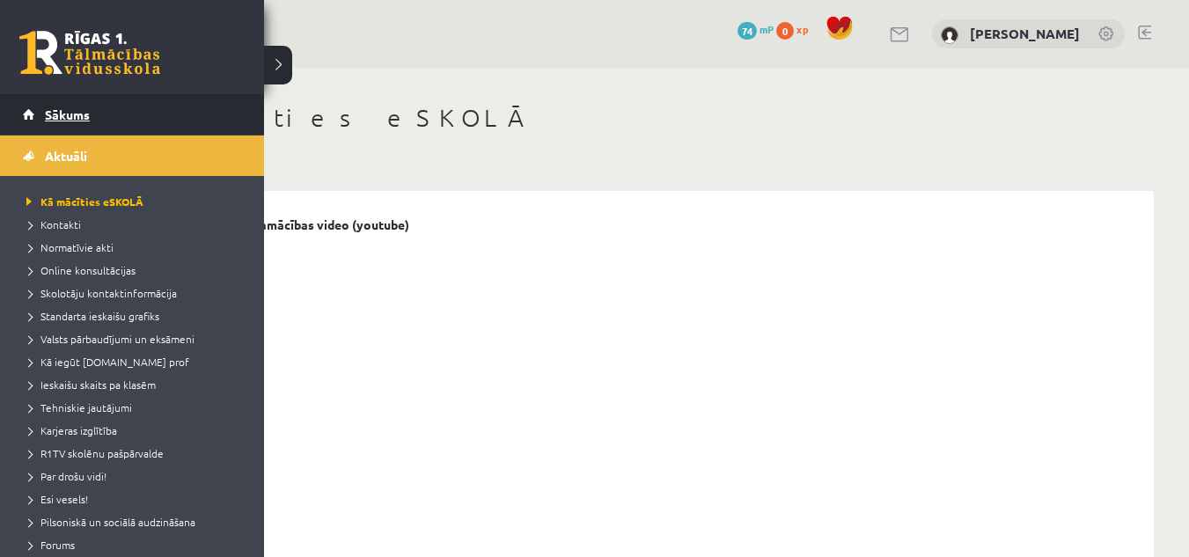
click at [151, 99] on link "Sākums" at bounding box center [132, 114] width 219 height 40
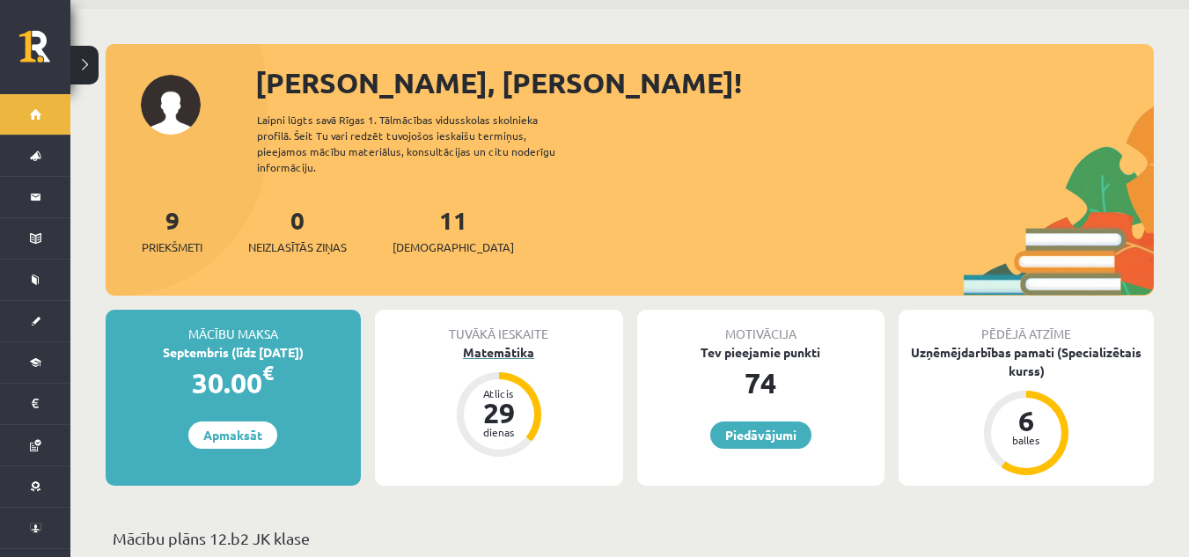
scroll to position [88, 0]
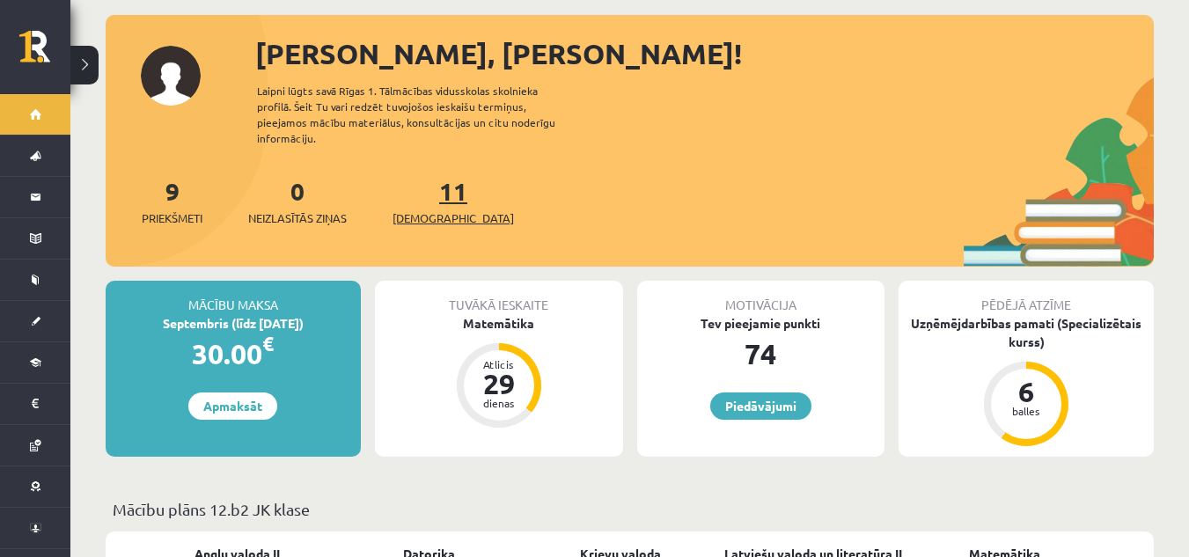
click at [423, 178] on link "11 Ieskaites" at bounding box center [453, 201] width 121 height 52
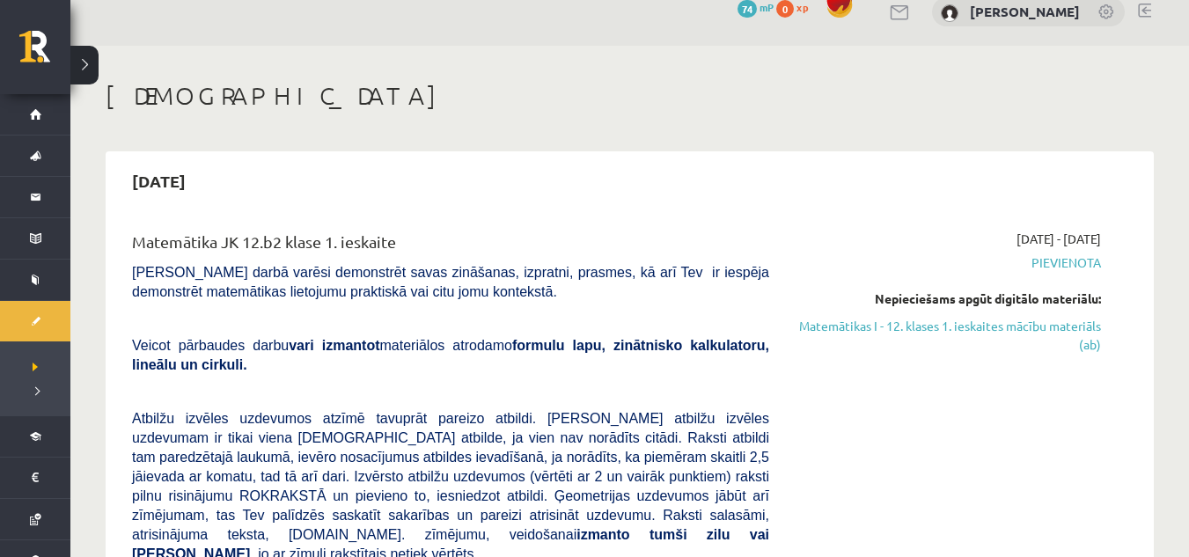
scroll to position [88, 0]
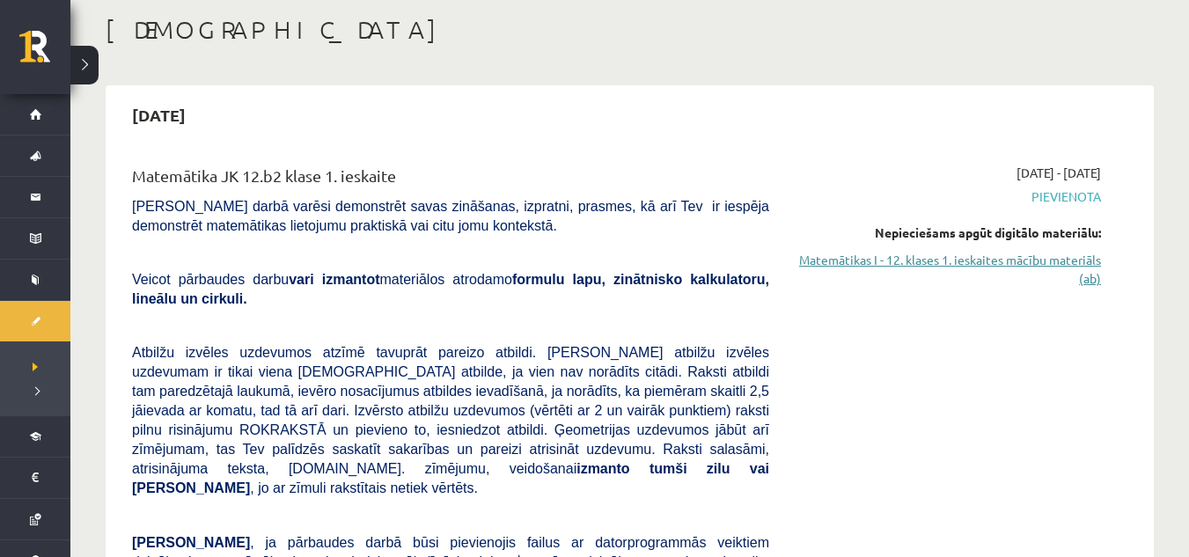
click at [1004, 257] on link "Matemātikas I - 12. klases 1. ieskaites mācību materiāls (ab)" at bounding box center [948, 269] width 305 height 37
click at [862, 258] on link "Matemātikas I - 12. klases 1. ieskaites mācību materiāls (ab)" at bounding box center [948, 269] width 305 height 37
click at [970, 263] on link "Matemātikas I - 12. klases 1. ieskaites mācību materiāls (ab)" at bounding box center [948, 269] width 305 height 37
click at [994, 266] on link "Matemātikas I - 12. klases 1. ieskaites mācību materiāls (ab)" at bounding box center [948, 269] width 305 height 37
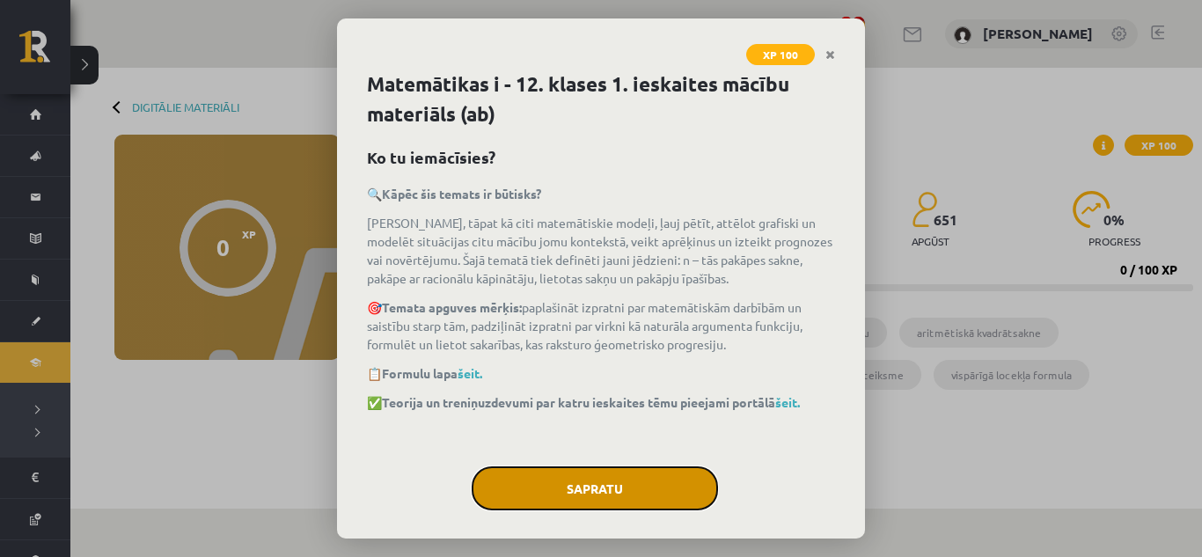
click at [589, 492] on button "Sapratu" at bounding box center [595, 489] width 246 height 44
